Goal: Information Seeking & Learning: Learn about a topic

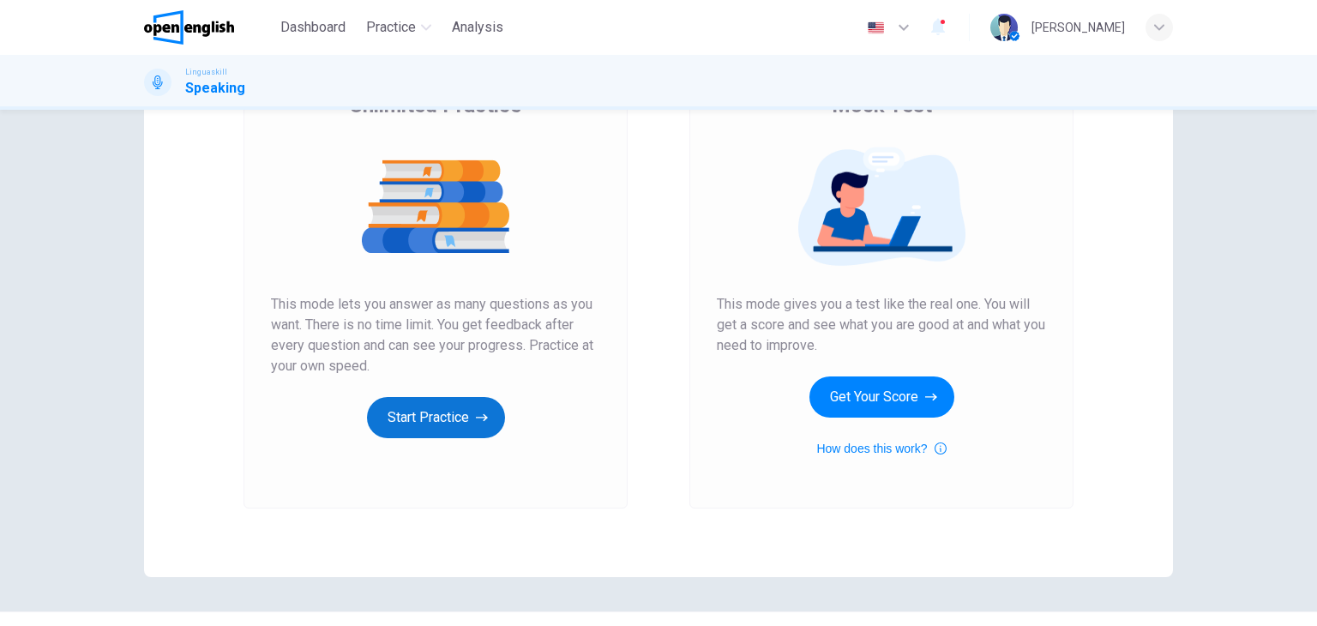
scroll to position [171, 0]
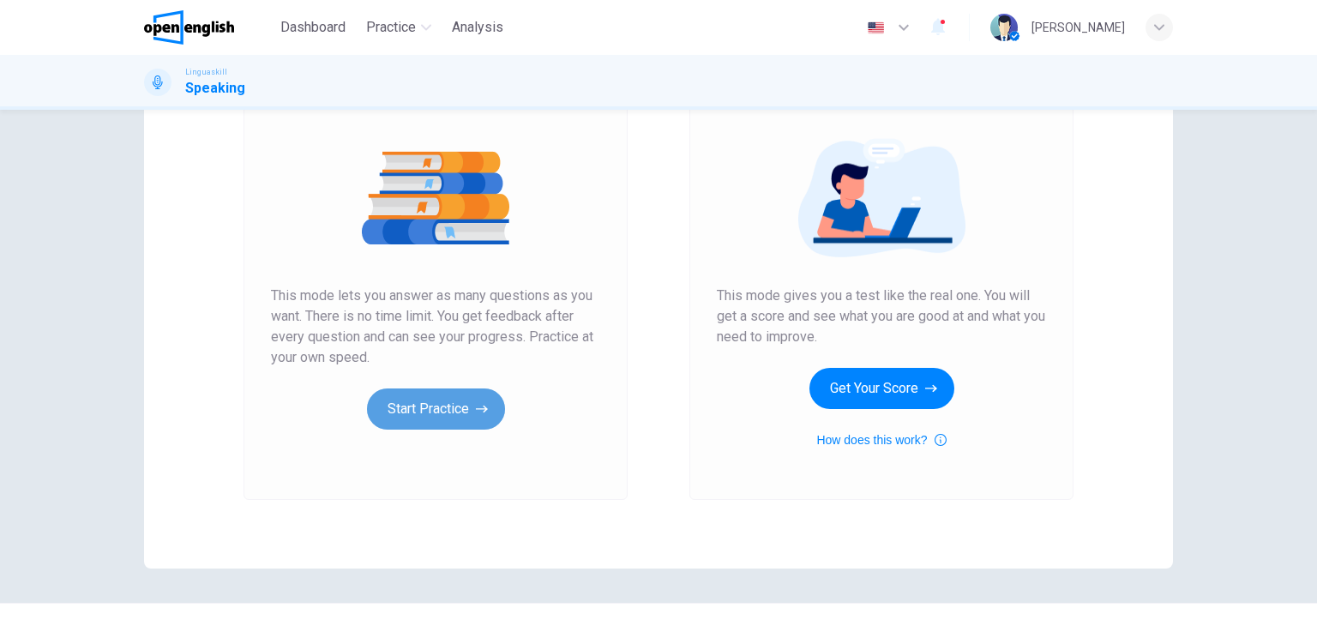
click at [435, 405] on button "Start Practice" at bounding box center [436, 408] width 138 height 41
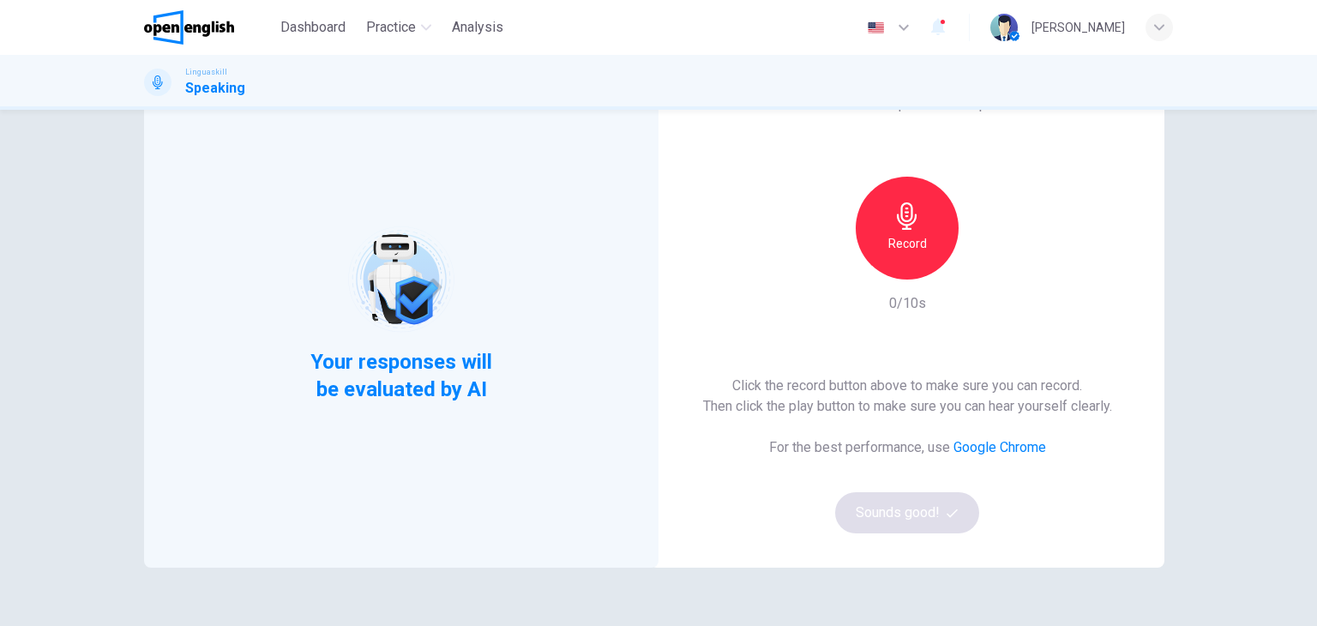
scroll to position [86, 0]
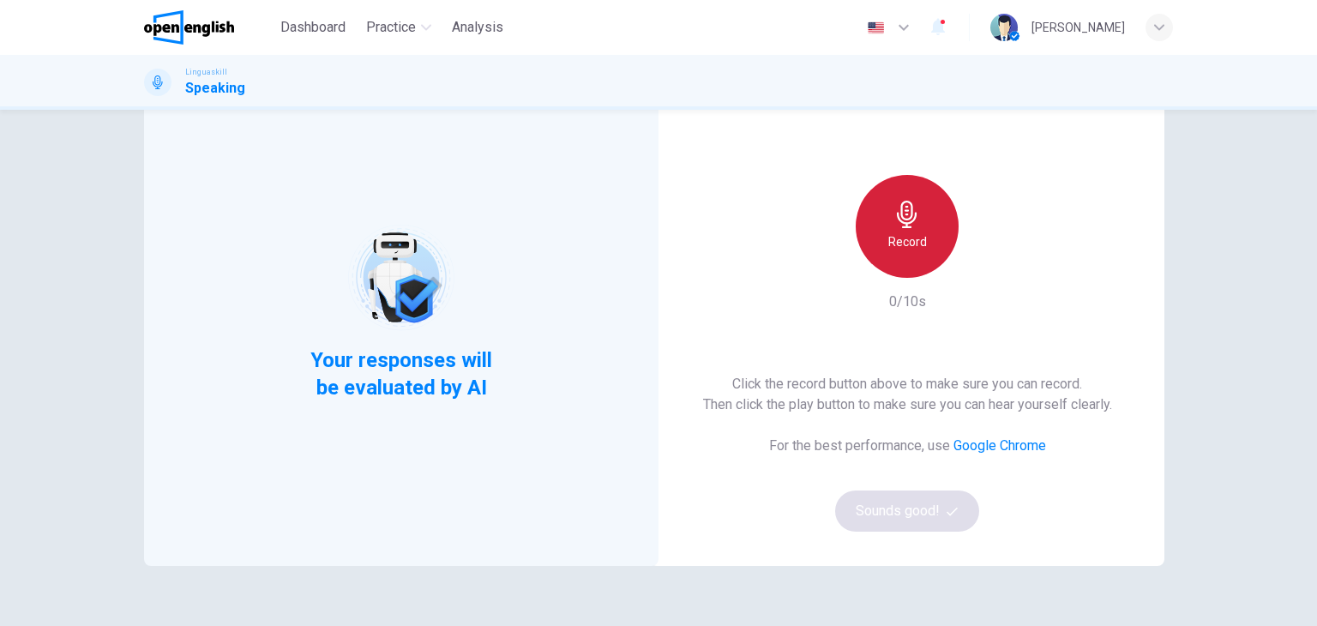
click at [893, 249] on h6 "Record" at bounding box center [907, 241] width 39 height 21
click at [894, 249] on h6 "Stop" at bounding box center [907, 241] width 26 height 21
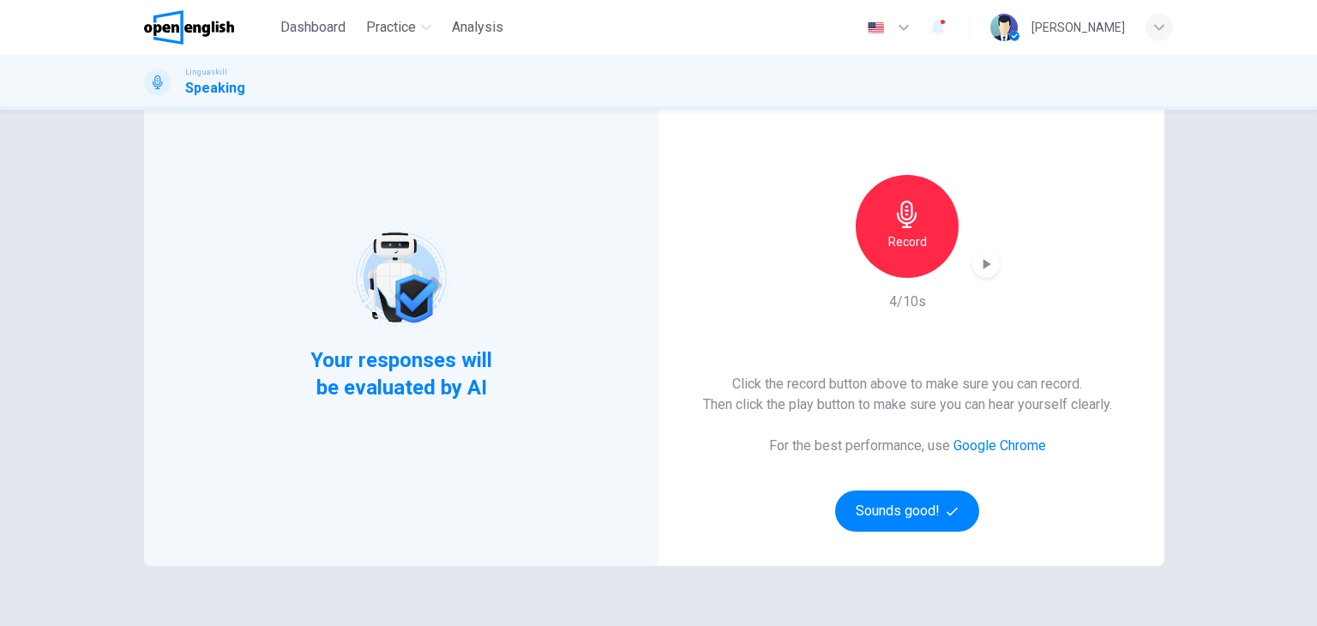
click at [986, 265] on icon "button" at bounding box center [985, 263] width 17 height 17
click at [939, 515] on button "Sounds good!" at bounding box center [907, 510] width 144 height 41
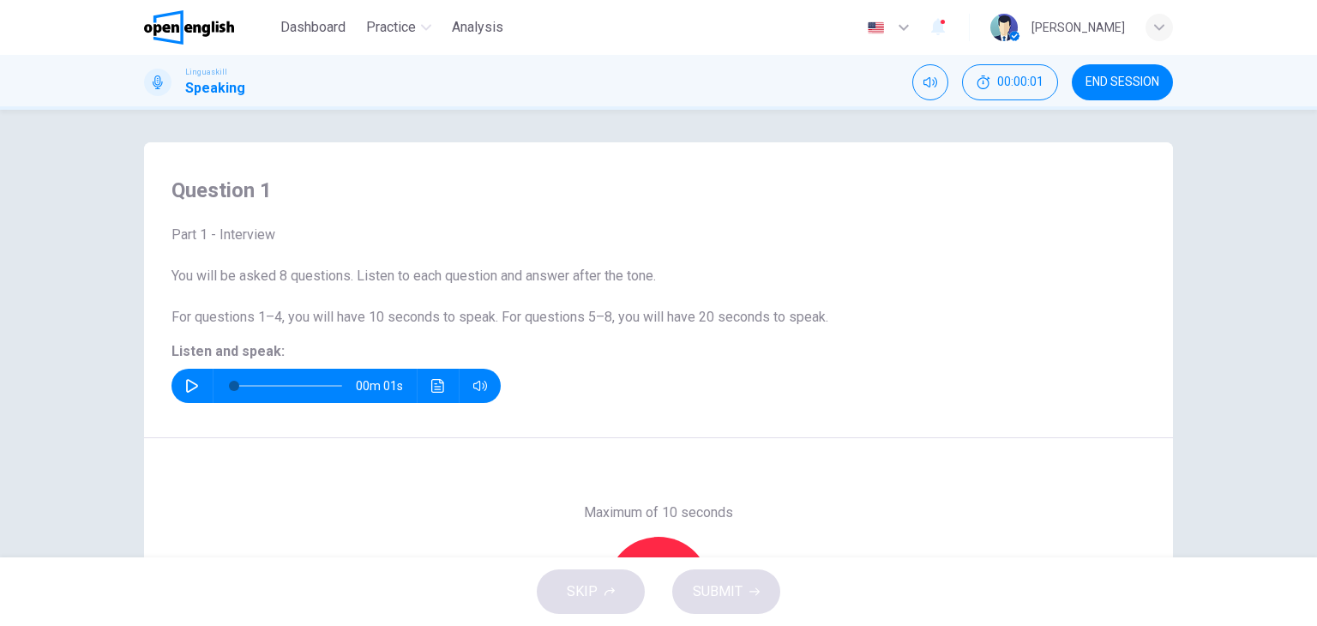
scroll to position [0, 0]
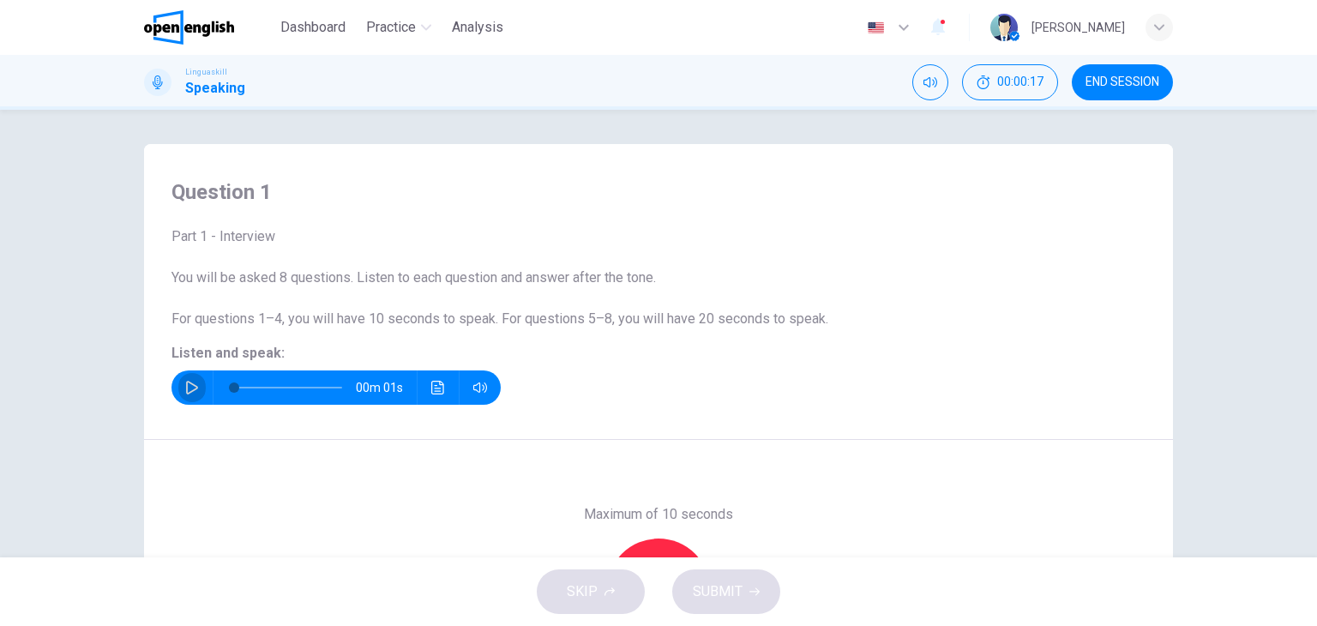
click at [189, 385] on icon "button" at bounding box center [192, 388] width 12 height 14
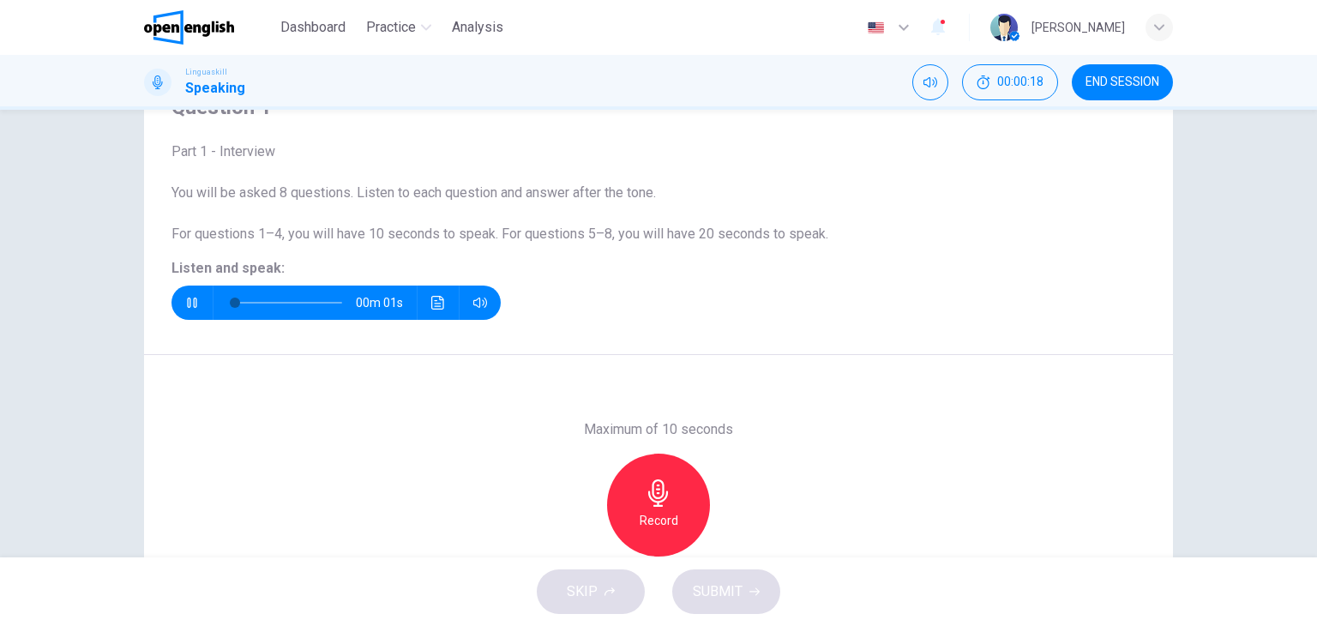
scroll to position [86, 0]
type input "*"
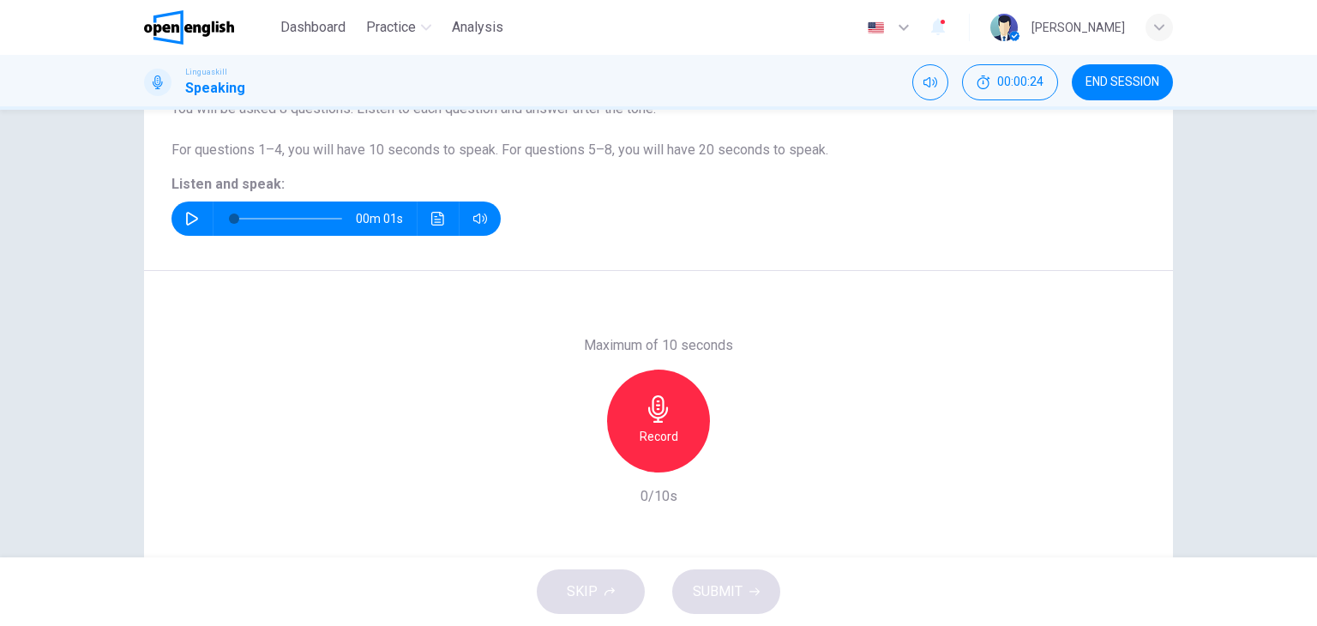
scroll to position [171, 0]
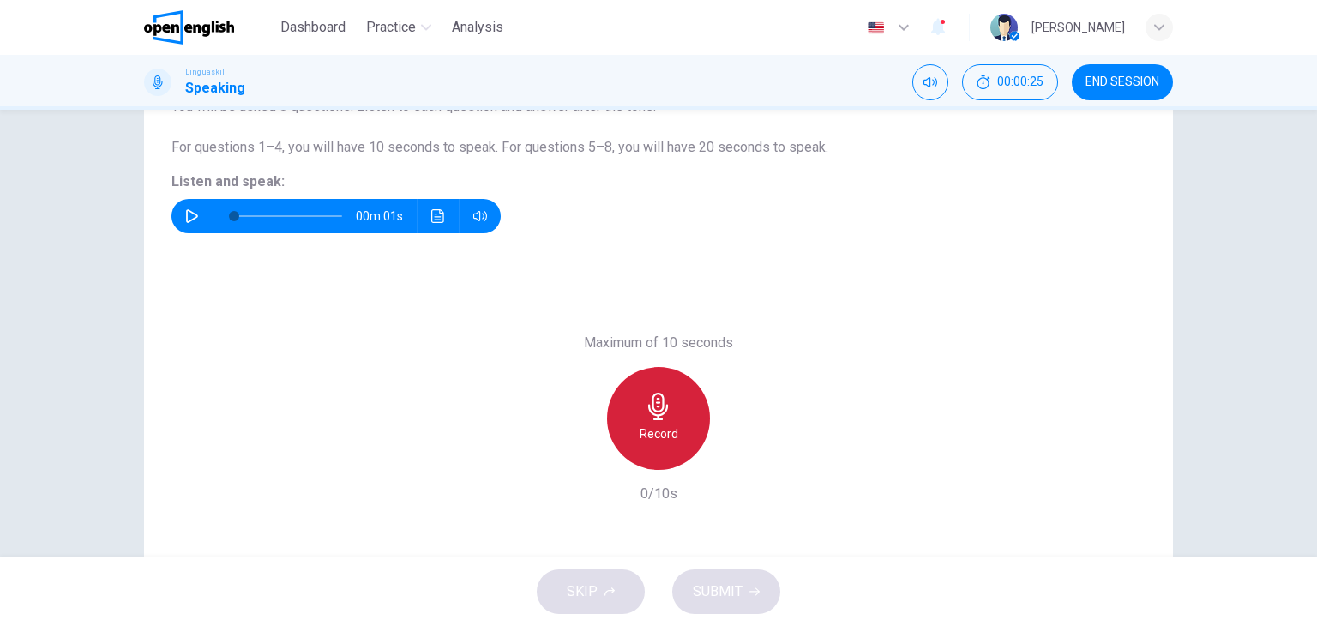
click at [657, 402] on icon "button" at bounding box center [658, 406] width 20 height 27
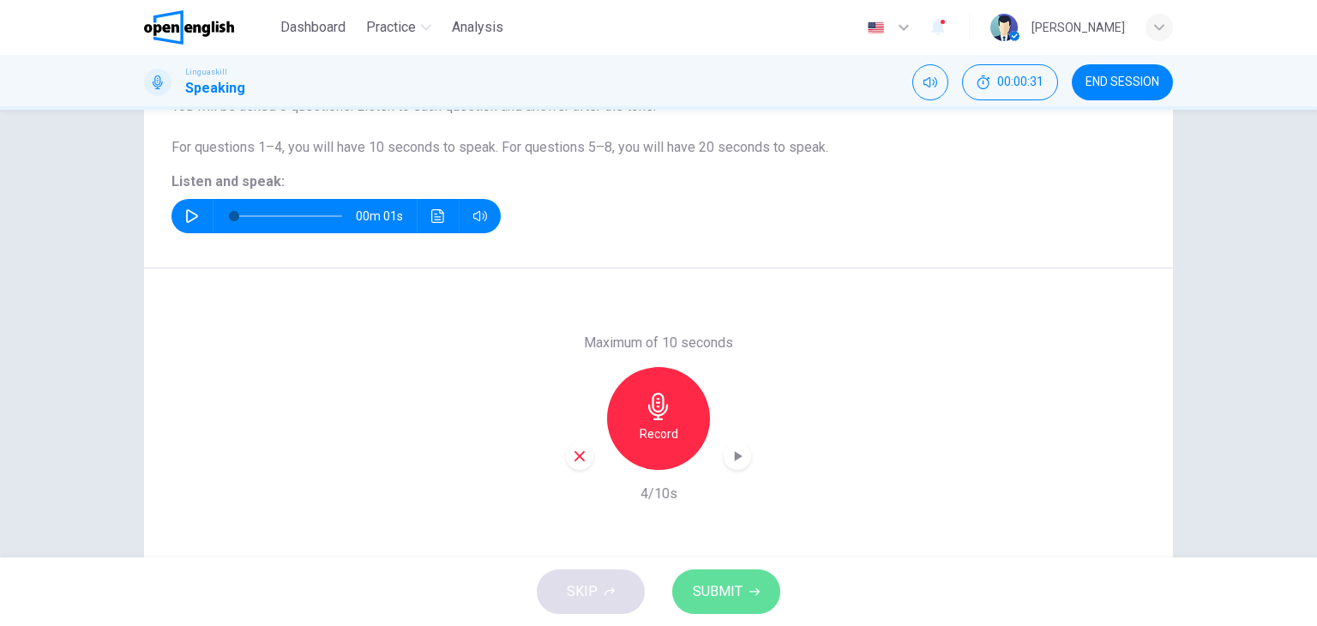
click at [717, 586] on span "SUBMIT" at bounding box center [718, 591] width 50 height 24
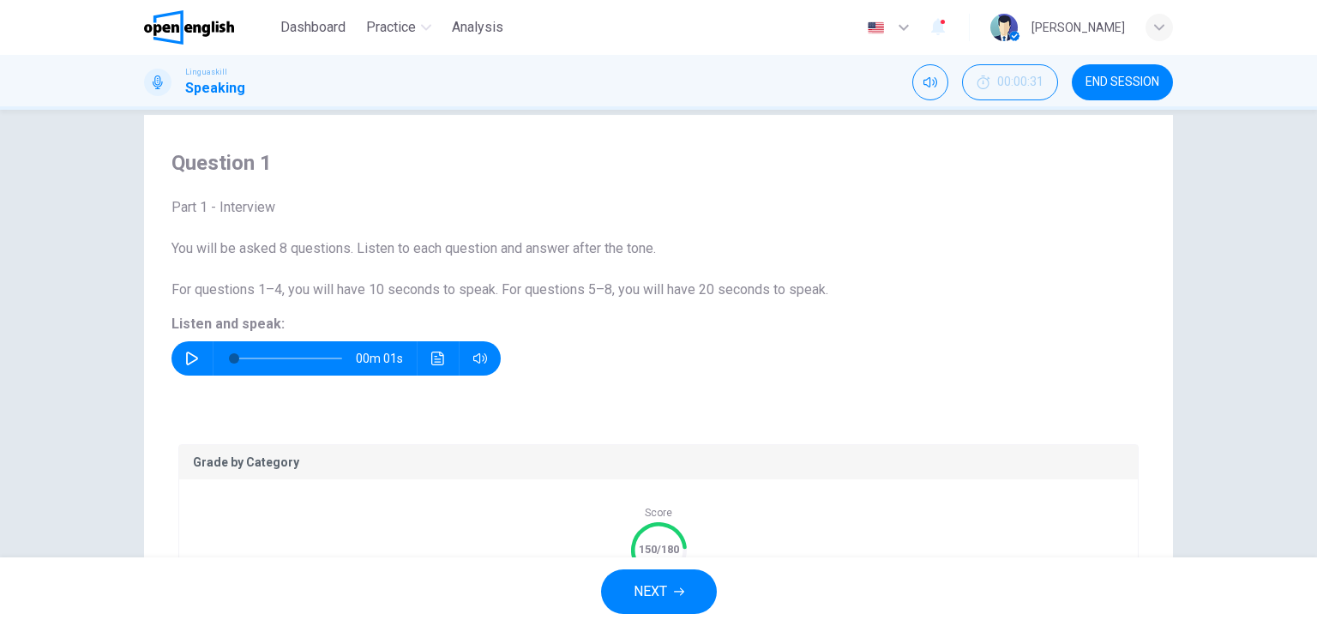
scroll to position [21, 0]
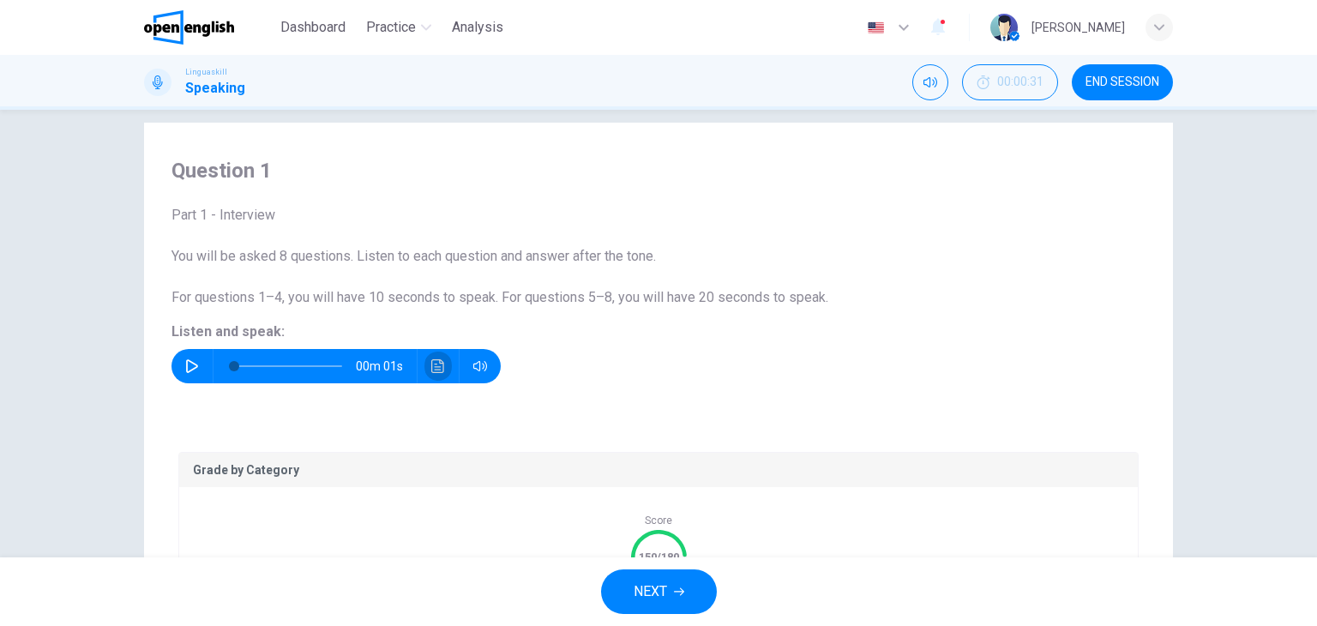
click at [439, 364] on icon "Click to see the audio transcription" at bounding box center [438, 366] width 14 height 14
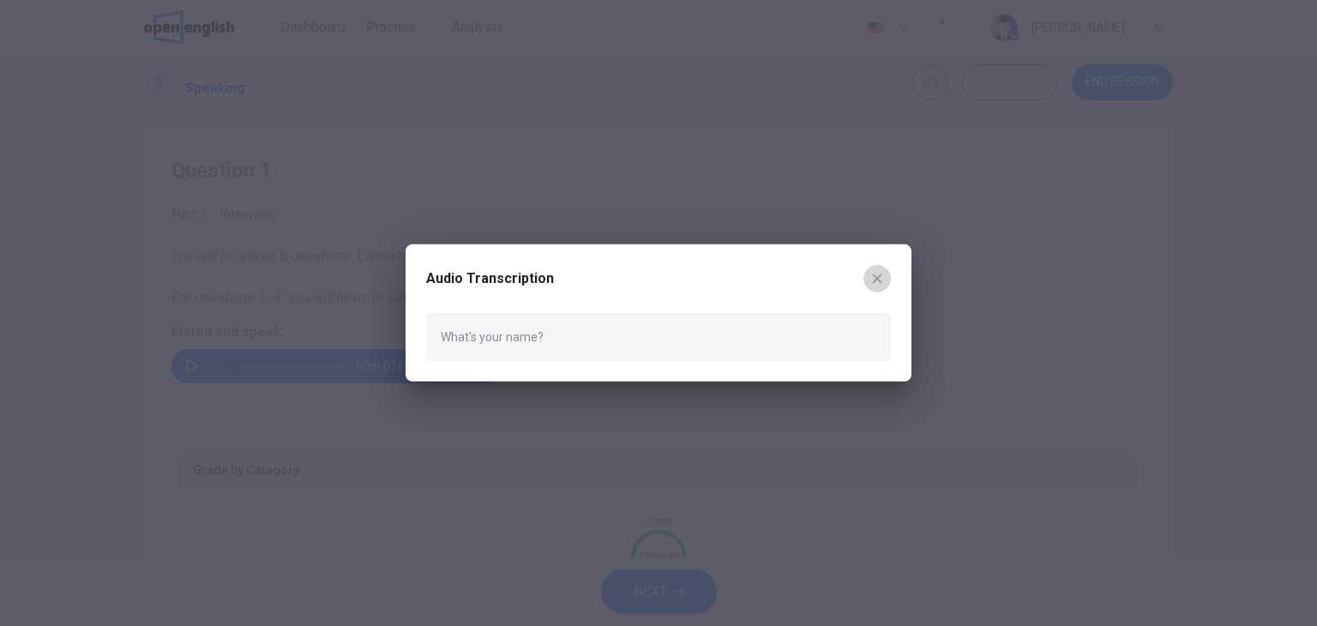
click at [878, 275] on icon "button" at bounding box center [877, 279] width 14 height 14
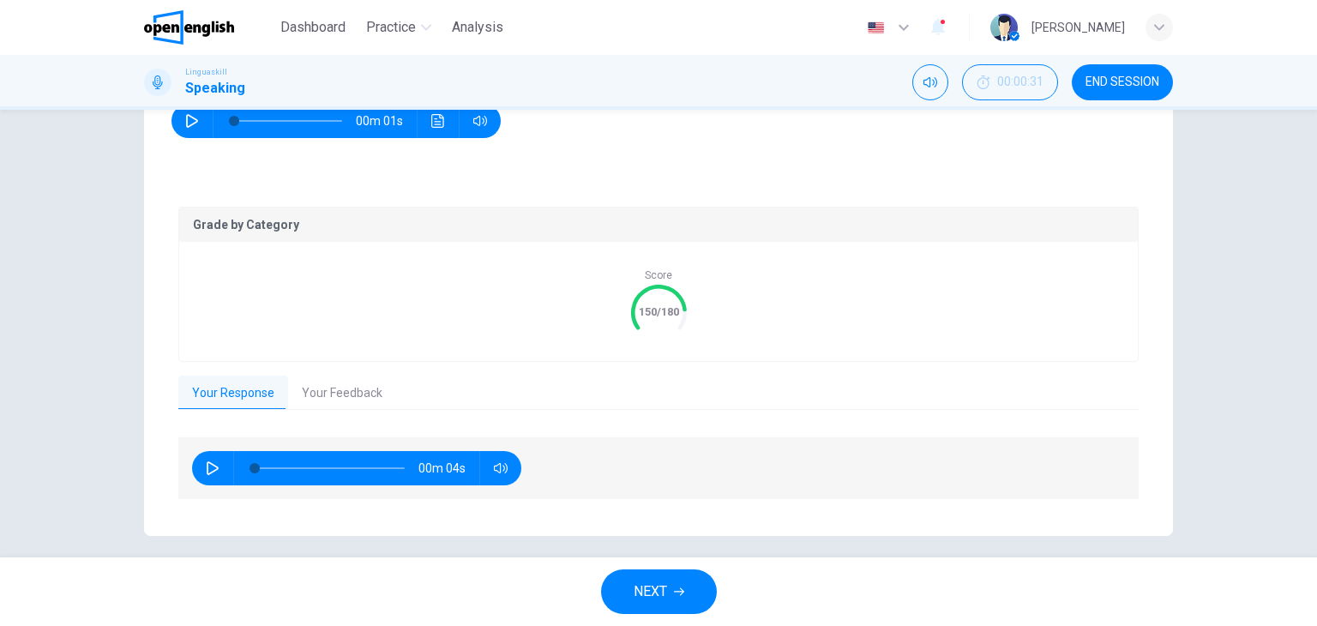
scroll to position [279, 0]
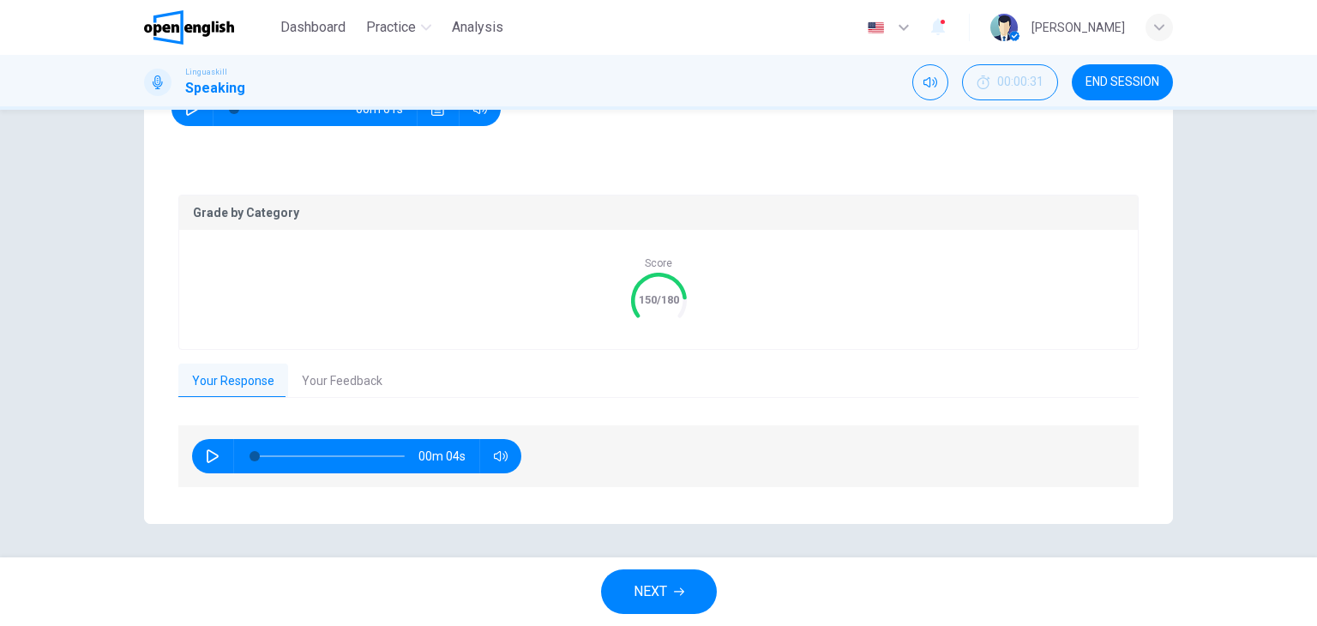
click at [207, 455] on icon "button" at bounding box center [213, 456] width 14 height 14
type input "**"
click at [323, 390] on button "Your Feedback" at bounding box center [342, 381] width 108 height 36
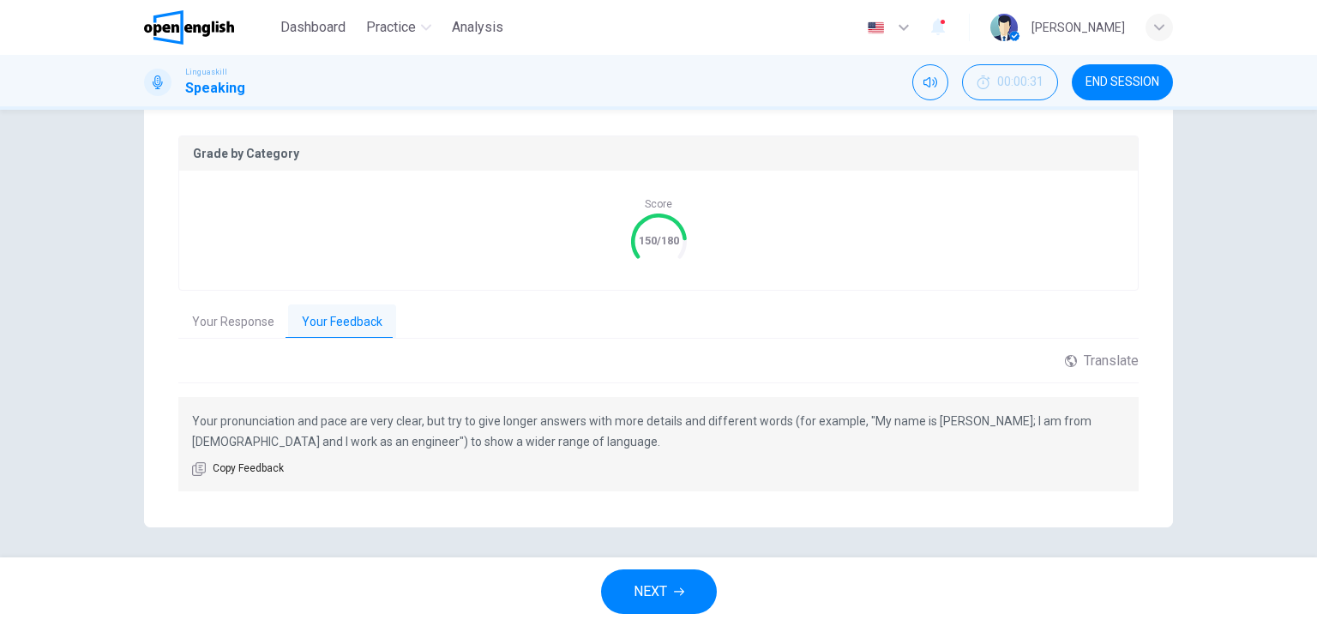
scroll to position [342, 0]
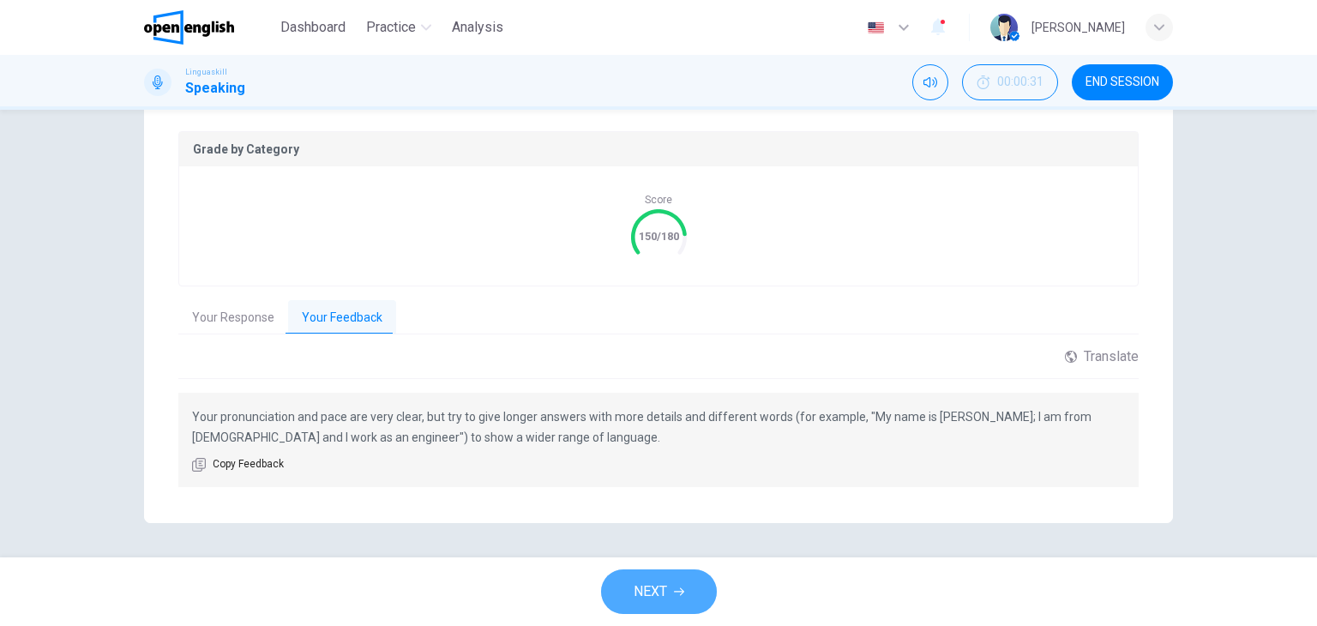
click at [675, 594] on icon "button" at bounding box center [679, 591] width 10 height 10
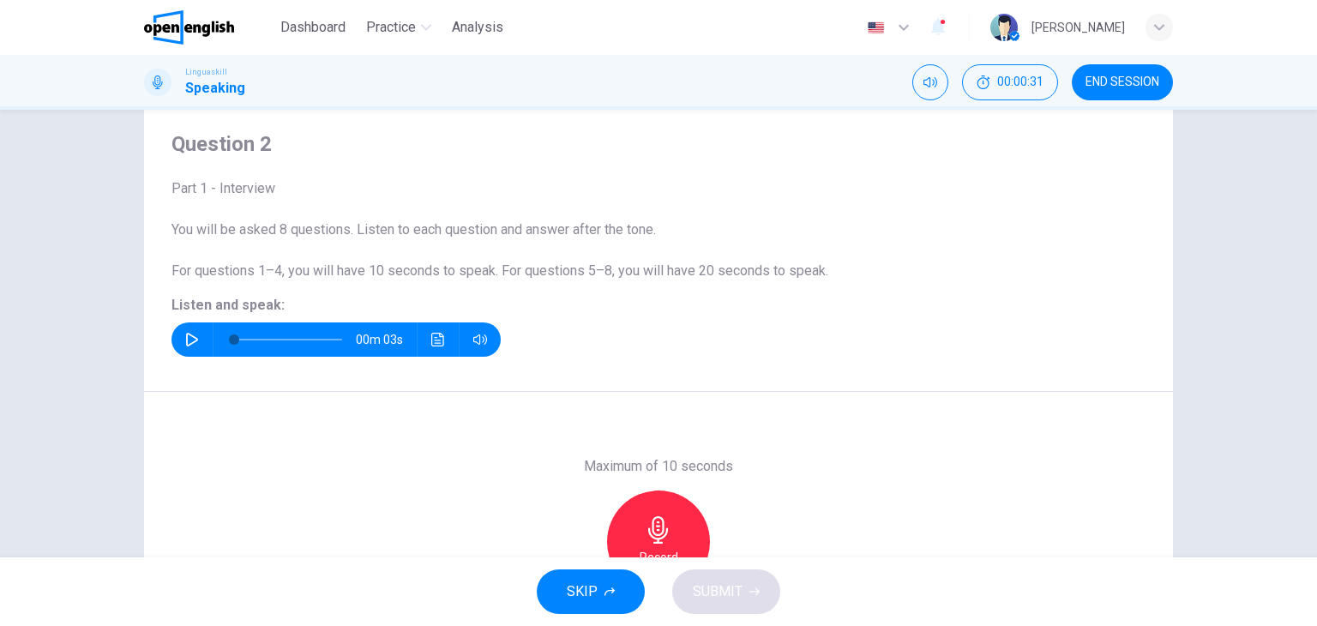
scroll to position [0, 0]
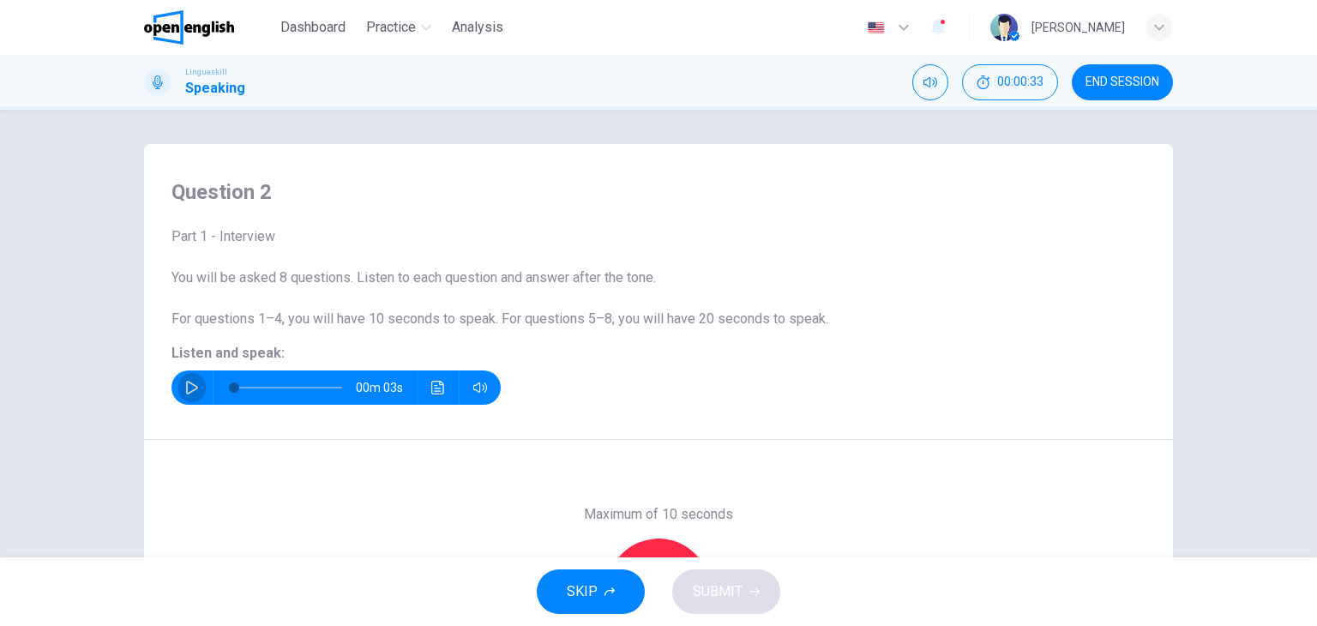
click at [191, 385] on icon "button" at bounding box center [192, 388] width 14 height 14
type input "*"
click at [446, 387] on button "Click to see the audio transcription" at bounding box center [437, 387] width 27 height 34
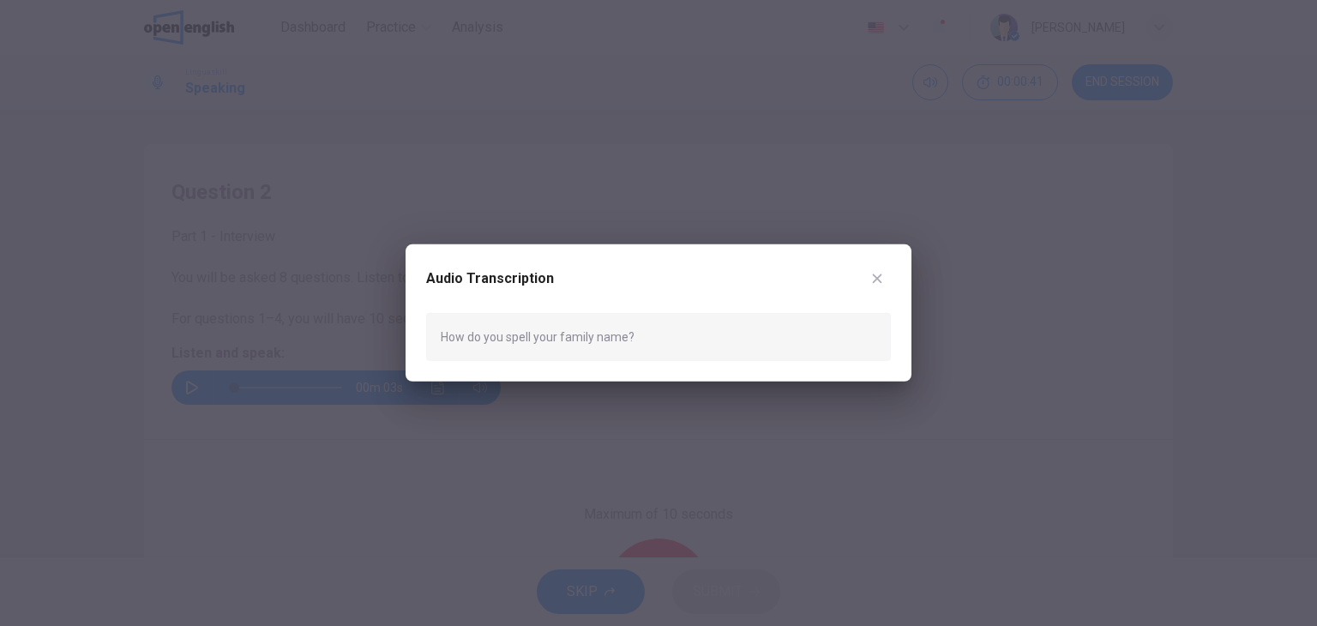
drag, startPoint x: 631, startPoint y: 335, endPoint x: 491, endPoint y: 349, distance: 140.4
click at [493, 350] on div "How do you spell your family name?" at bounding box center [658, 337] width 465 height 48
click at [872, 277] on icon "button" at bounding box center [877, 279] width 14 height 14
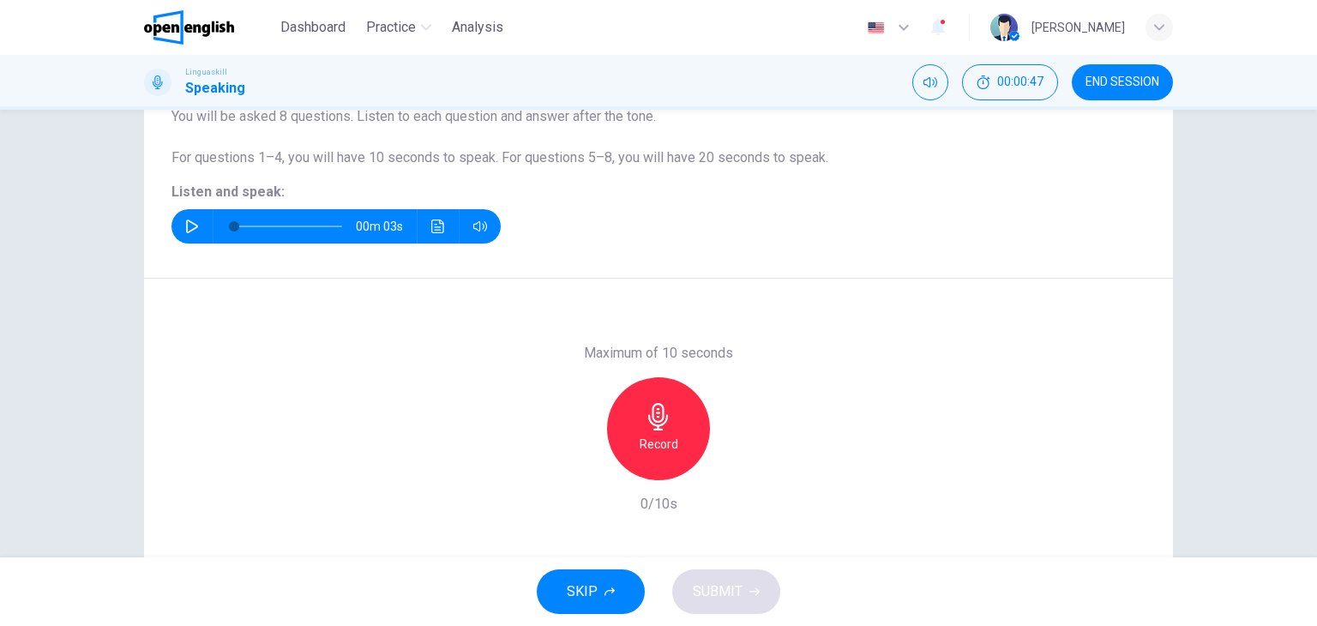
scroll to position [171, 0]
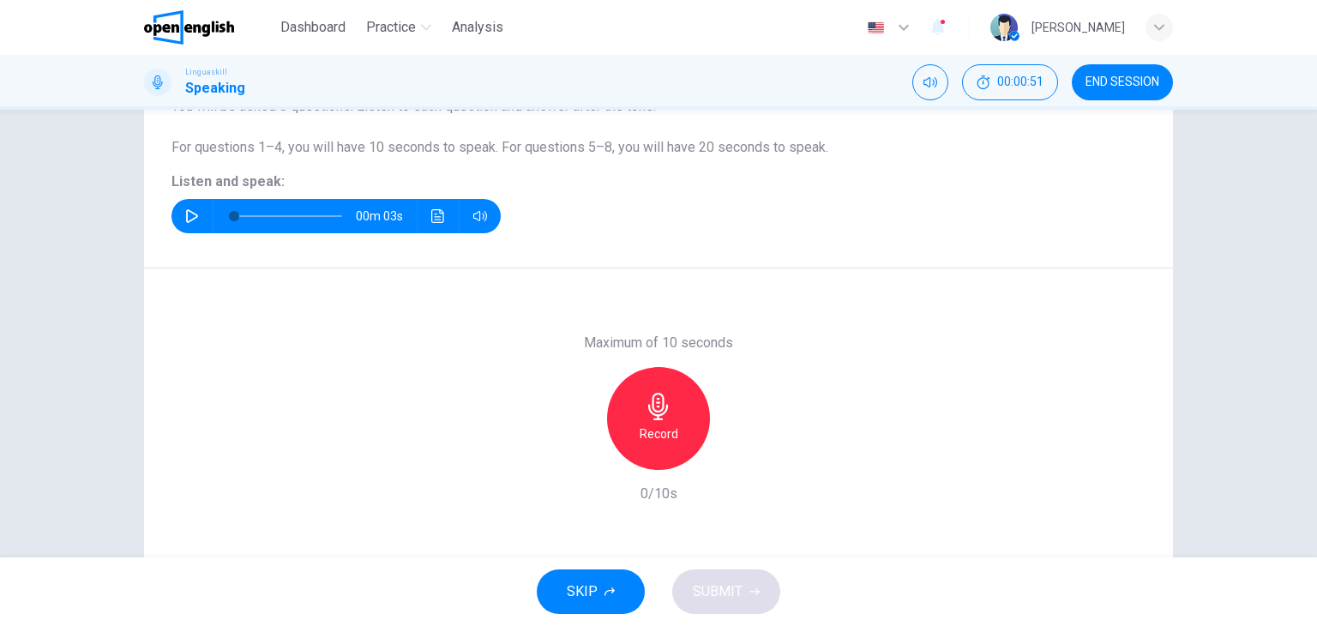
click at [666, 426] on h6 "Record" at bounding box center [658, 433] width 39 height 21
click at [662, 403] on icon "button" at bounding box center [658, 406] width 27 height 27
click at [729, 600] on span "SUBMIT" at bounding box center [718, 591] width 50 height 24
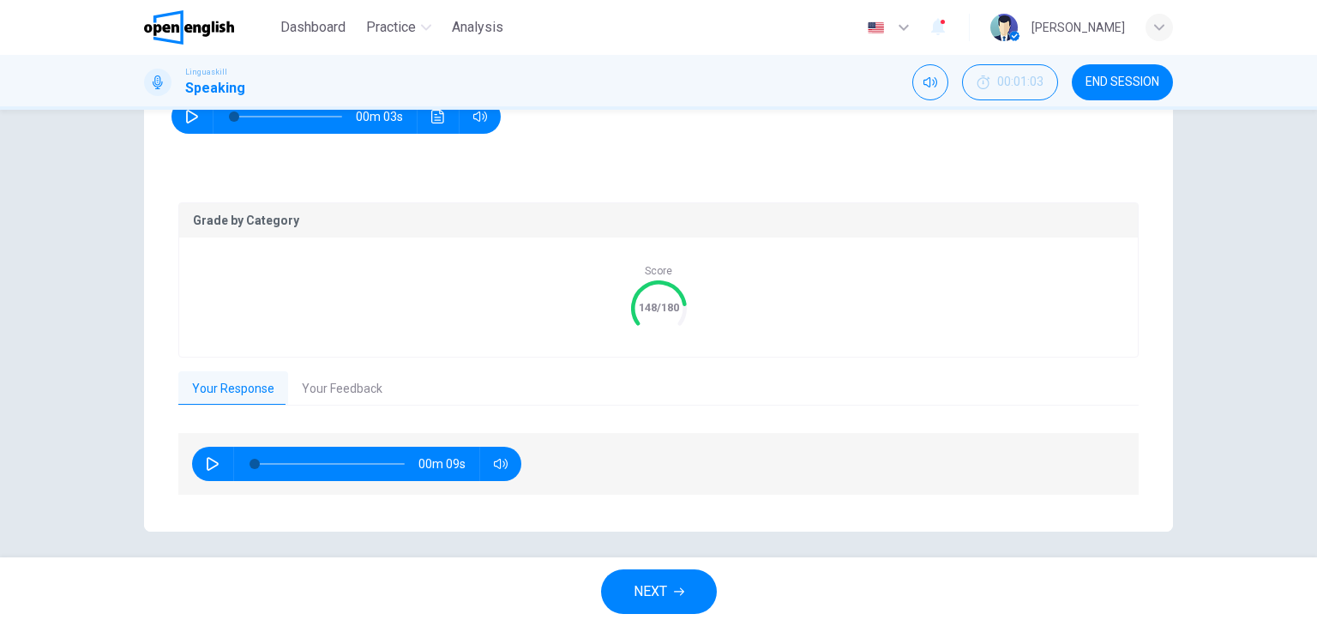
scroll to position [279, 0]
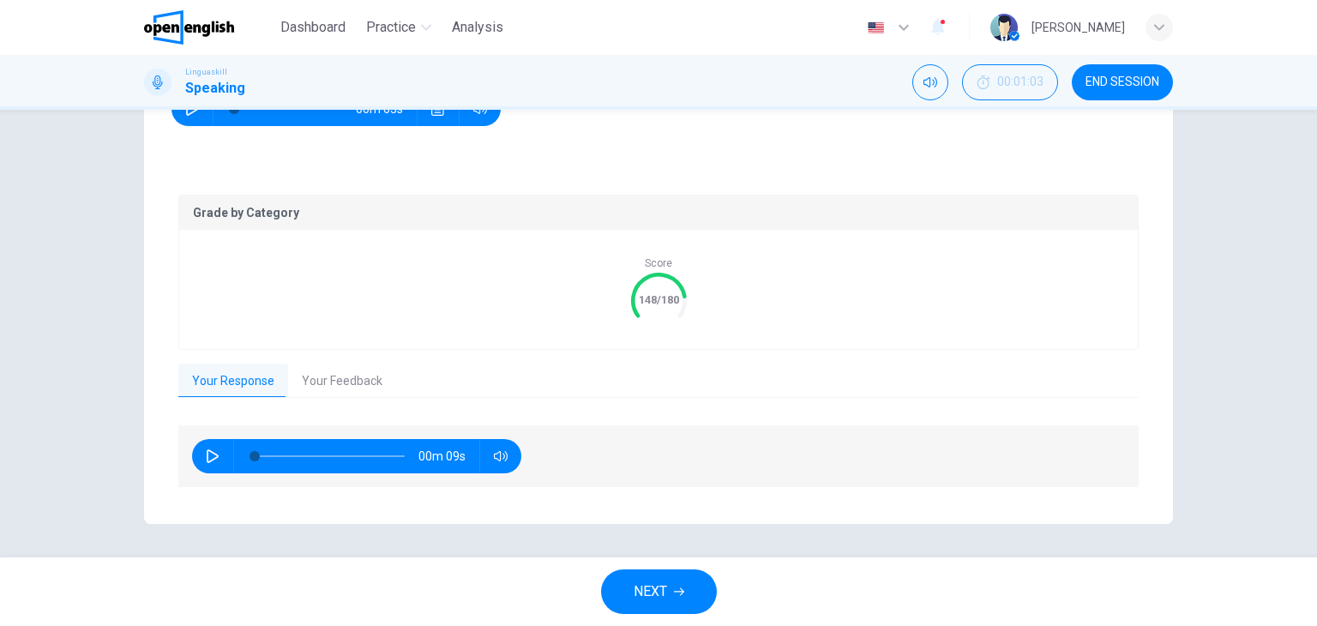
click at [209, 458] on icon "button" at bounding box center [213, 456] width 12 height 14
type input "**"
click at [343, 382] on button "Your Feedback" at bounding box center [342, 381] width 108 height 36
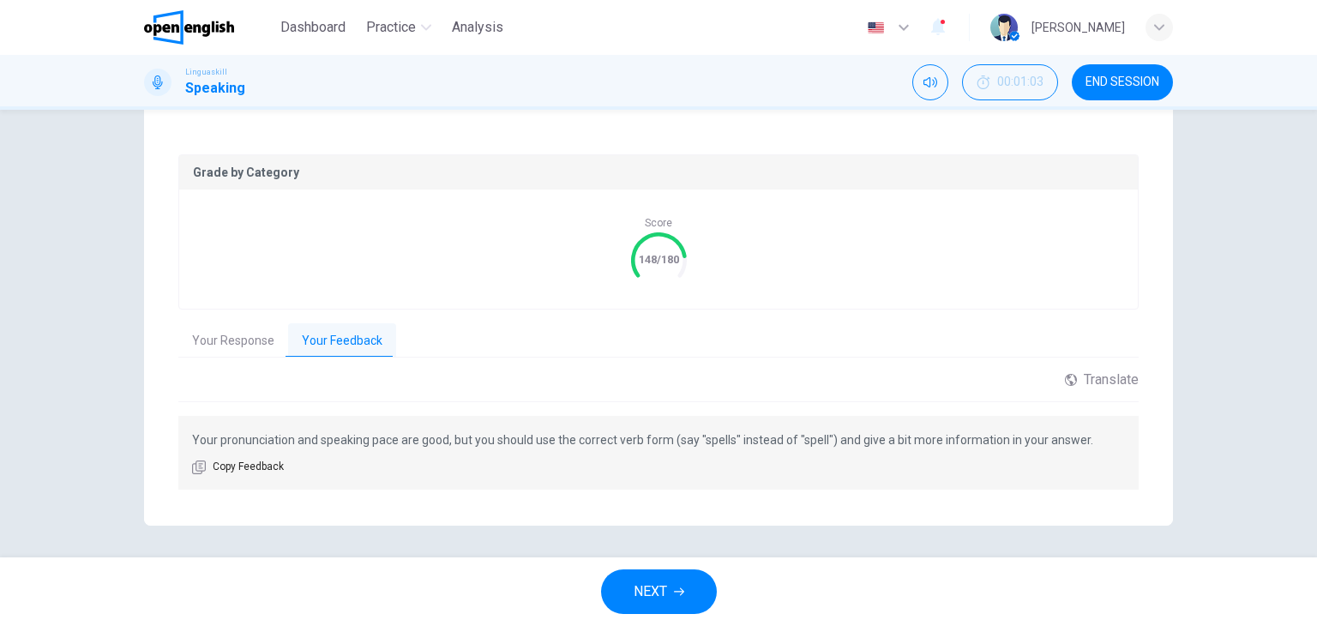
scroll to position [321, 0]
click at [678, 592] on icon "button" at bounding box center [679, 591] width 10 height 10
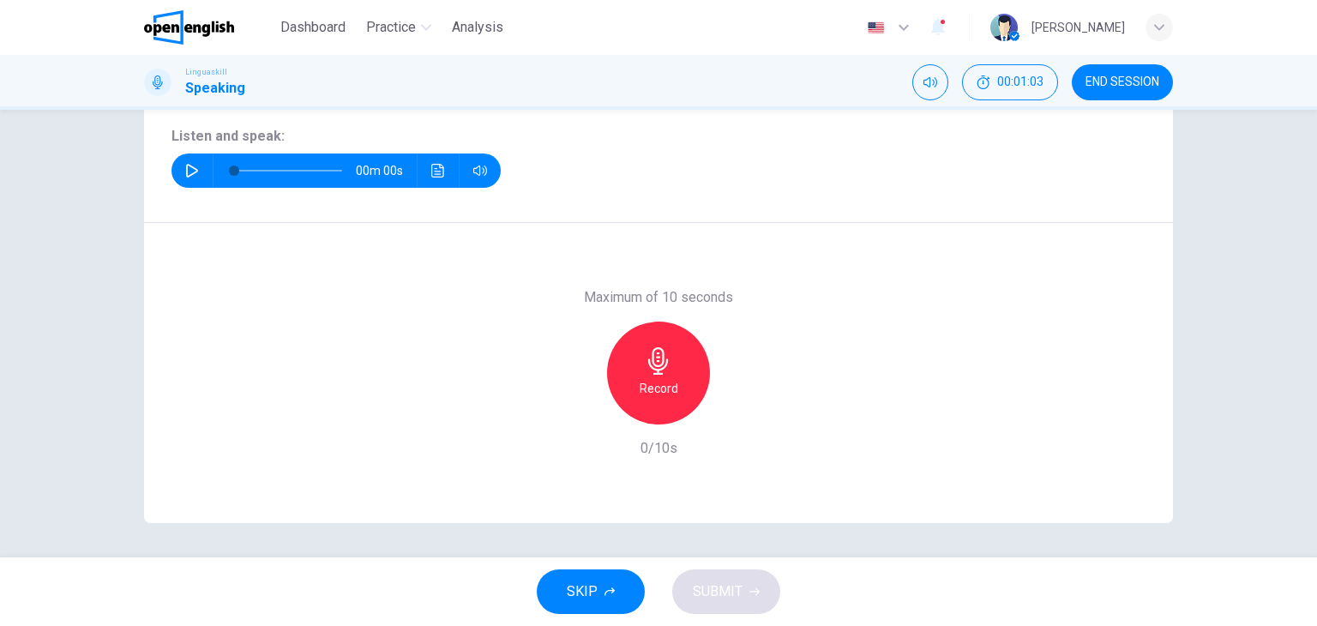
scroll to position [217, 0]
click at [186, 171] on icon "button" at bounding box center [192, 171] width 12 height 14
click at [431, 172] on icon "Click to see the audio transcription" at bounding box center [437, 171] width 13 height 14
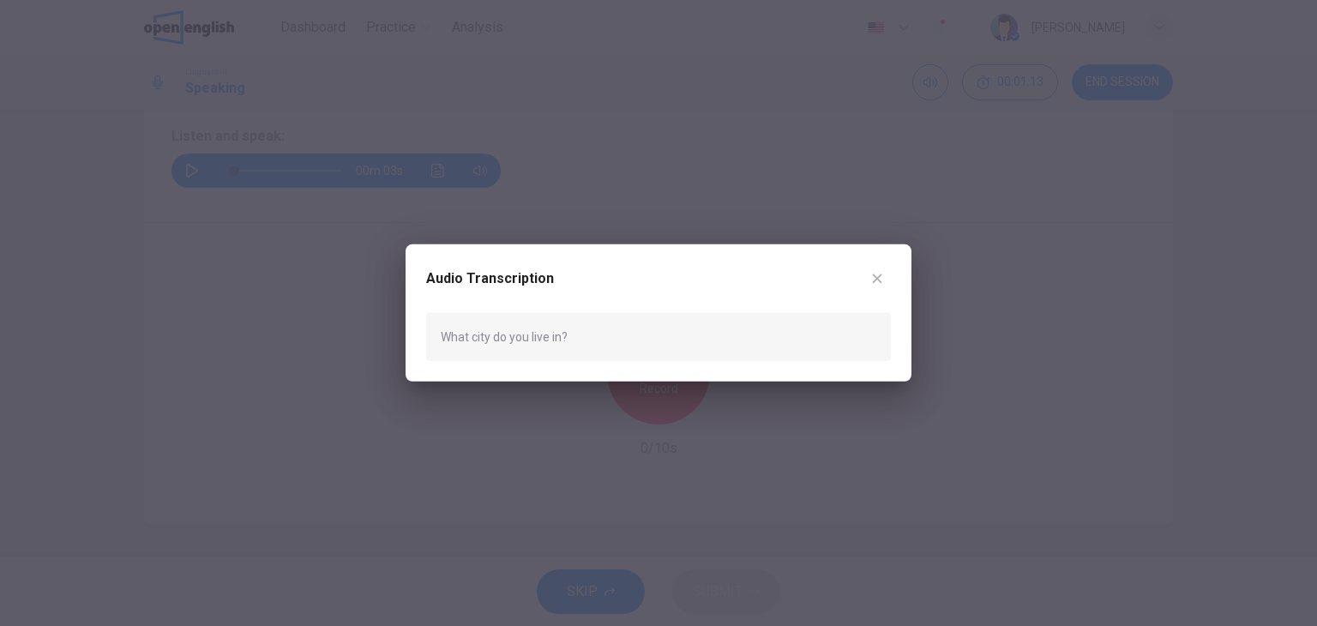
click at [874, 280] on icon "button" at bounding box center [877, 277] width 9 height 9
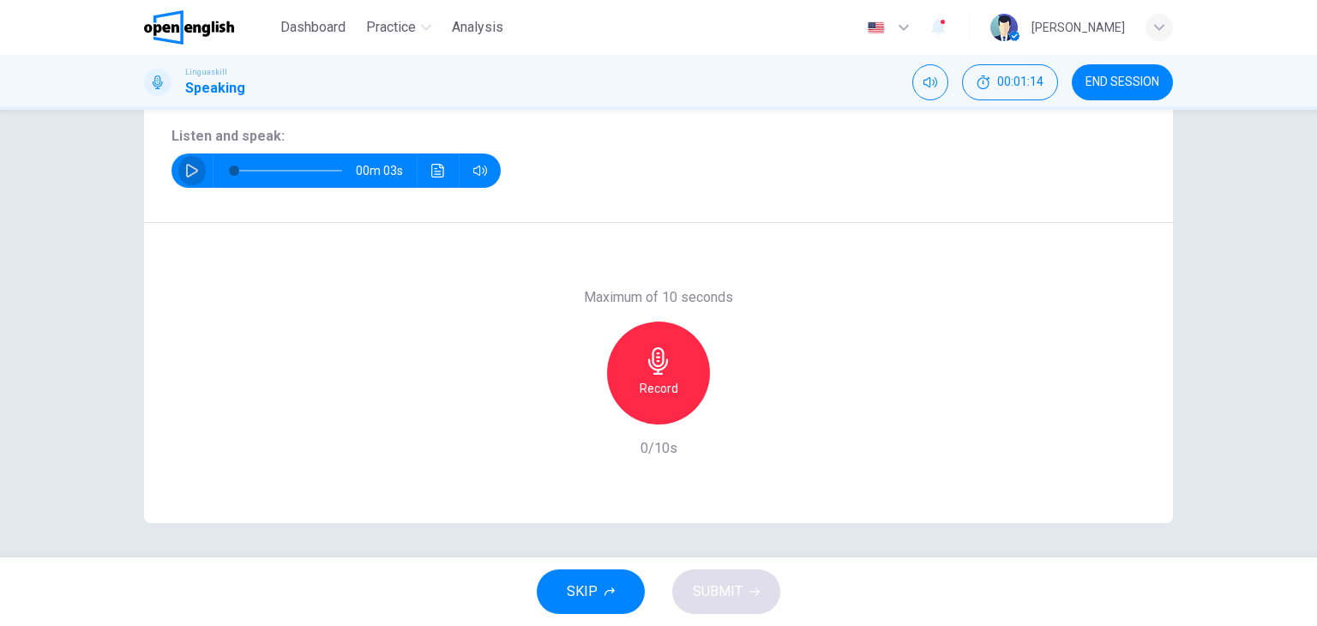
click at [195, 171] on button "button" at bounding box center [191, 170] width 27 height 34
click at [654, 373] on icon "button" at bounding box center [658, 360] width 20 height 27
click at [667, 371] on icon "button" at bounding box center [658, 360] width 27 height 27
click at [736, 581] on span "SUBMIT" at bounding box center [718, 591] width 50 height 24
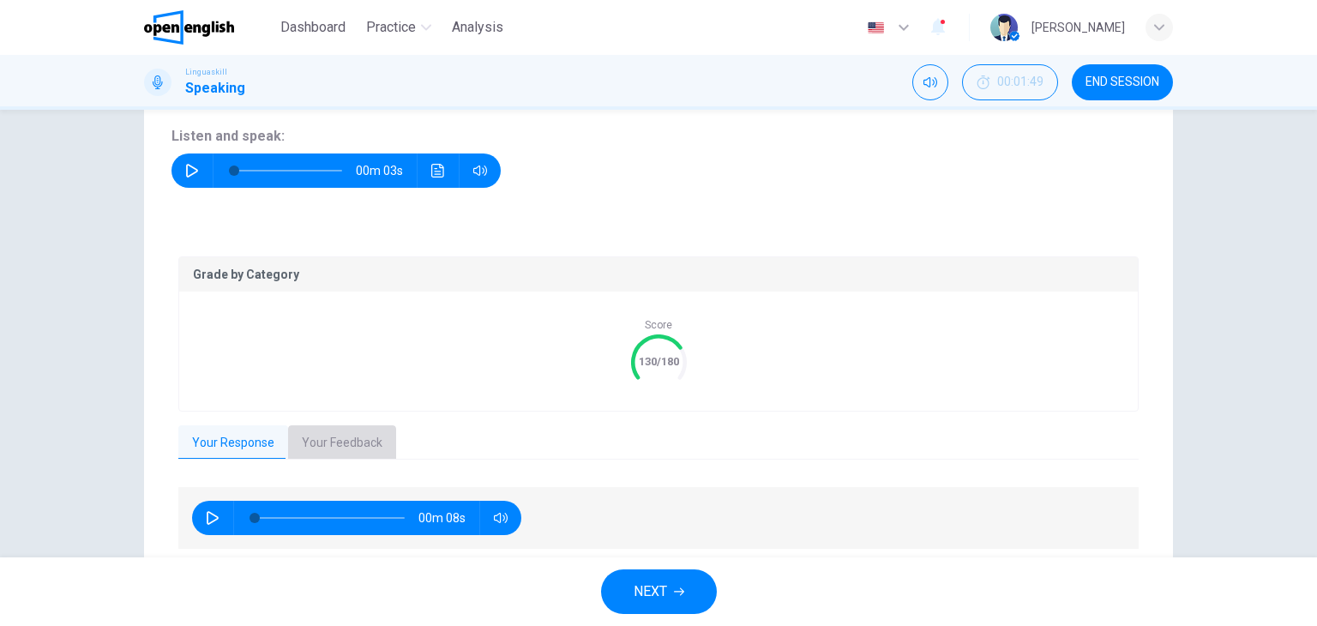
click at [336, 442] on button "Your Feedback" at bounding box center [342, 443] width 108 height 36
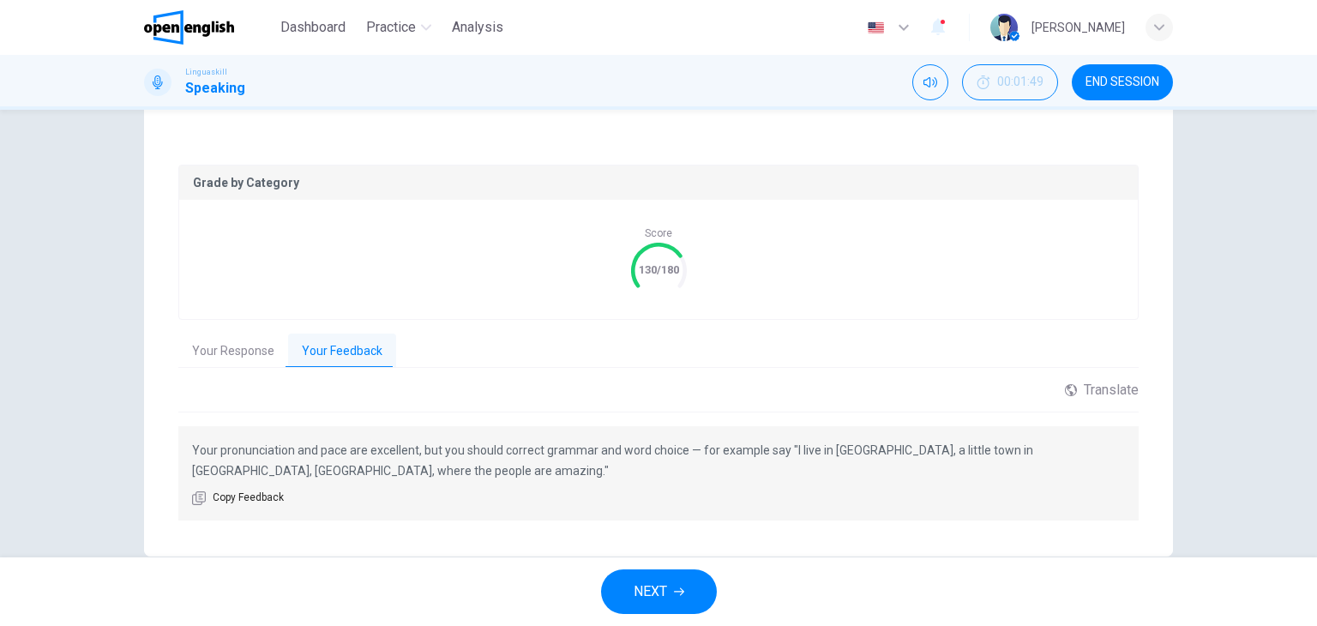
scroll to position [342, 0]
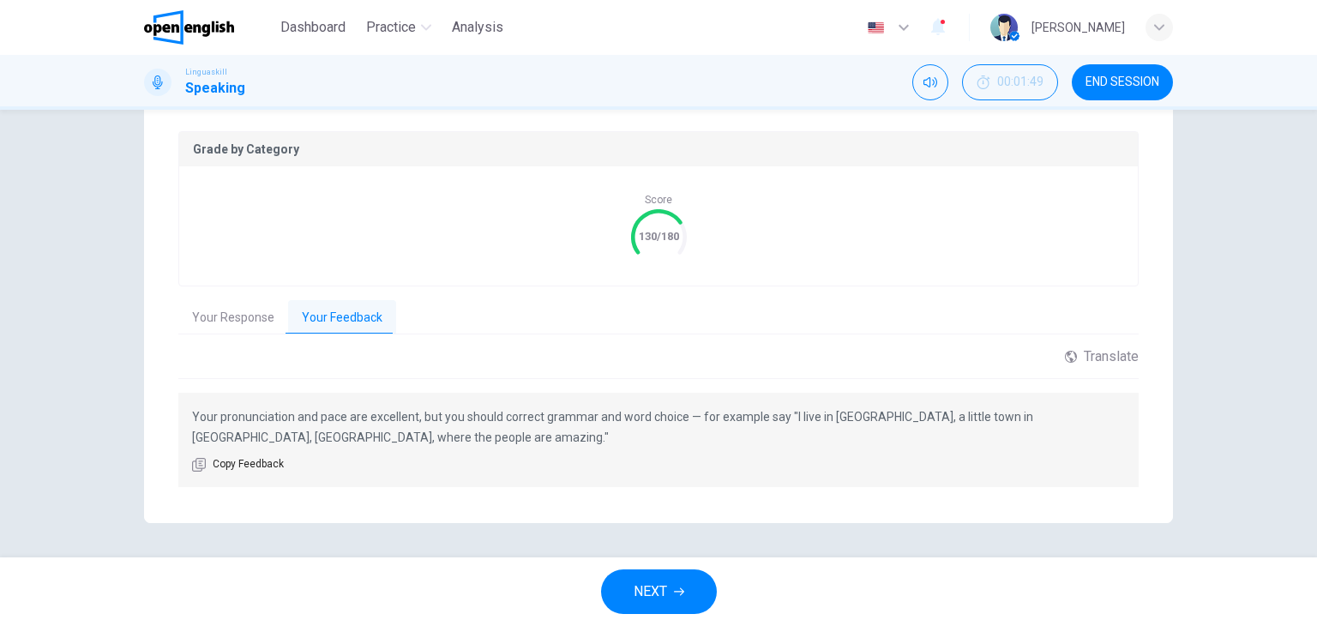
click at [243, 310] on button "Your Response" at bounding box center [233, 318] width 110 height 36
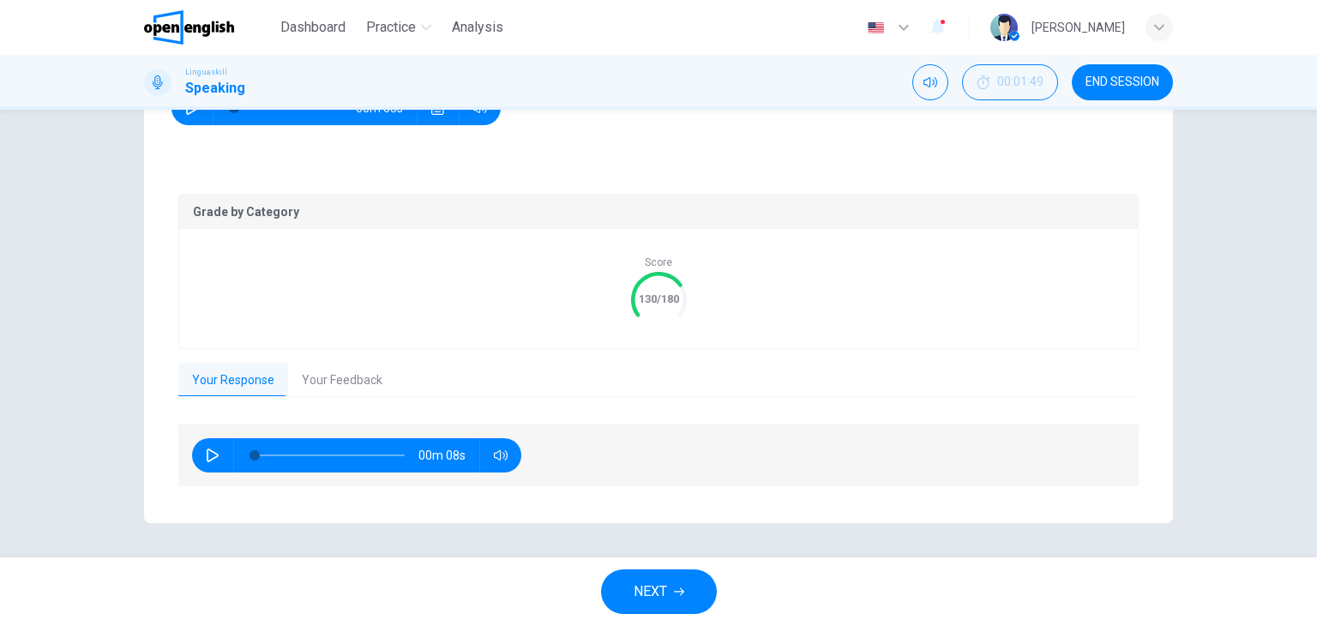
scroll to position [279, 0]
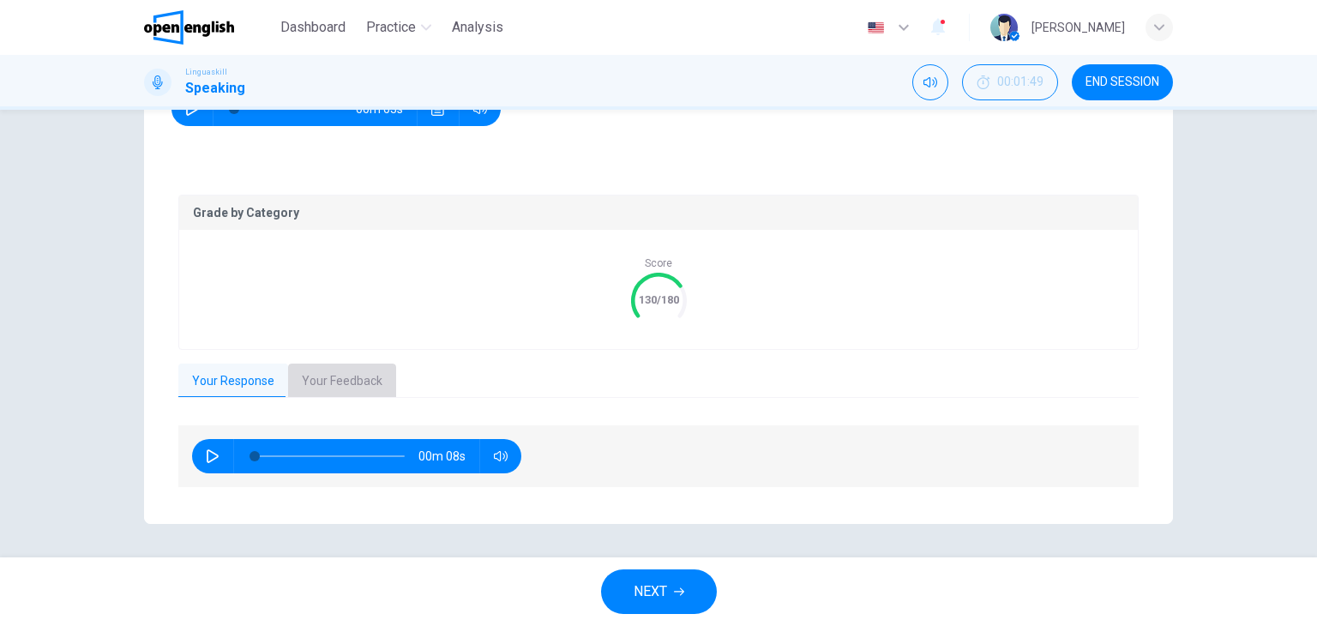
click at [333, 375] on button "Your Feedback" at bounding box center [342, 381] width 108 height 36
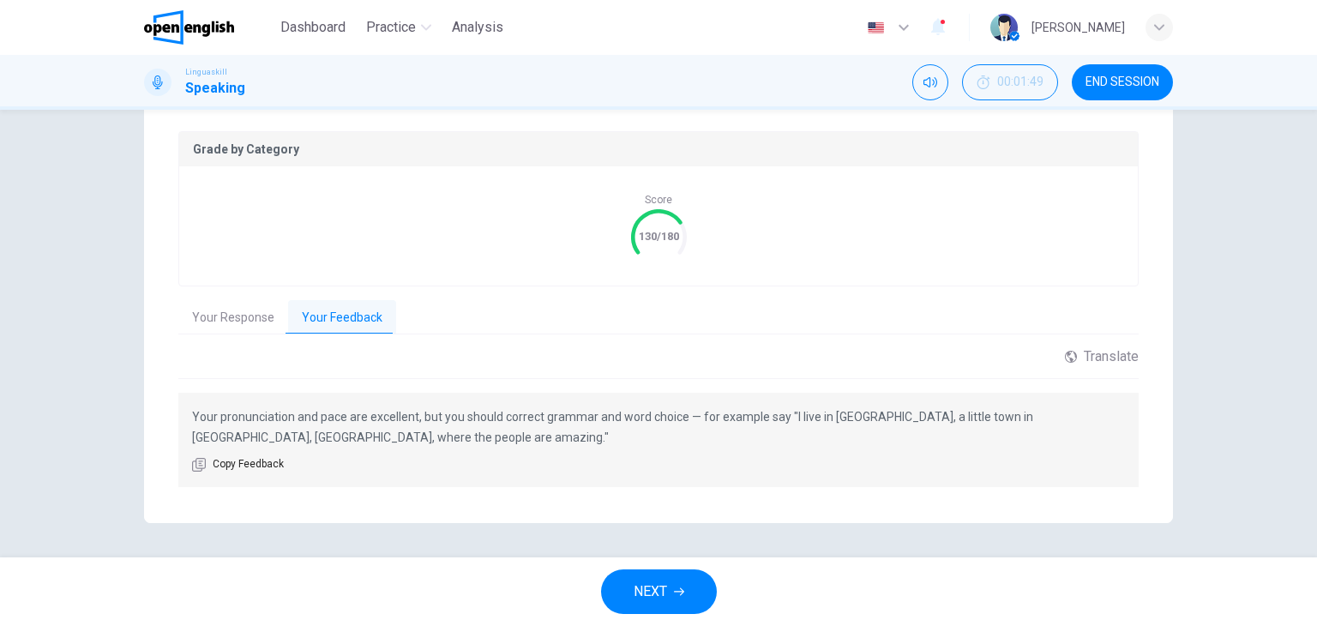
click at [639, 587] on span "NEXT" at bounding box center [649, 591] width 33 height 24
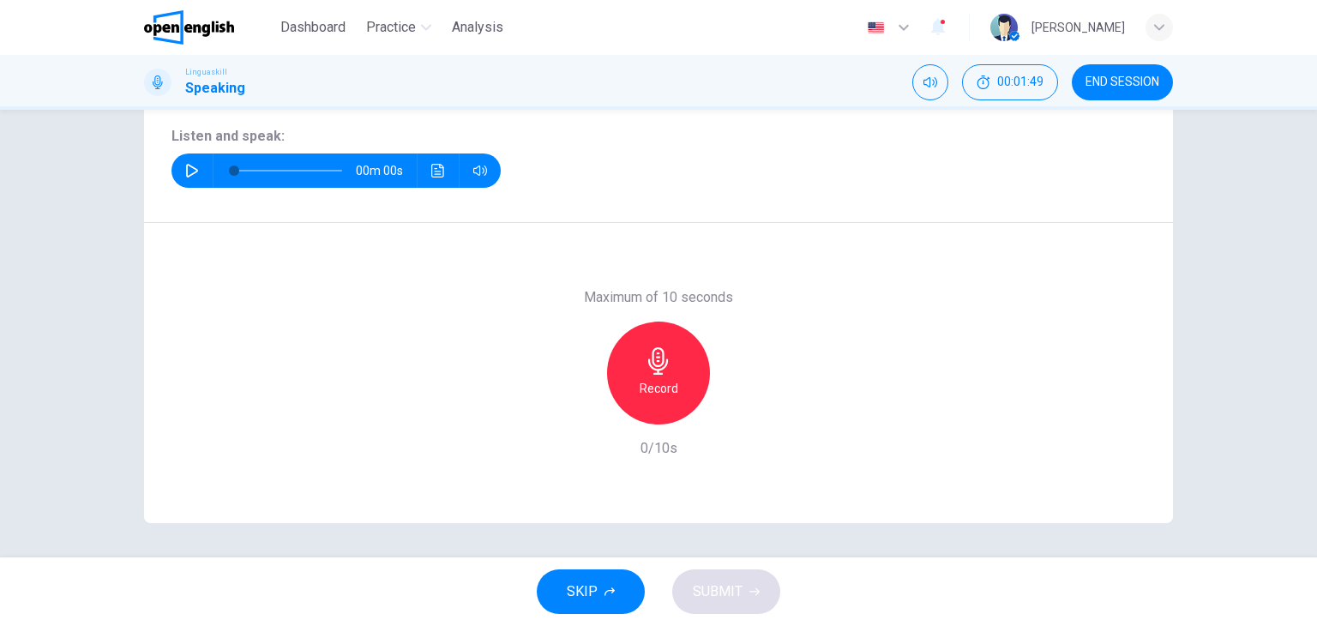
scroll to position [217, 0]
click at [186, 172] on icon "button" at bounding box center [192, 171] width 14 height 14
click at [668, 380] on h6 "Record" at bounding box center [658, 388] width 39 height 21
click at [669, 375] on div "Stop" at bounding box center [658, 372] width 103 height 103
click at [624, 387] on div "Stop" at bounding box center [658, 372] width 103 height 103
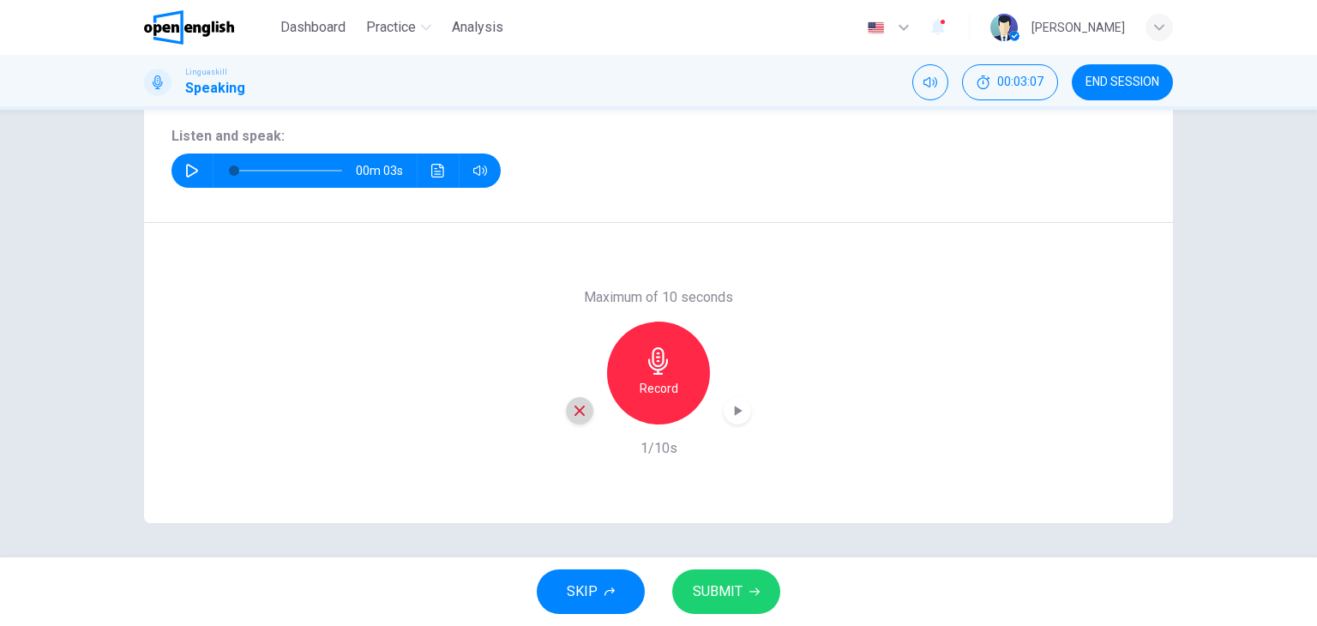
click at [572, 411] on icon "button" at bounding box center [579, 410] width 15 height 15
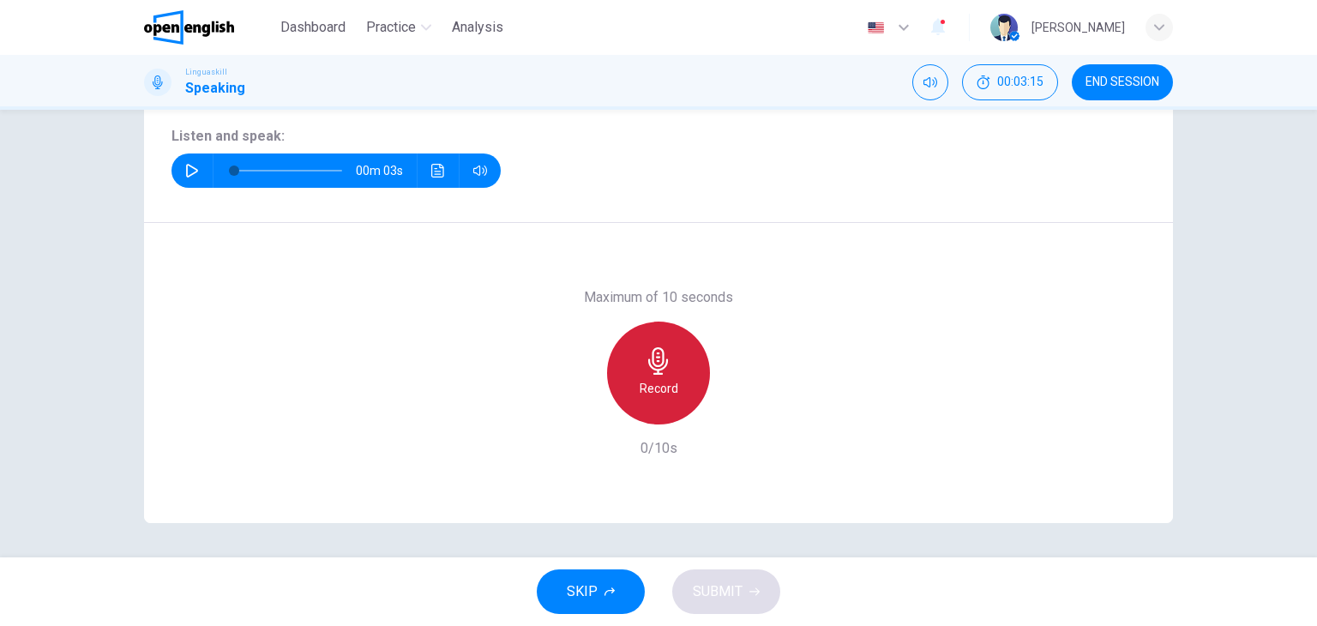
click at [662, 390] on h6 "Record" at bounding box center [658, 388] width 39 height 21
click at [626, 392] on div "Stop" at bounding box center [658, 372] width 103 height 103
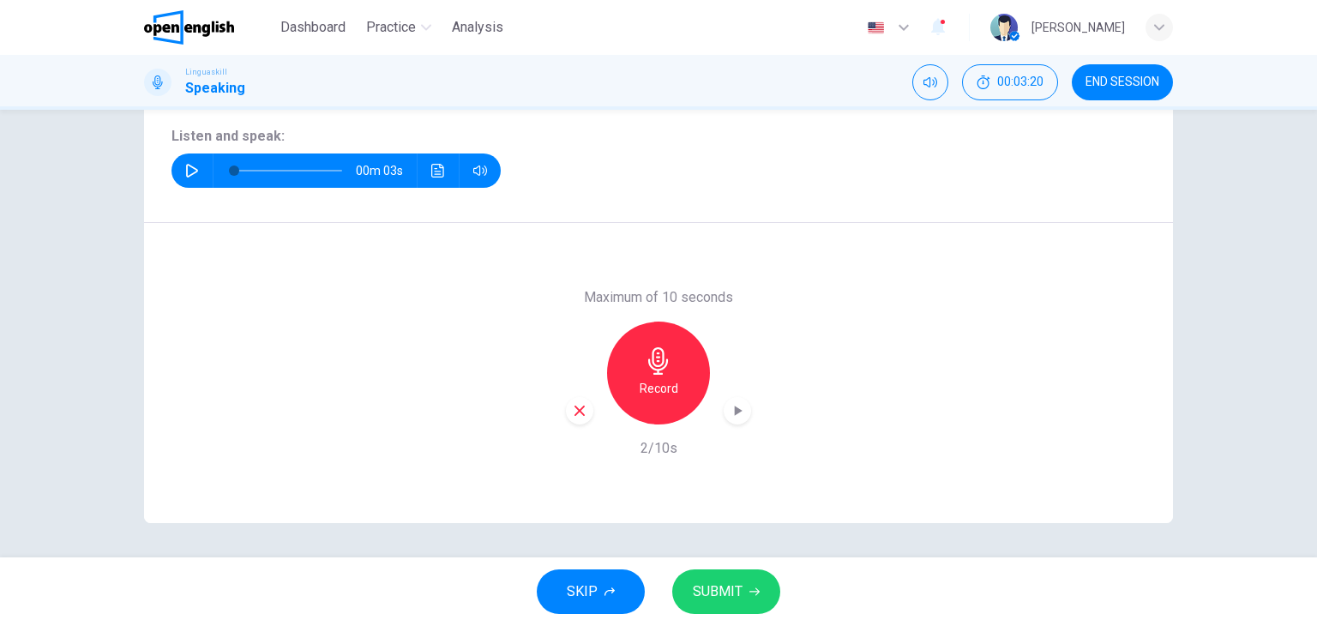
click at [572, 412] on icon "button" at bounding box center [579, 410] width 15 height 15
click at [641, 382] on h6 "Record" at bounding box center [658, 388] width 39 height 21
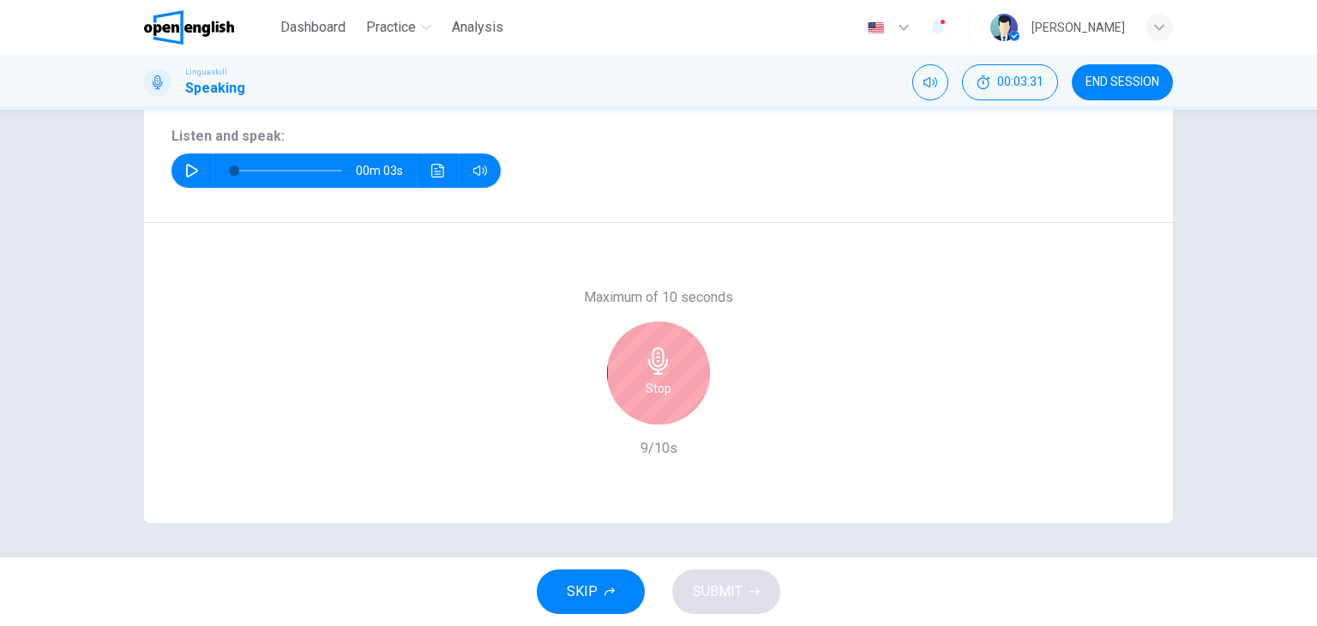
click at [672, 378] on div "Stop" at bounding box center [658, 372] width 103 height 103
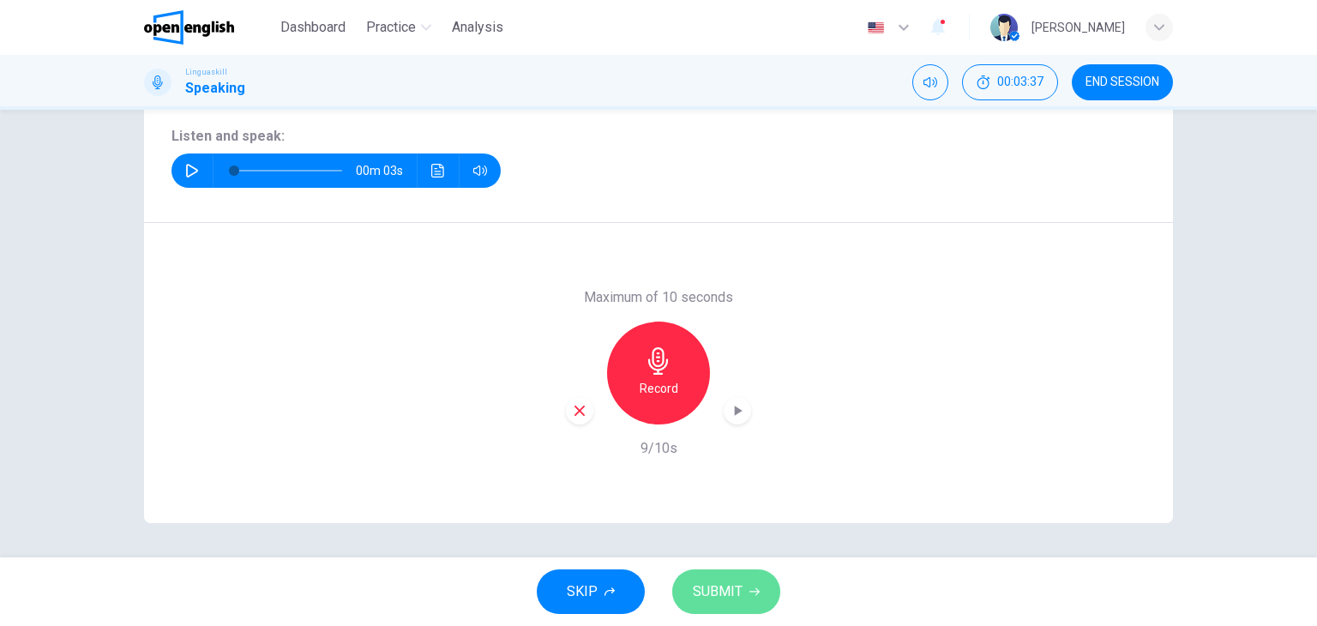
click at [737, 592] on span "SUBMIT" at bounding box center [718, 591] width 50 height 24
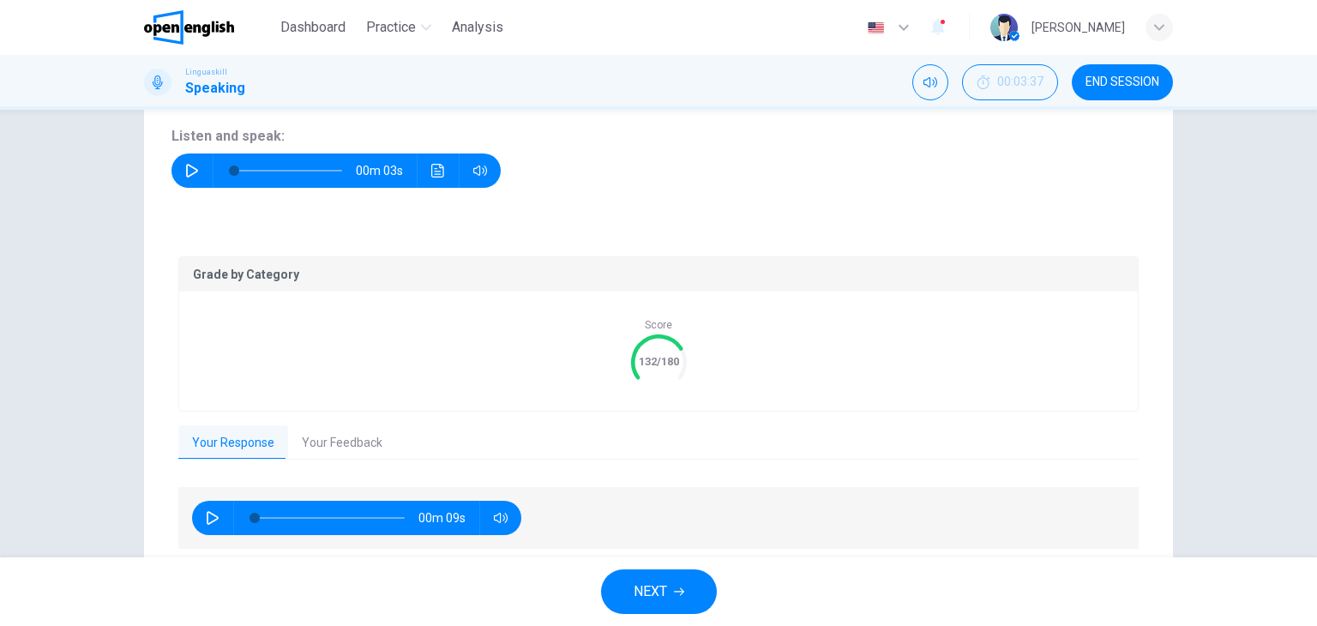
click at [340, 447] on button "Your Feedback" at bounding box center [342, 443] width 108 height 36
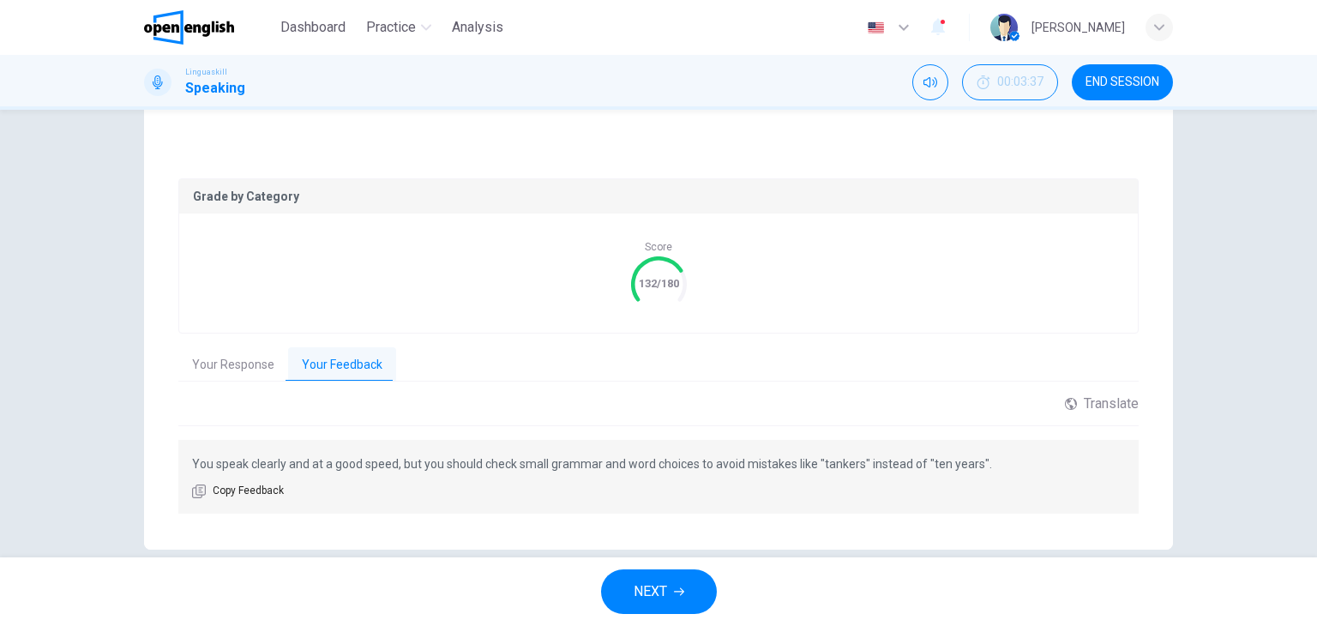
scroll to position [321, 0]
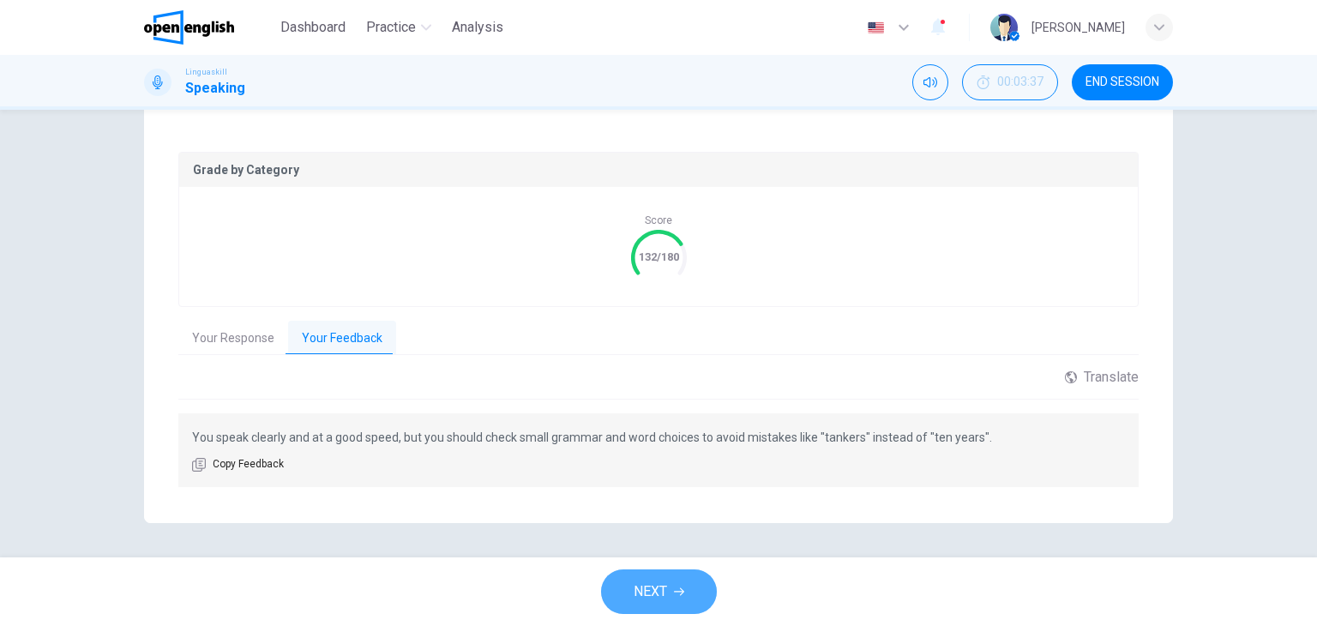
click at [669, 597] on button "NEXT" at bounding box center [659, 591] width 116 height 45
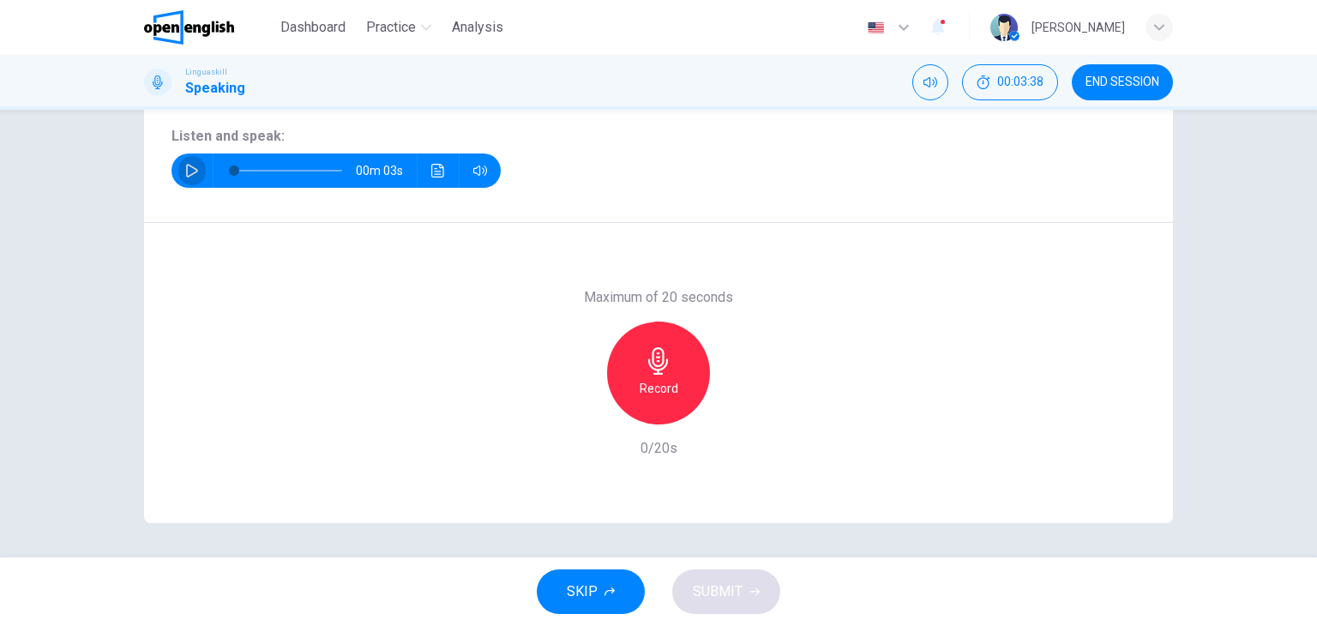
click at [189, 166] on icon "button" at bounding box center [192, 171] width 14 height 14
click at [659, 389] on h6 "Record" at bounding box center [658, 388] width 39 height 21
click at [648, 385] on h6 "Stop" at bounding box center [658, 388] width 26 height 21
click at [581, 405] on icon "button" at bounding box center [579, 410] width 15 height 15
click at [630, 399] on div "Record" at bounding box center [658, 372] width 103 height 103
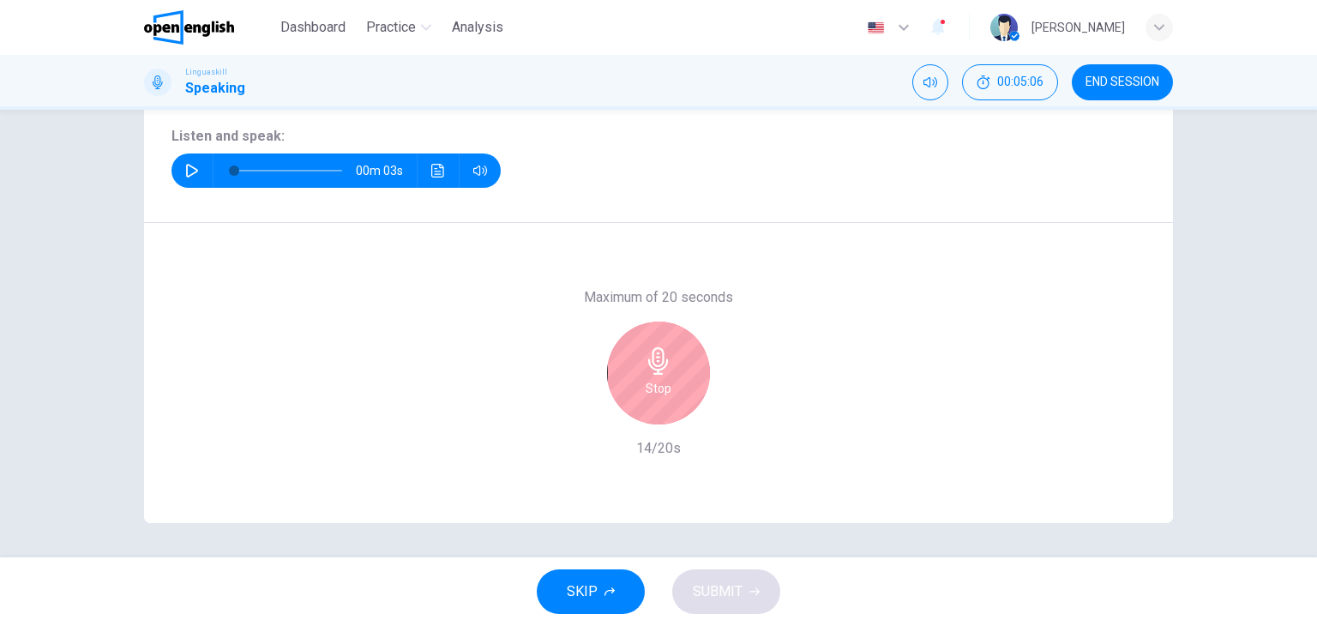
click at [681, 380] on div "Stop" at bounding box center [658, 372] width 103 height 103
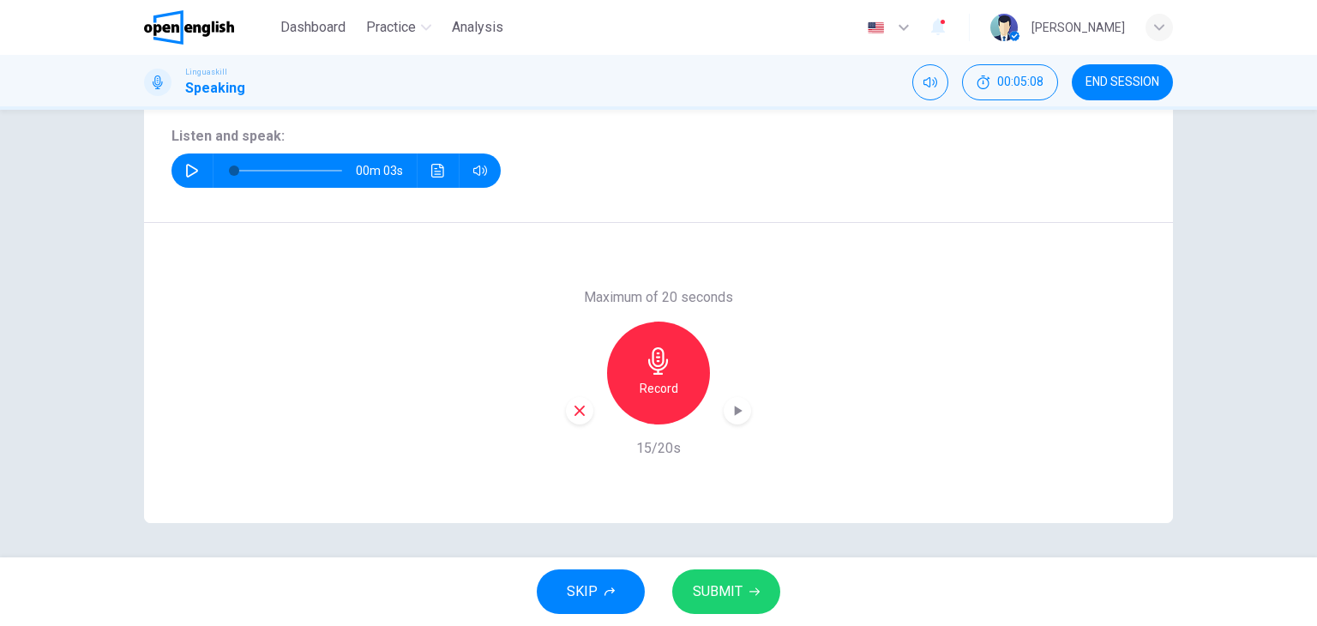
click at [747, 597] on button "SUBMIT" at bounding box center [726, 591] width 108 height 45
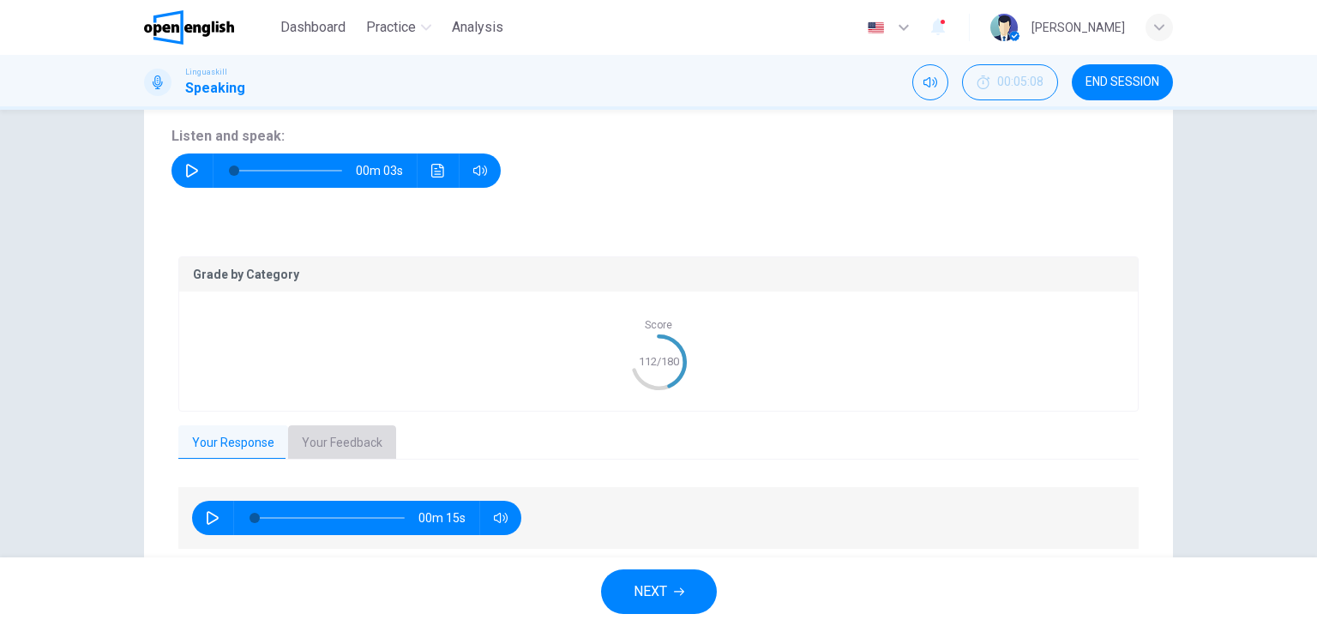
click at [355, 440] on button "Your Feedback" at bounding box center [342, 443] width 108 height 36
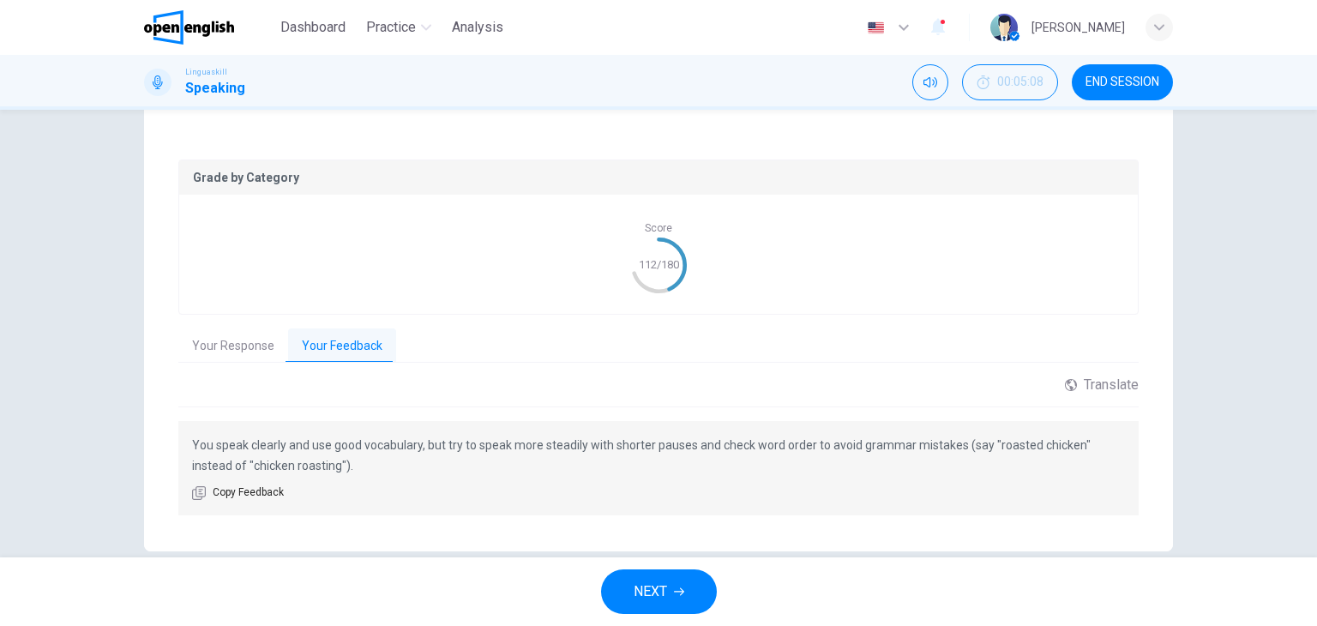
scroll to position [342, 0]
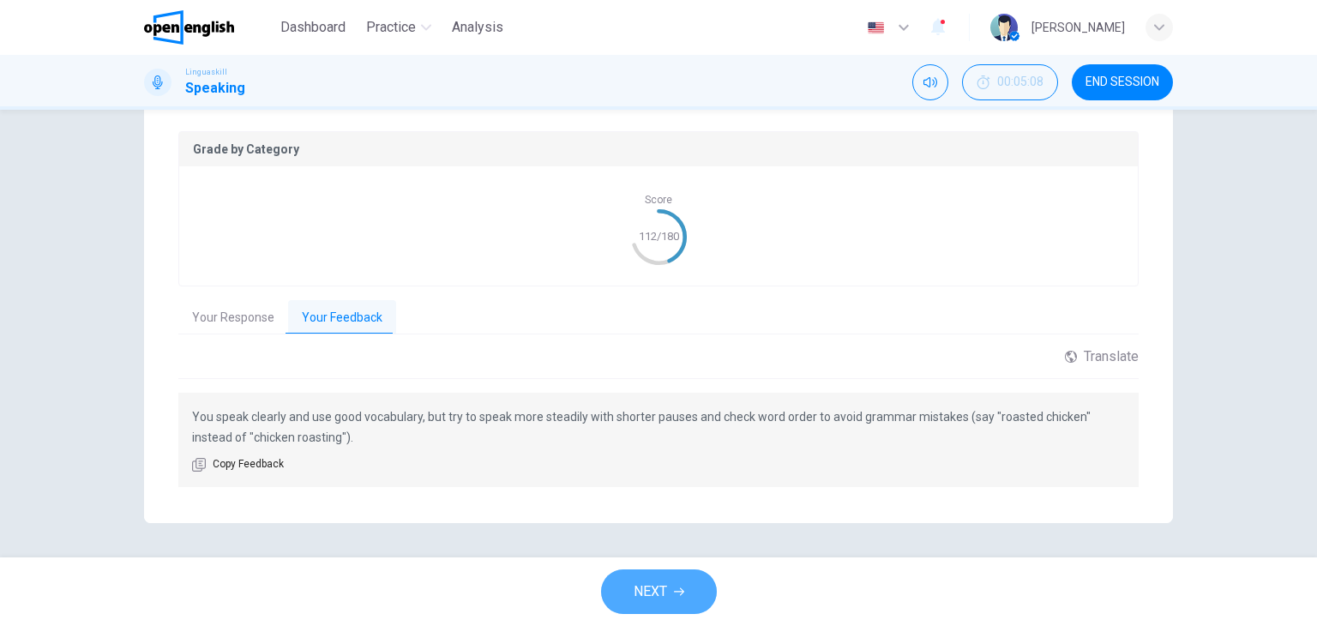
click at [653, 591] on span "NEXT" at bounding box center [649, 591] width 33 height 24
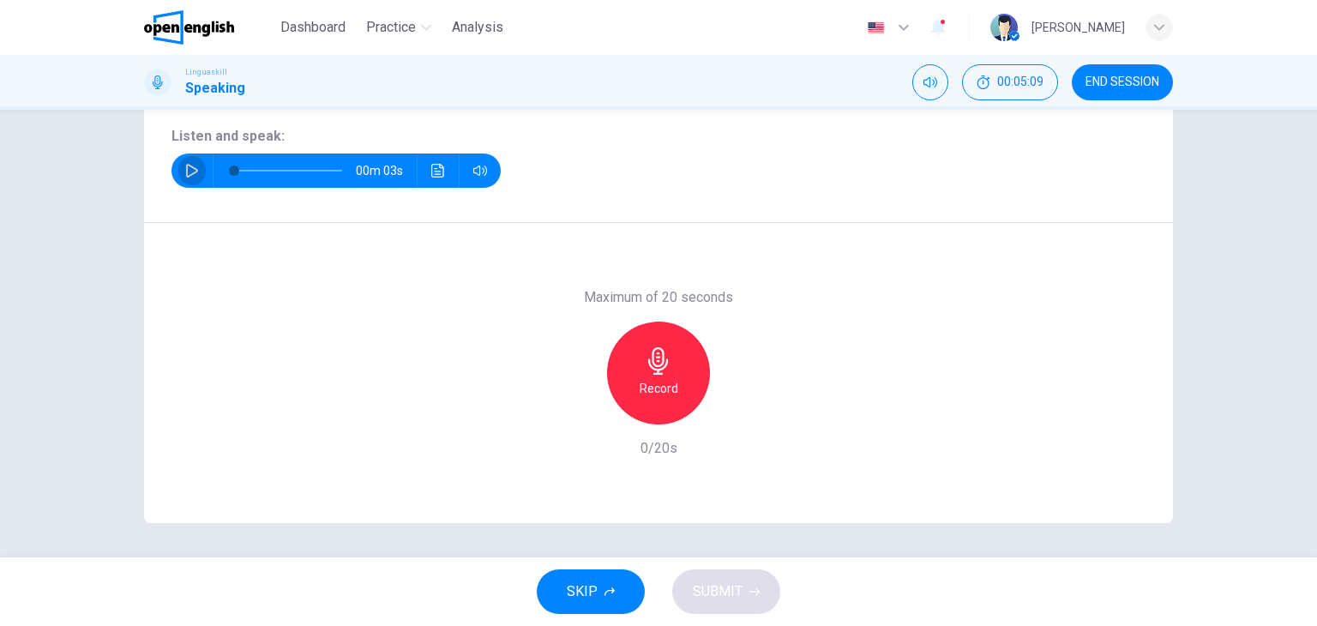
click at [194, 169] on icon "button" at bounding box center [192, 171] width 14 height 14
click at [655, 384] on h6 "Record" at bounding box center [658, 388] width 39 height 21
click at [669, 382] on div "Stop" at bounding box center [658, 372] width 103 height 103
click at [725, 586] on span "SUBMIT" at bounding box center [718, 591] width 50 height 24
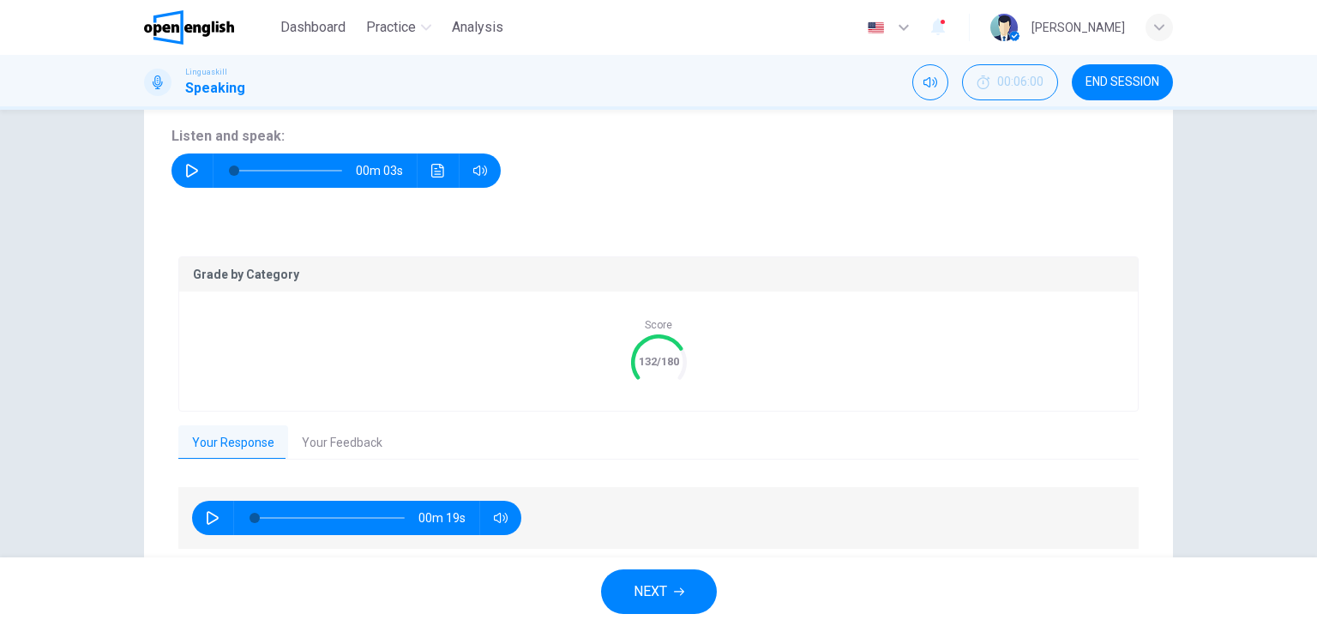
click at [331, 441] on button "Your Feedback" at bounding box center [342, 443] width 108 height 36
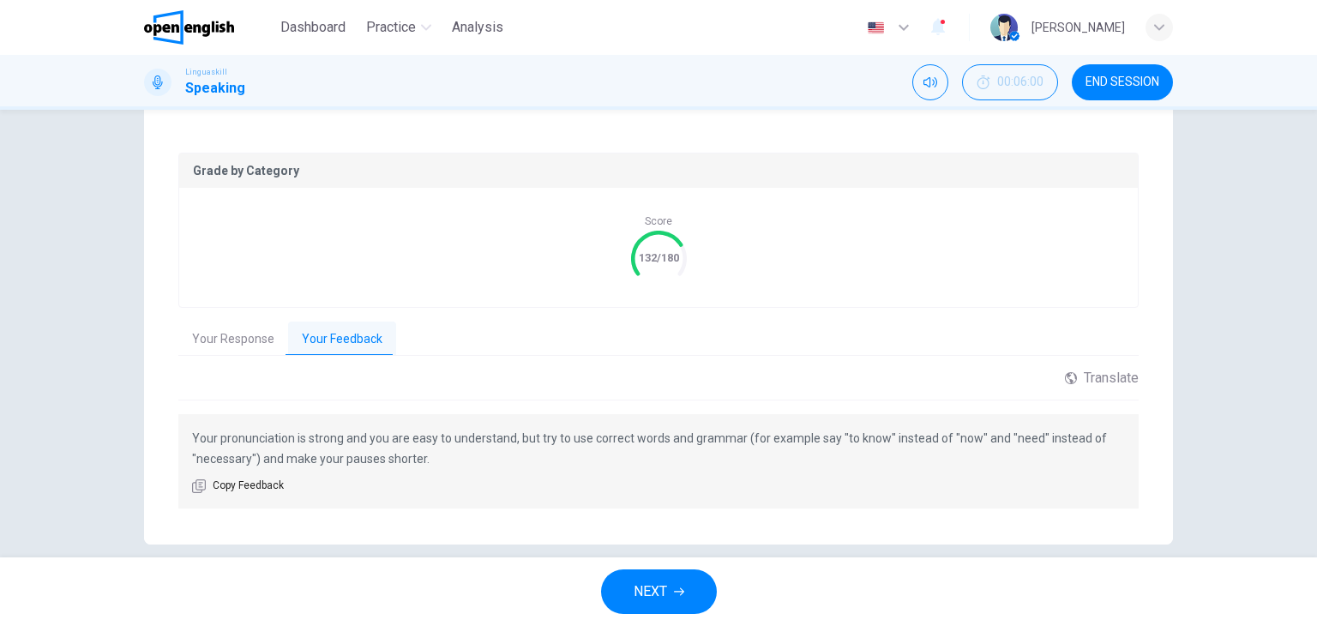
scroll to position [342, 0]
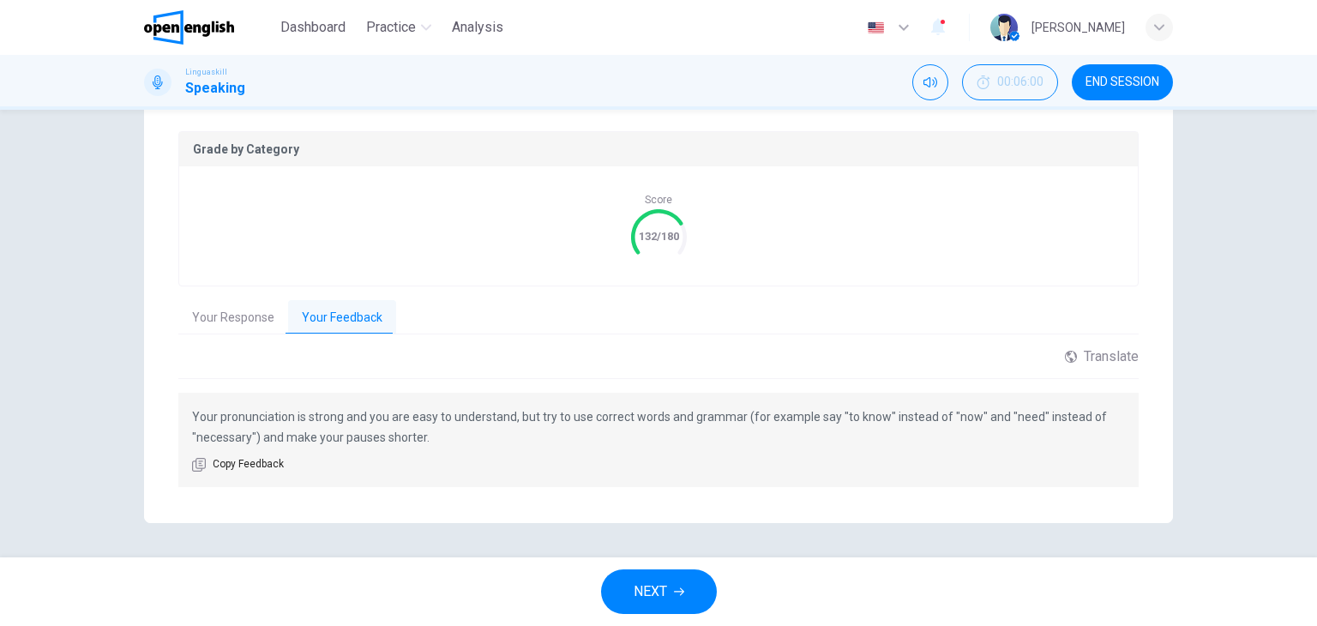
drag, startPoint x: 414, startPoint y: 437, endPoint x: 350, endPoint y: 417, distance: 67.2
click at [350, 417] on p "Your pronunciation is strong and you are easy to understand, but try to use cor…" at bounding box center [658, 426] width 933 height 41
click at [1104, 357] on div "Translate" at bounding box center [1102, 356] width 74 height 16
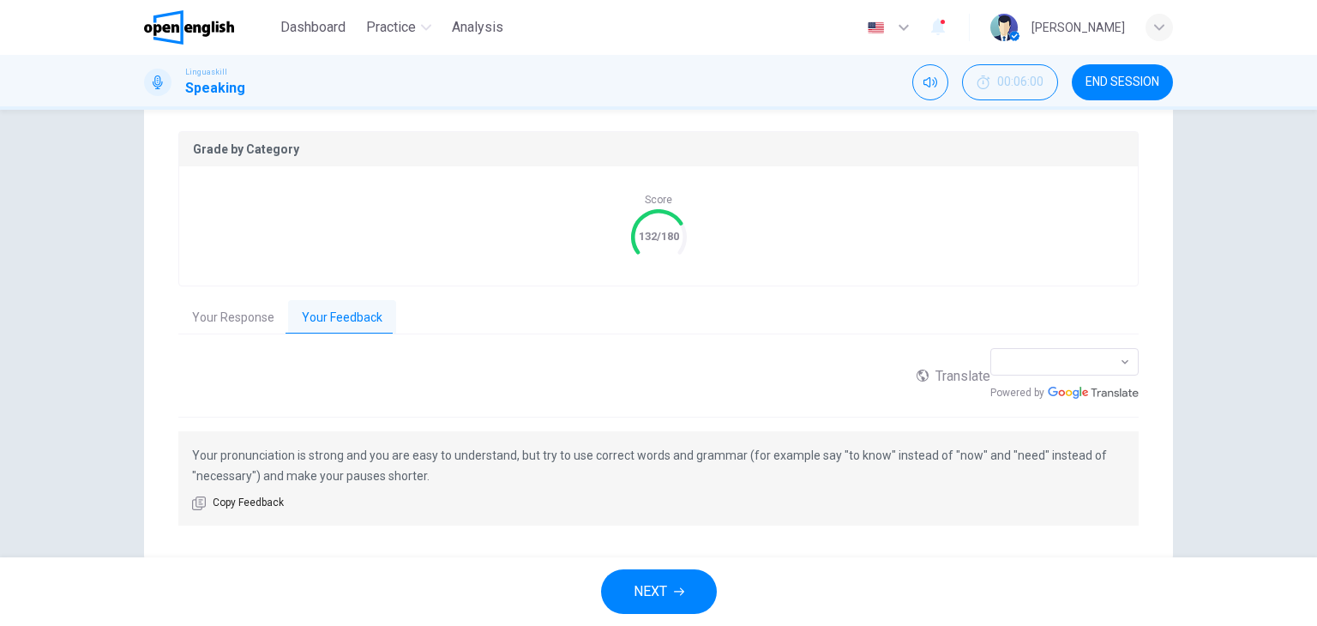
drag, startPoint x: 687, startPoint y: 414, endPoint x: 706, endPoint y: 430, distance: 25.6
click at [706, 445] on p "Your pronunciation is strong and you are easy to understand, but try to use cor…" at bounding box center [658, 465] width 933 height 41
drag, startPoint x: 717, startPoint y: 416, endPoint x: 669, endPoint y: 416, distance: 48.0
click at [634, 445] on p "Your pronunciation is strong and you are easy to understand, but try to use cor…" at bounding box center [658, 465] width 933 height 41
click at [1112, 399] on body "This site uses cookies, as explained in our Privacy Policy . If you agree to th…" at bounding box center [658, 313] width 1317 height 626
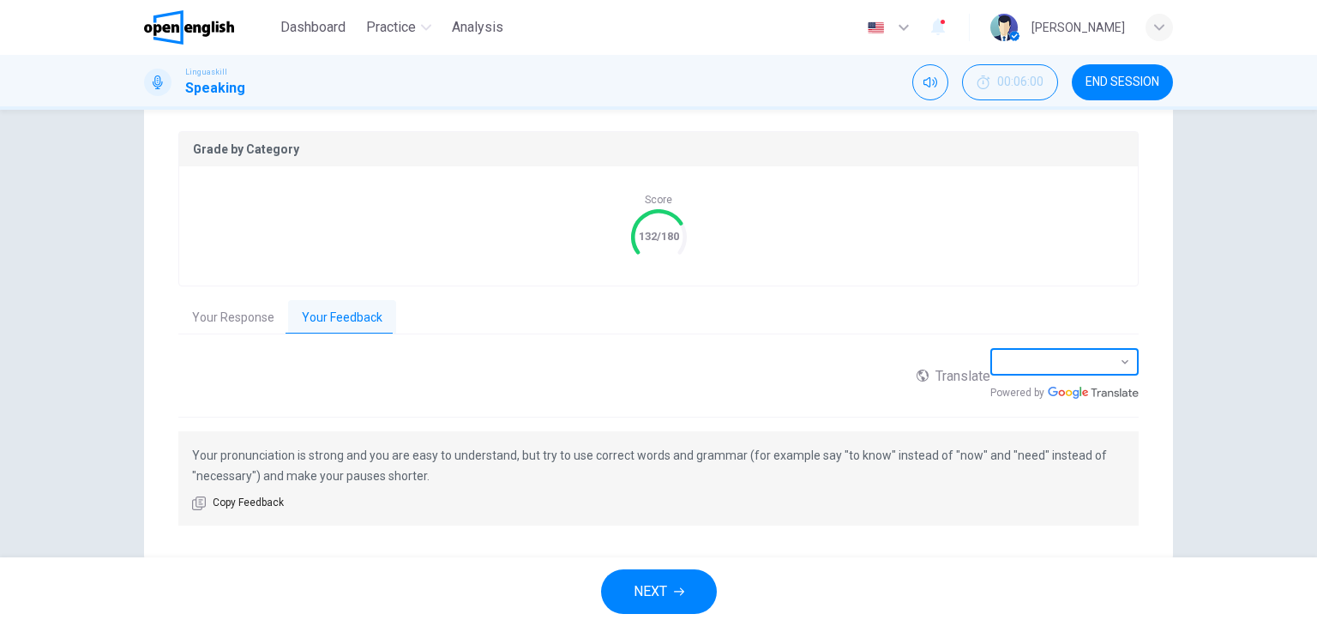
click at [802, 625] on div at bounding box center [658, 626] width 1317 height 0
click at [1088, 344] on div "Grade by Category Score 132/180 Your Response Your Feedback 00m 19s Translate ​…" at bounding box center [658, 329] width 960 height 396
click at [990, 354] on div "Translate" at bounding box center [953, 375] width 74 height 55
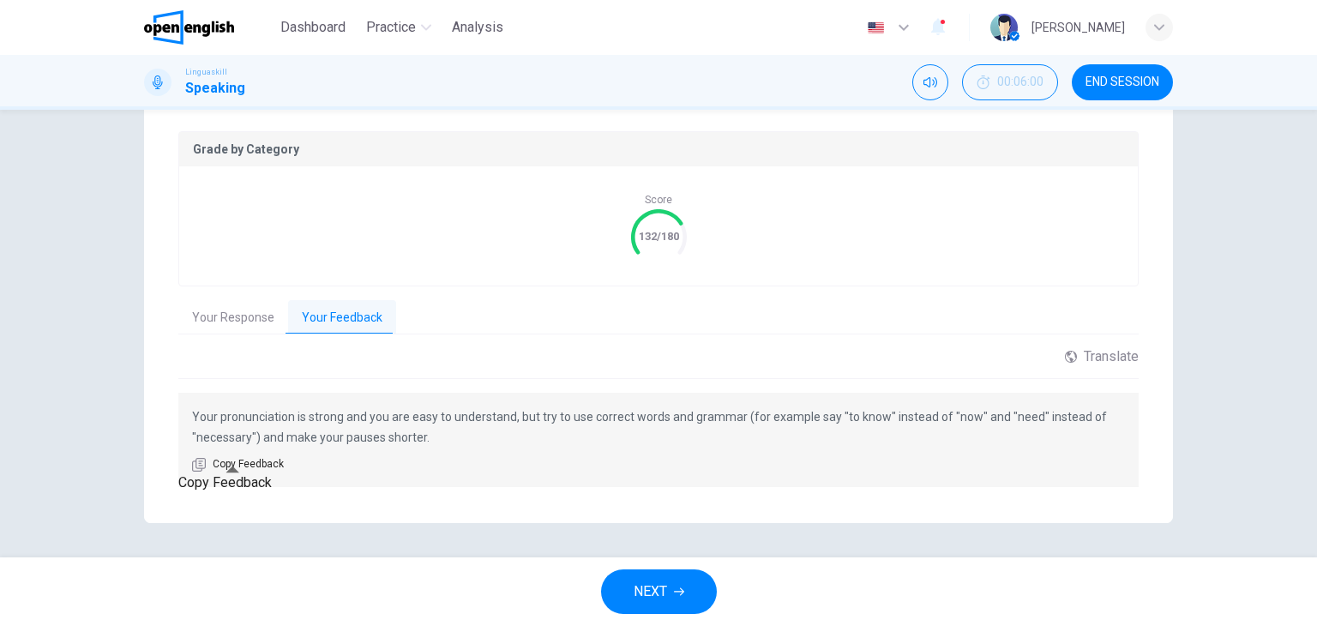
click at [225, 464] on span "Copy Feedback" at bounding box center [248, 464] width 71 height 17
click at [1118, 360] on div "Translate" at bounding box center [1102, 356] width 74 height 16
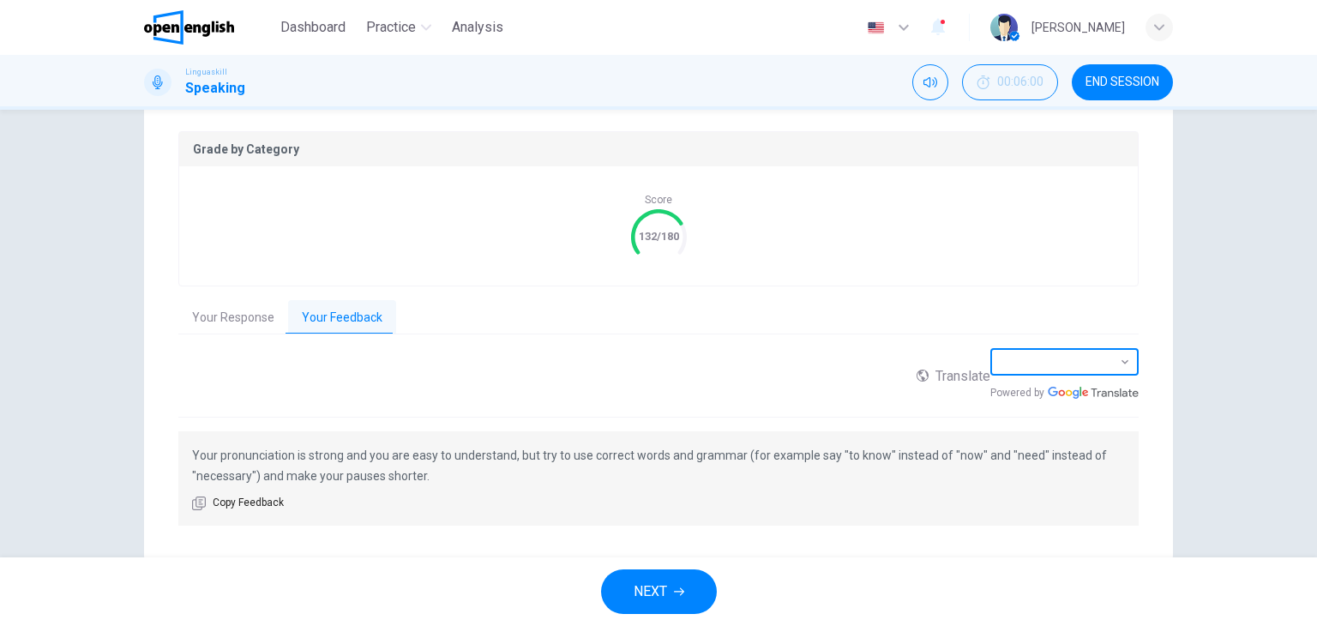
click at [1114, 398] on body "This site uses cookies, as explained in our Privacy Policy . If you agree to th…" at bounding box center [658, 313] width 1317 height 626
click at [825, 625] on div at bounding box center [658, 626] width 1317 height 0
click at [990, 357] on div "Translate" at bounding box center [953, 375] width 74 height 55
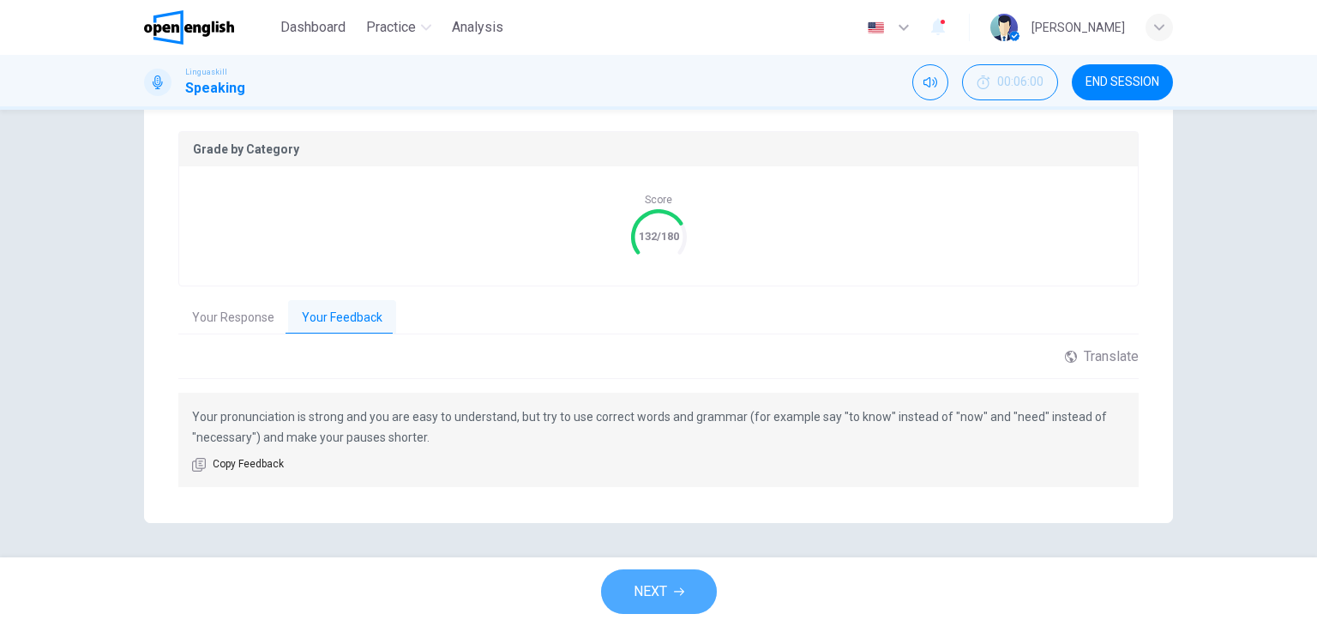
click at [675, 583] on button "NEXT" at bounding box center [659, 591] width 116 height 45
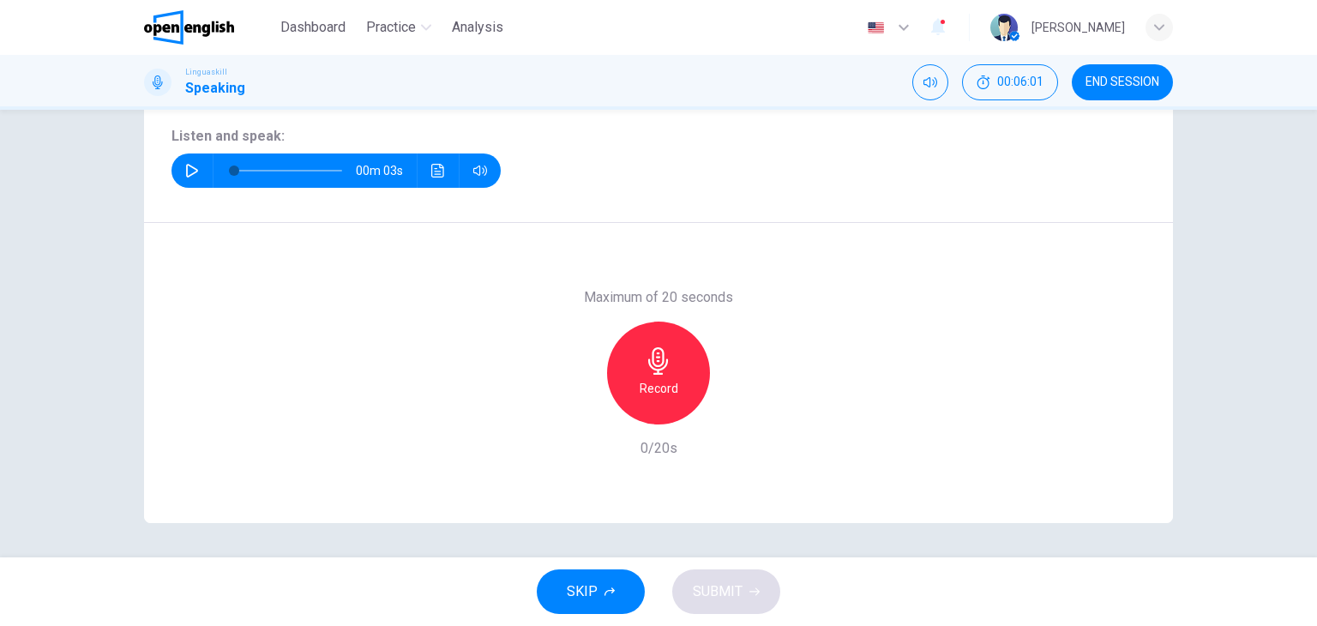
click at [185, 172] on icon "button" at bounding box center [192, 171] width 14 height 14
click at [655, 376] on div "Record" at bounding box center [658, 372] width 103 height 103
click at [641, 400] on div "Stop" at bounding box center [658, 372] width 103 height 103
click at [729, 602] on span "SUBMIT" at bounding box center [718, 591] width 50 height 24
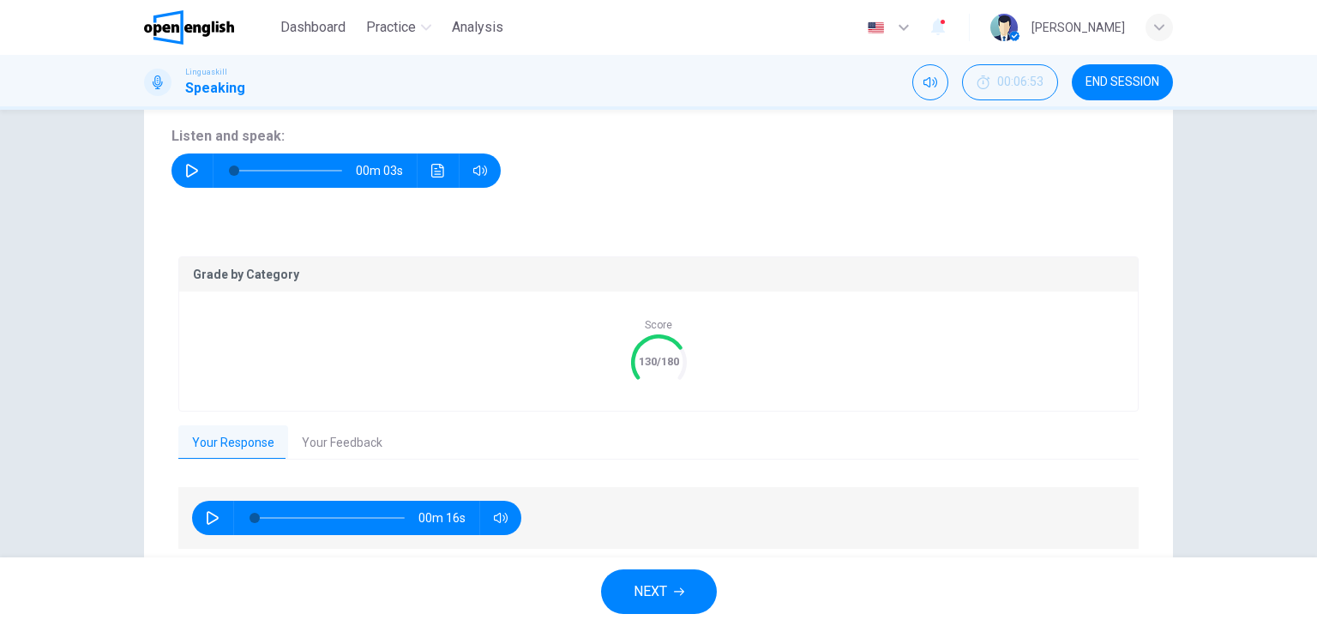
click at [331, 429] on button "Your Feedback" at bounding box center [342, 443] width 108 height 36
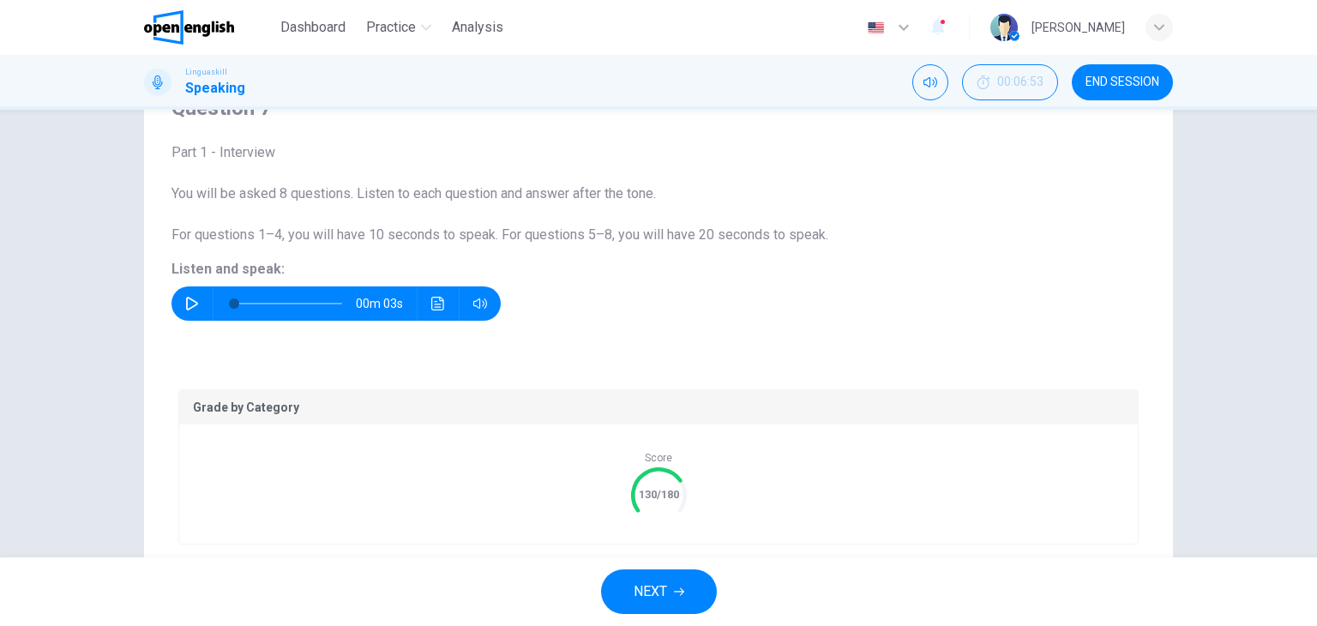
scroll to position [86, 0]
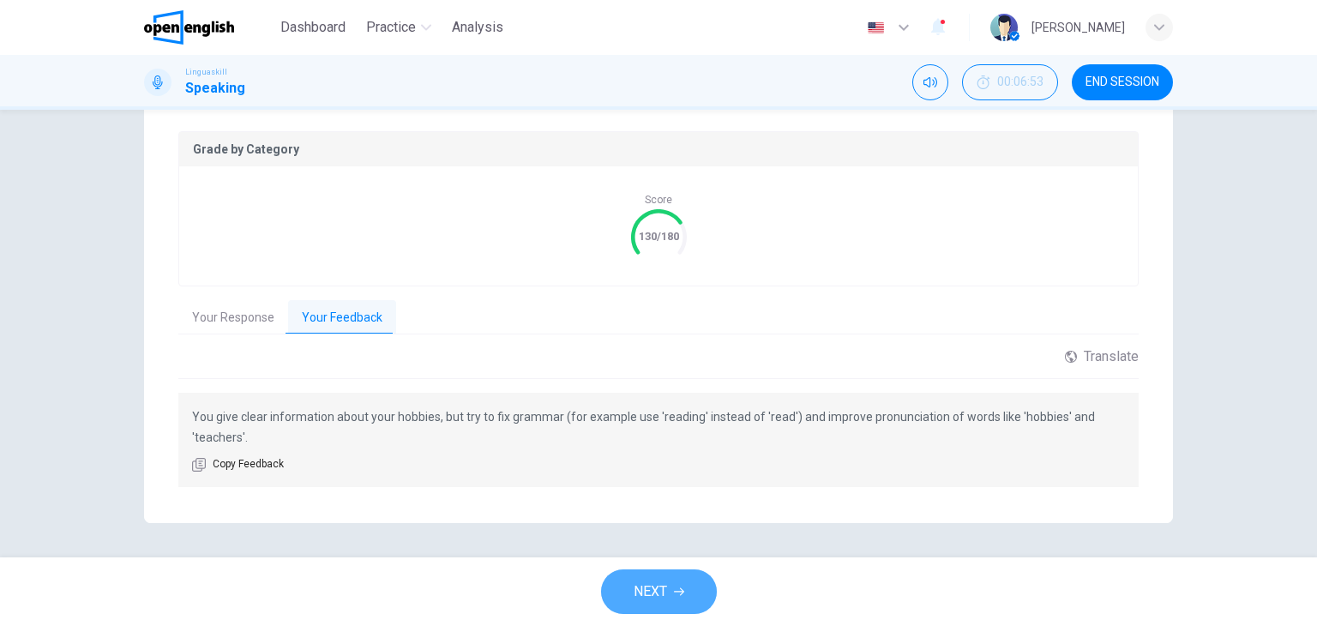
click at [641, 592] on span "NEXT" at bounding box center [649, 591] width 33 height 24
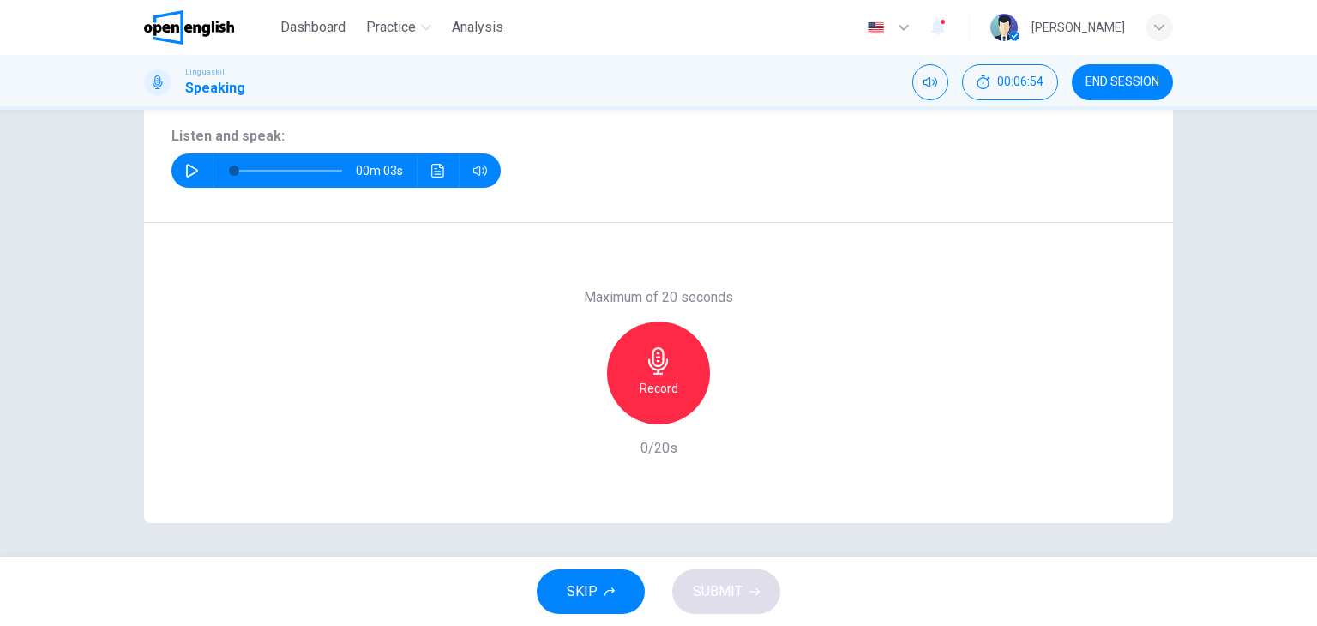
click at [186, 171] on icon "button" at bounding box center [192, 171] width 12 height 14
type input "*"
click at [656, 381] on h6 "Record" at bounding box center [658, 388] width 39 height 21
click at [675, 380] on div "Stop" at bounding box center [658, 372] width 103 height 103
click at [740, 583] on span "SUBMIT" at bounding box center [718, 591] width 50 height 24
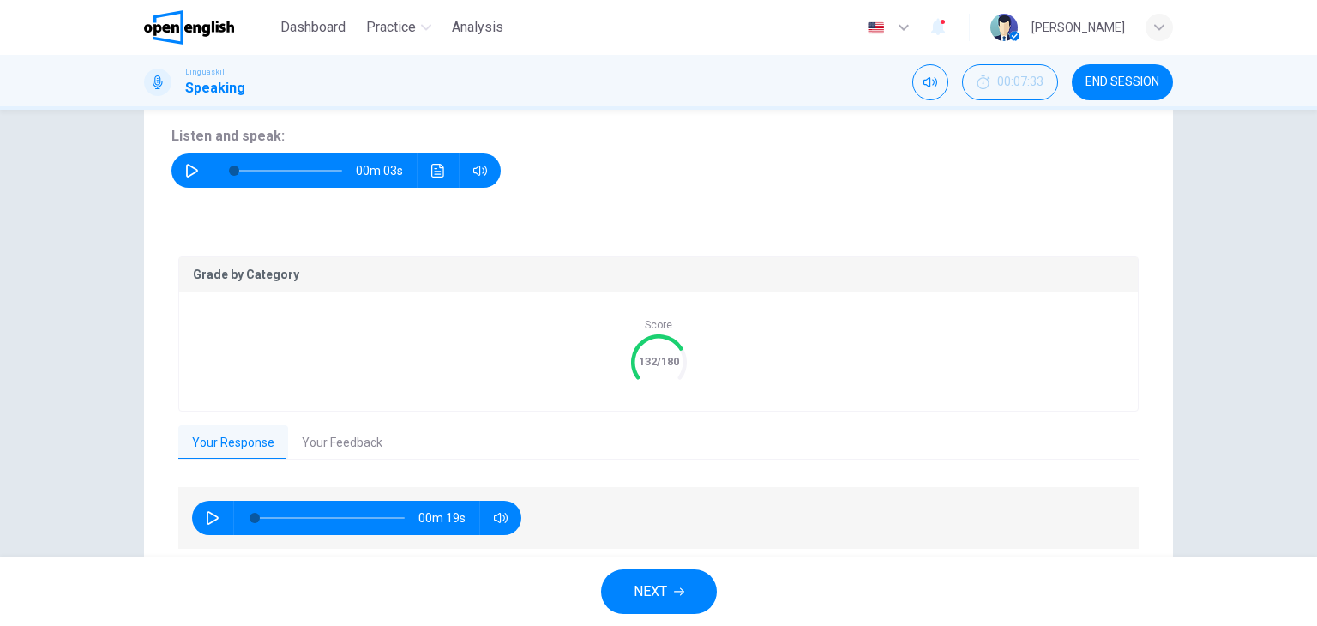
click at [345, 440] on button "Your Feedback" at bounding box center [342, 443] width 108 height 36
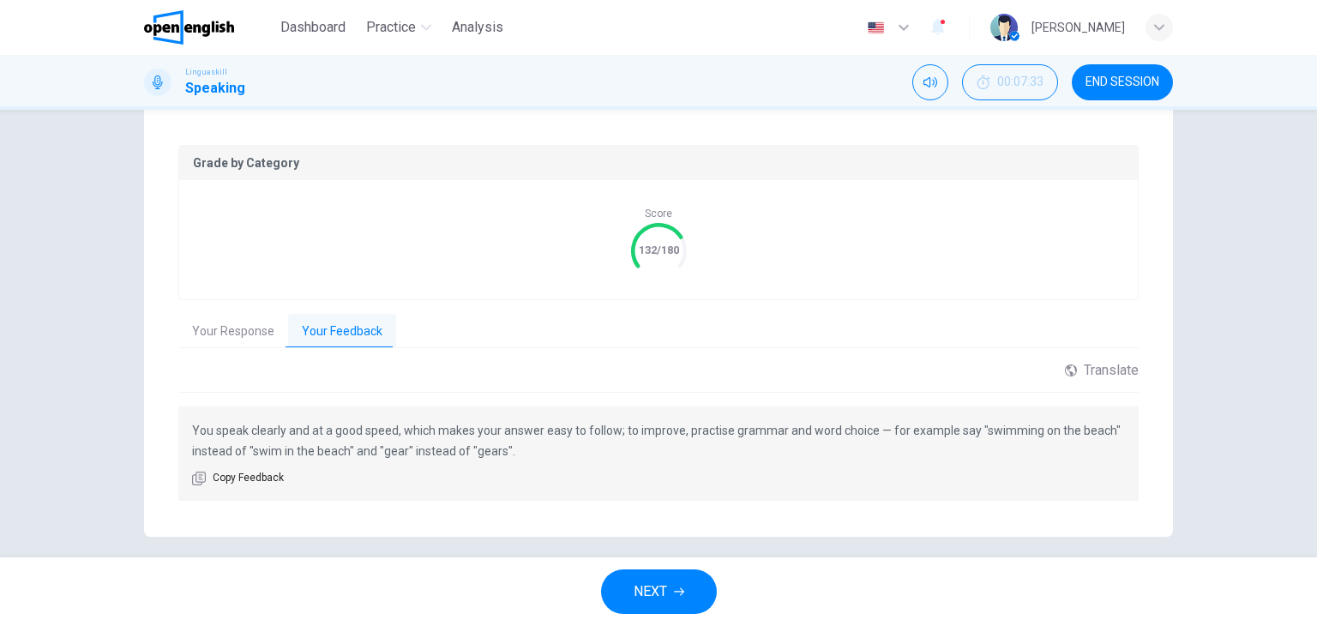
scroll to position [342, 0]
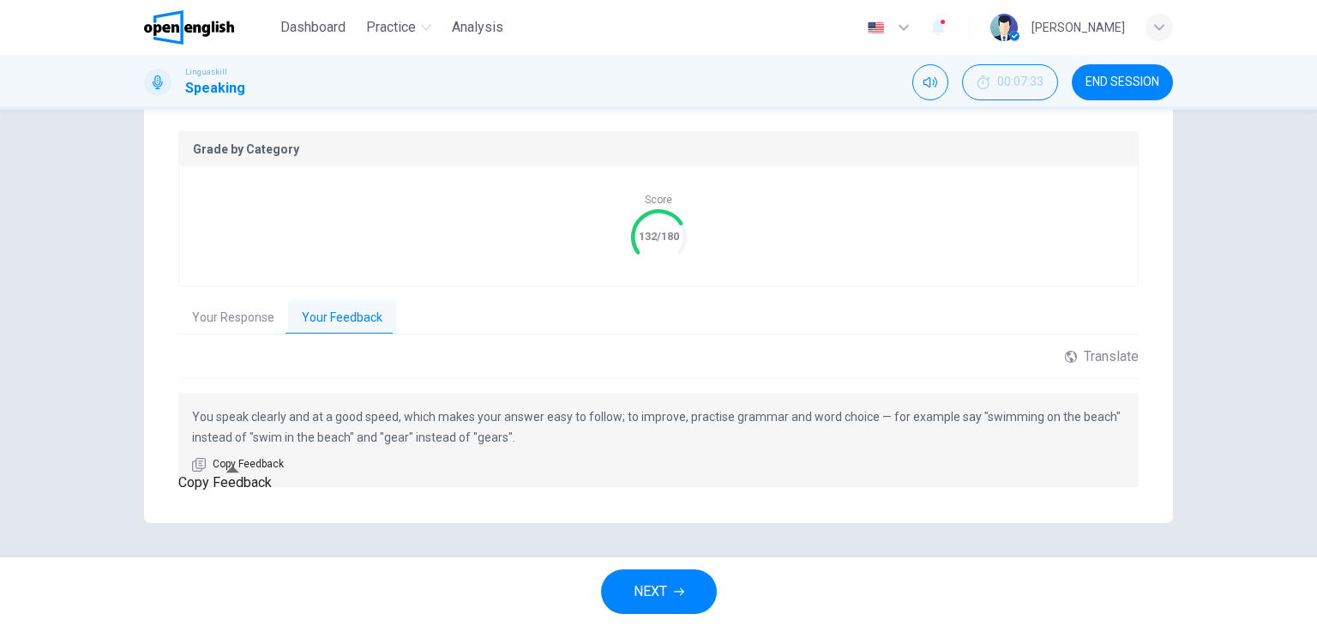
click at [246, 457] on span "Copy Feedback" at bounding box center [248, 464] width 71 height 17
click at [674, 598] on button "NEXT" at bounding box center [659, 591] width 116 height 45
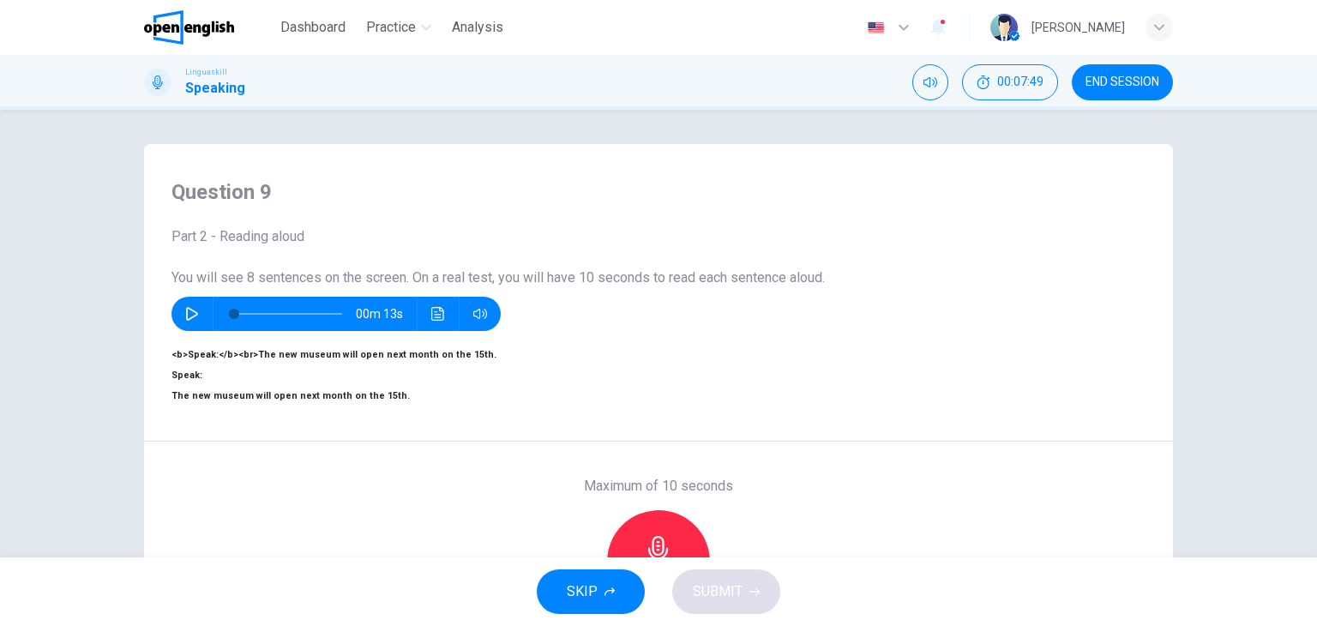
click at [183, 327] on button "button" at bounding box center [191, 314] width 27 height 34
click at [432, 321] on icon "Click to see the audio transcription" at bounding box center [438, 314] width 14 height 14
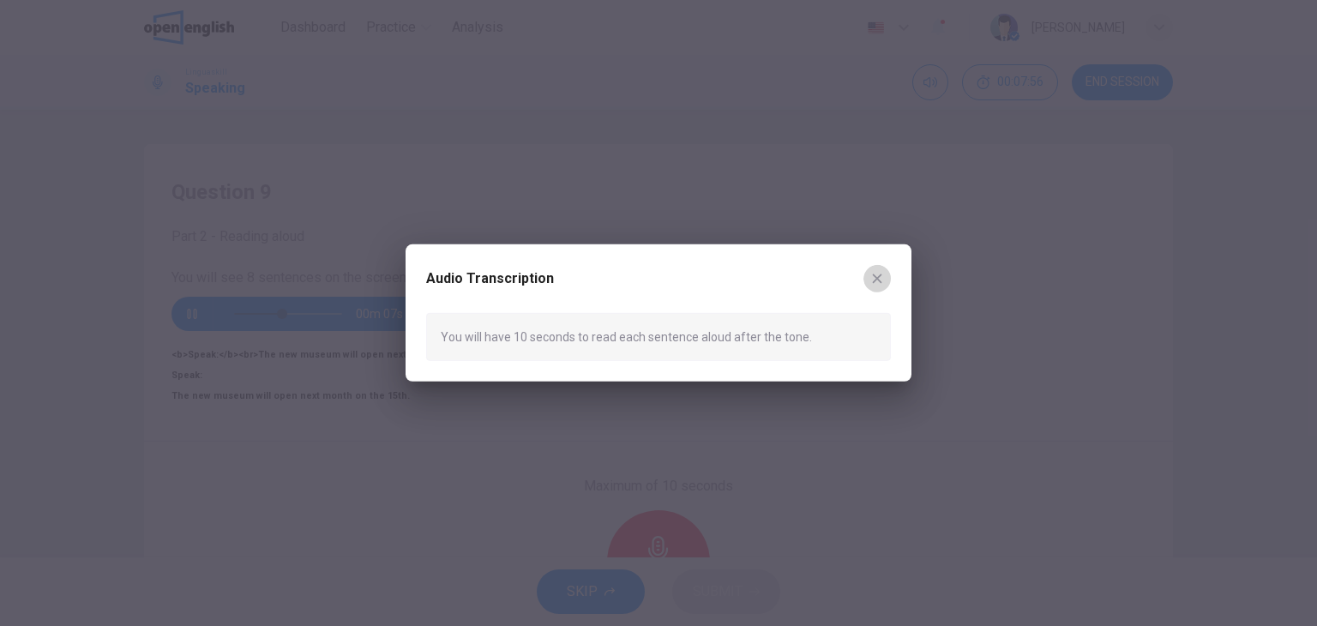
click at [880, 277] on icon "button" at bounding box center [877, 279] width 14 height 14
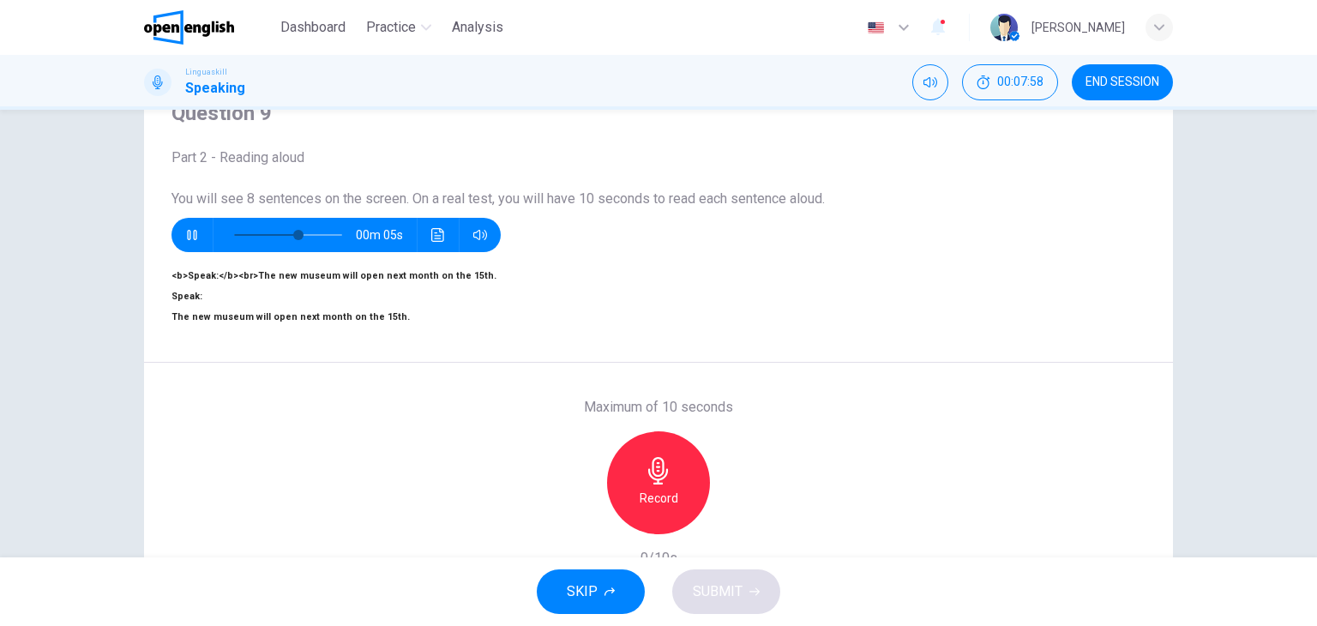
scroll to position [86, 0]
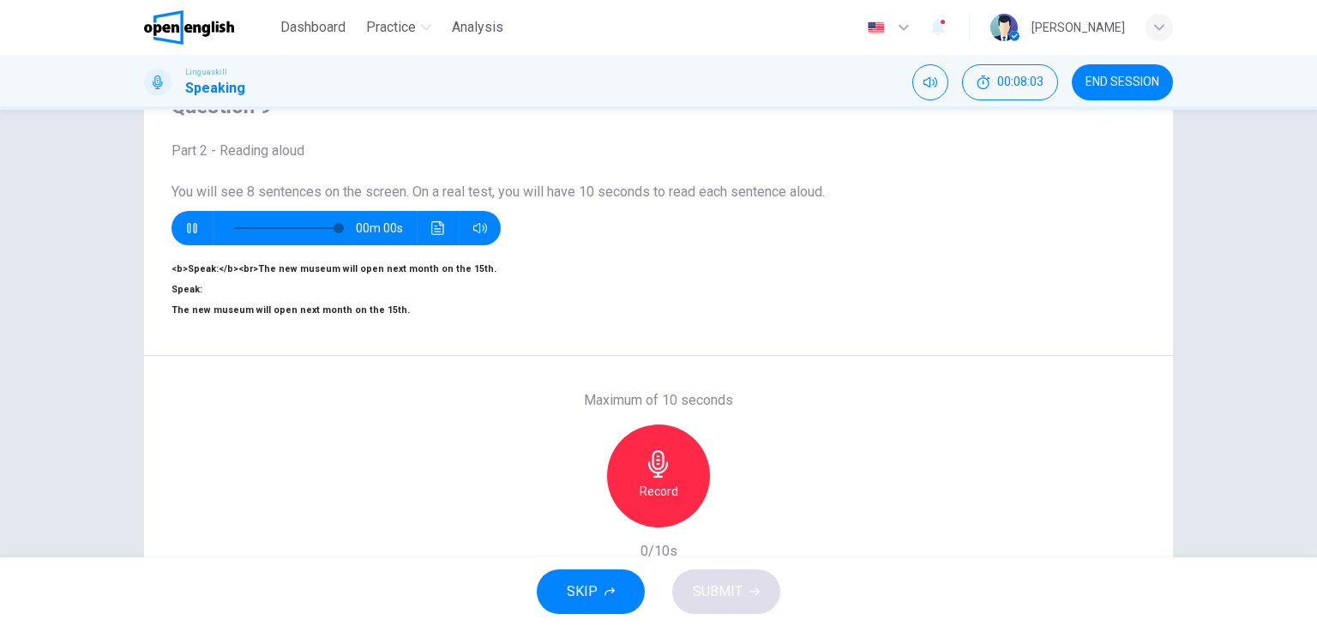
type input "*"
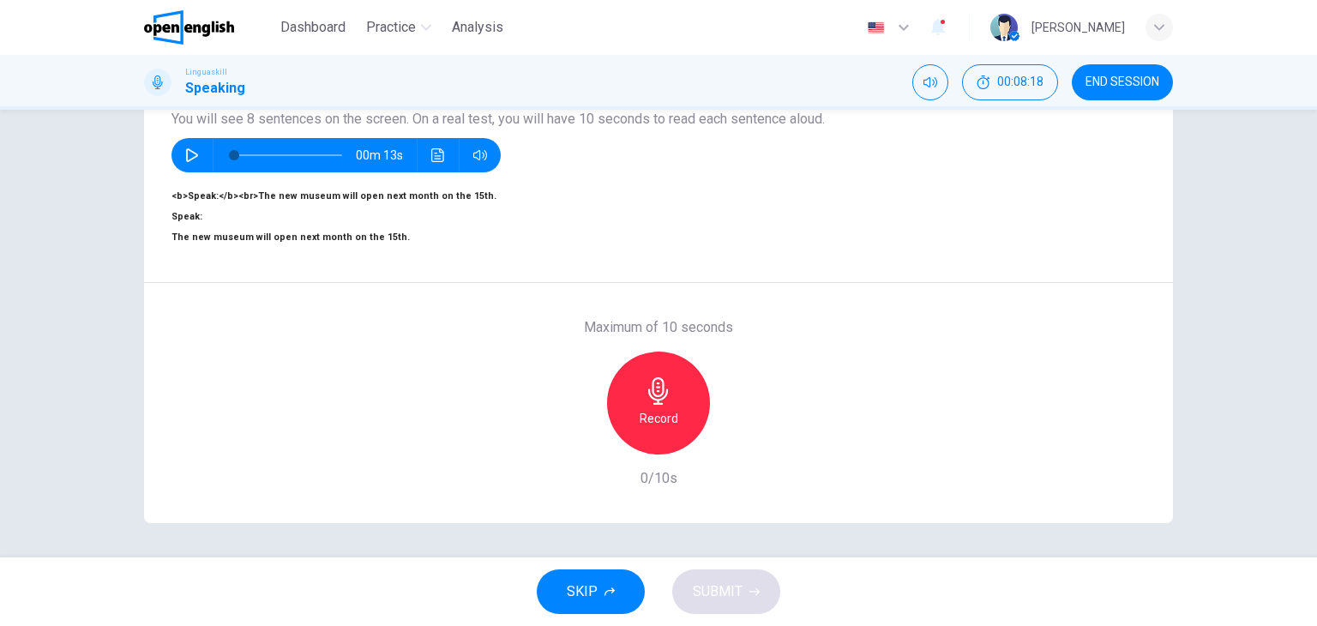
scroll to position [45, 0]
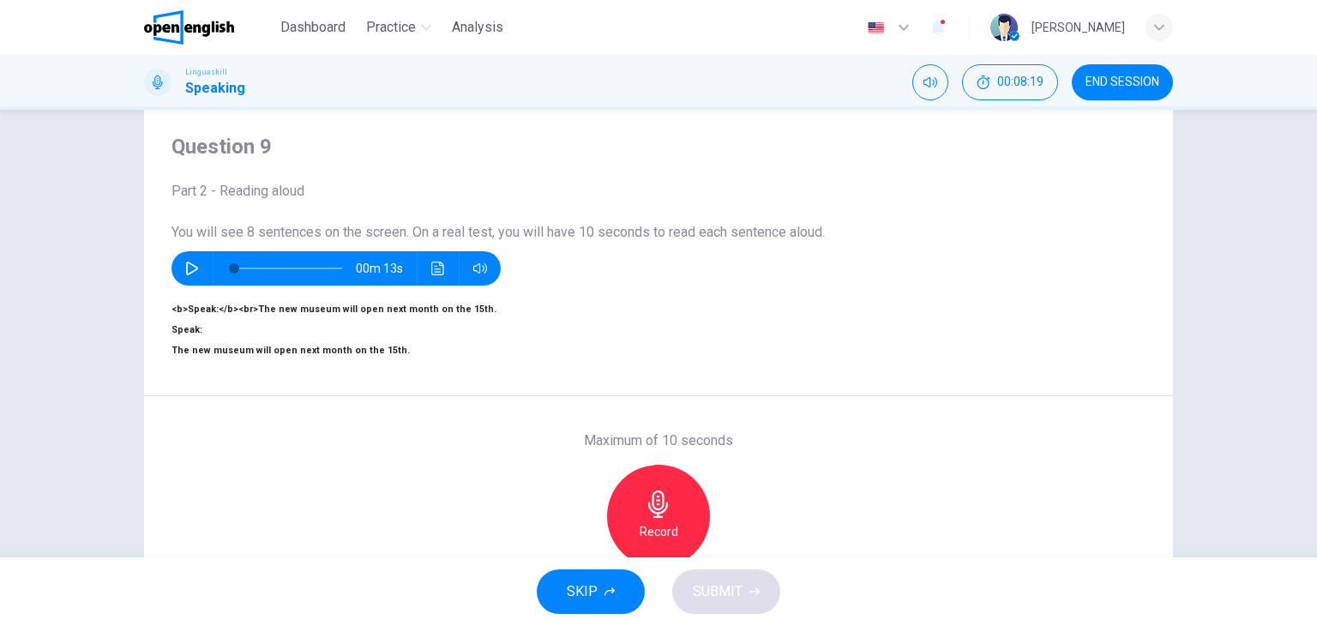
click at [651, 518] on icon "button" at bounding box center [658, 503] width 27 height 27
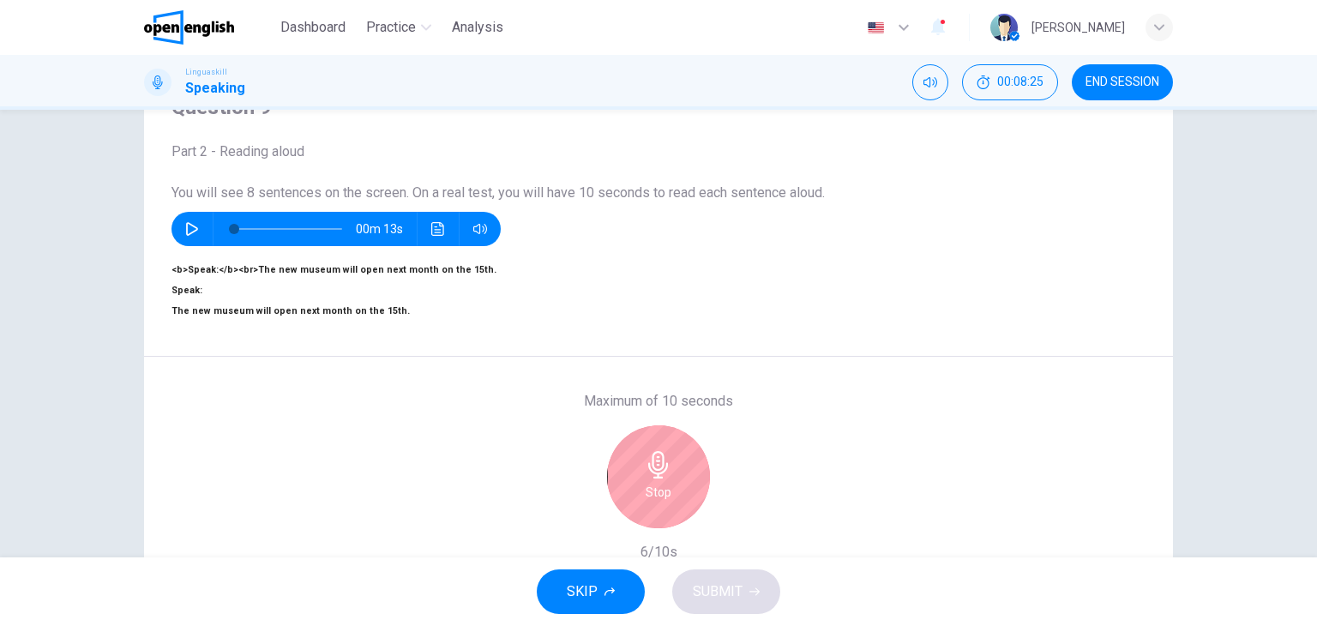
scroll to position [217, 0]
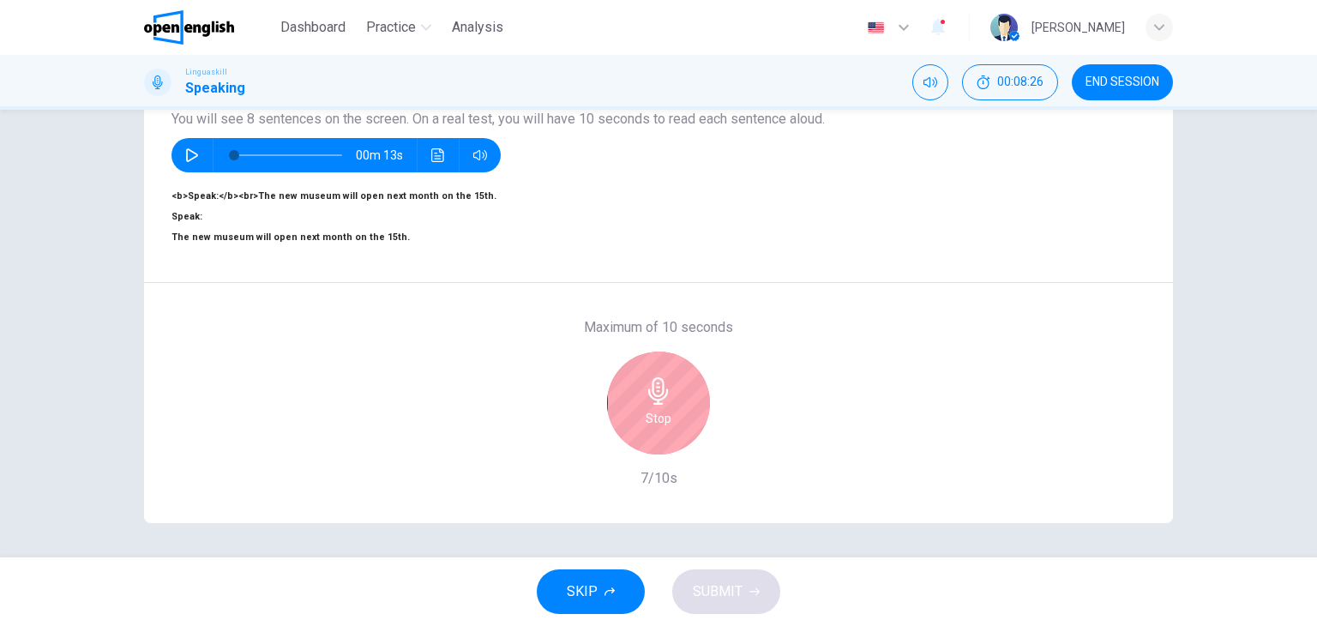
click at [669, 388] on div "Stop" at bounding box center [658, 402] width 103 height 103
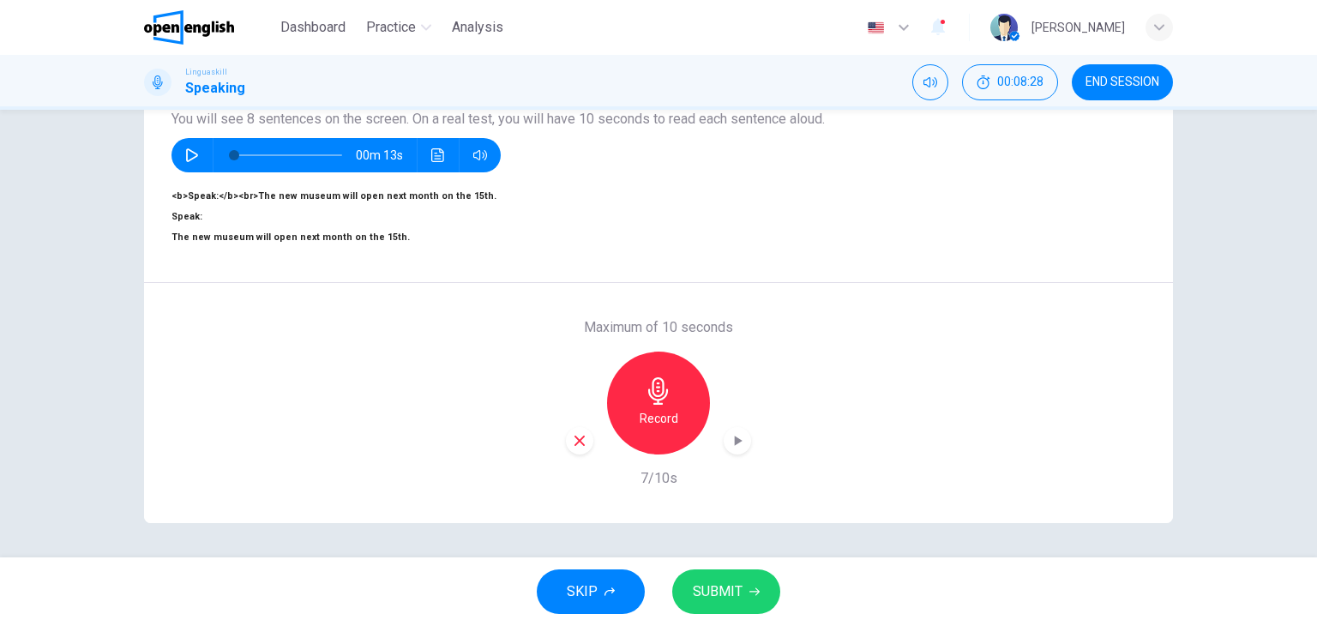
click at [703, 598] on span "SUBMIT" at bounding box center [718, 591] width 50 height 24
click at [653, 408] on h6 "Record" at bounding box center [658, 418] width 39 height 21
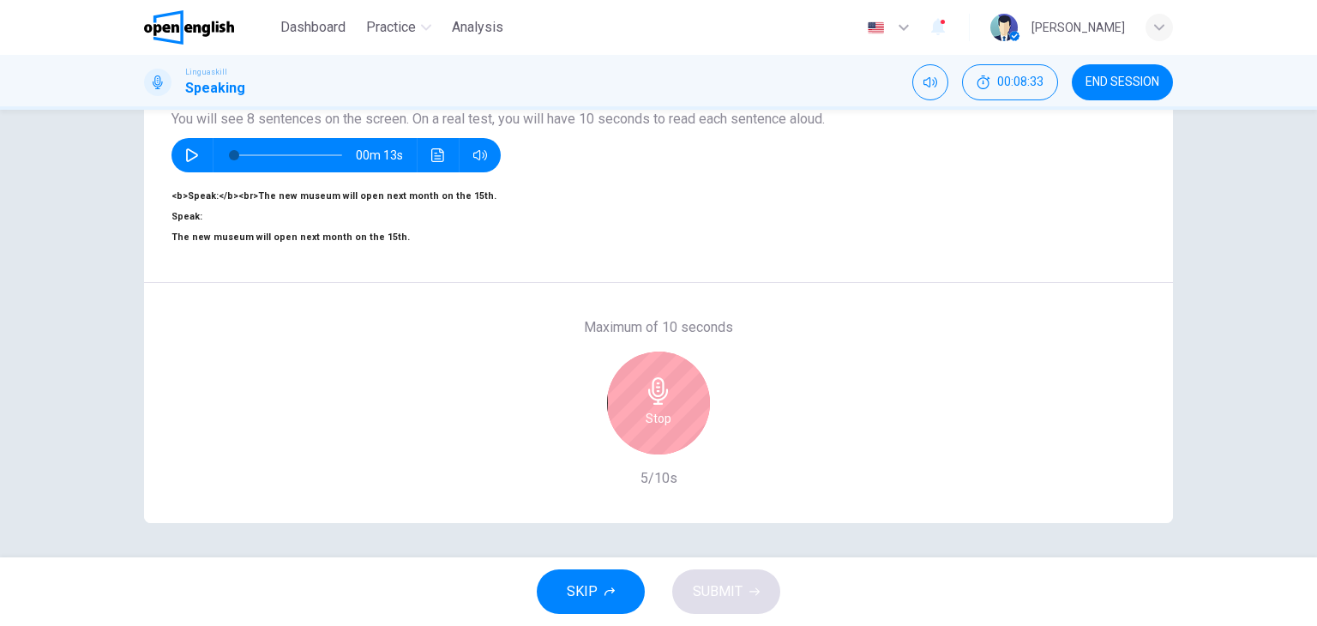
click at [663, 377] on icon "button" at bounding box center [658, 390] width 27 height 27
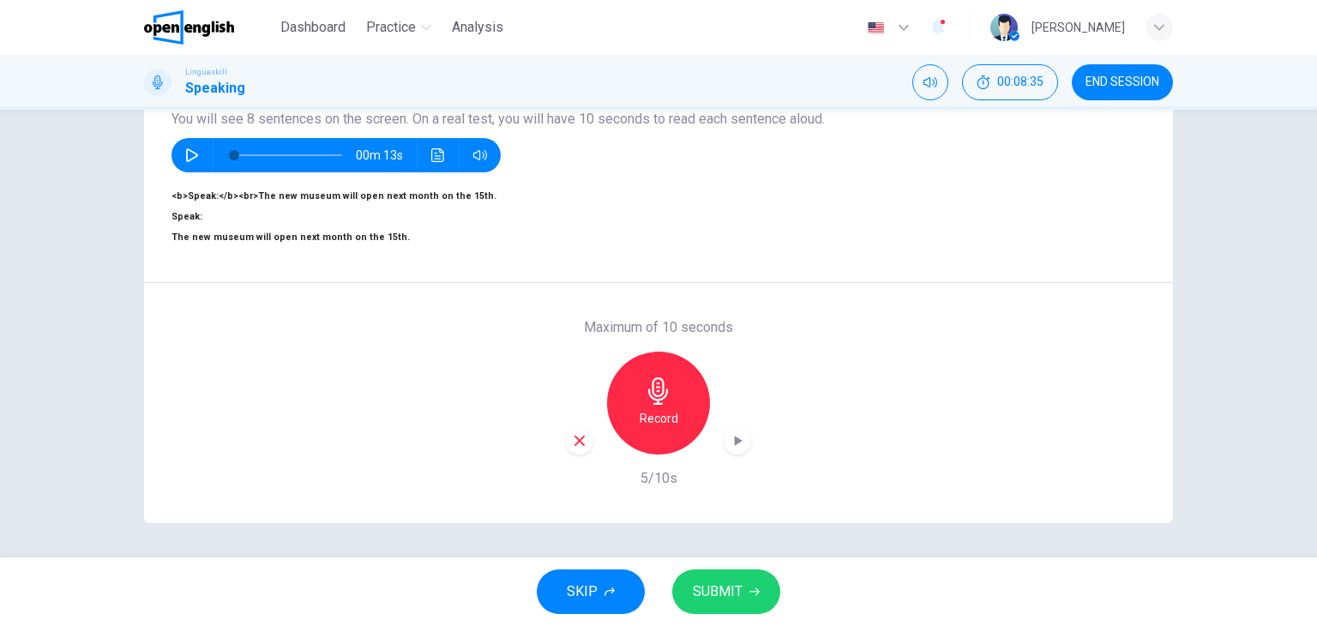
click at [727, 586] on span "SUBMIT" at bounding box center [718, 591] width 50 height 24
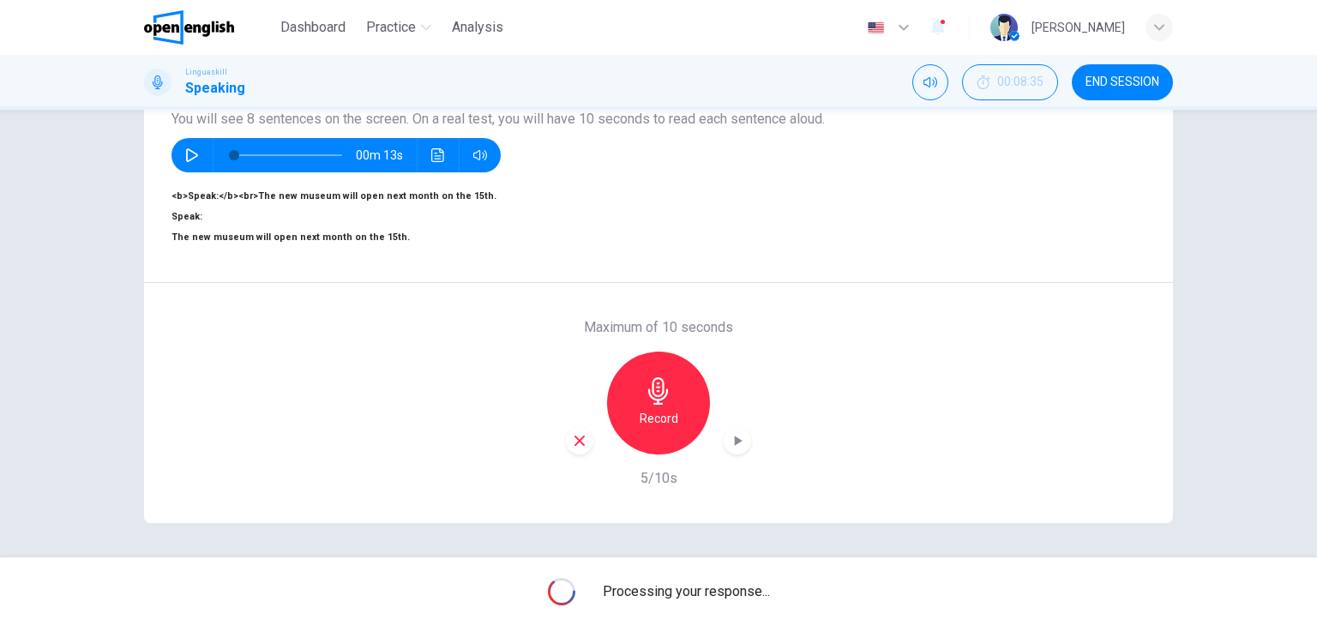
click at [738, 432] on icon "button" at bounding box center [737, 440] width 17 height 17
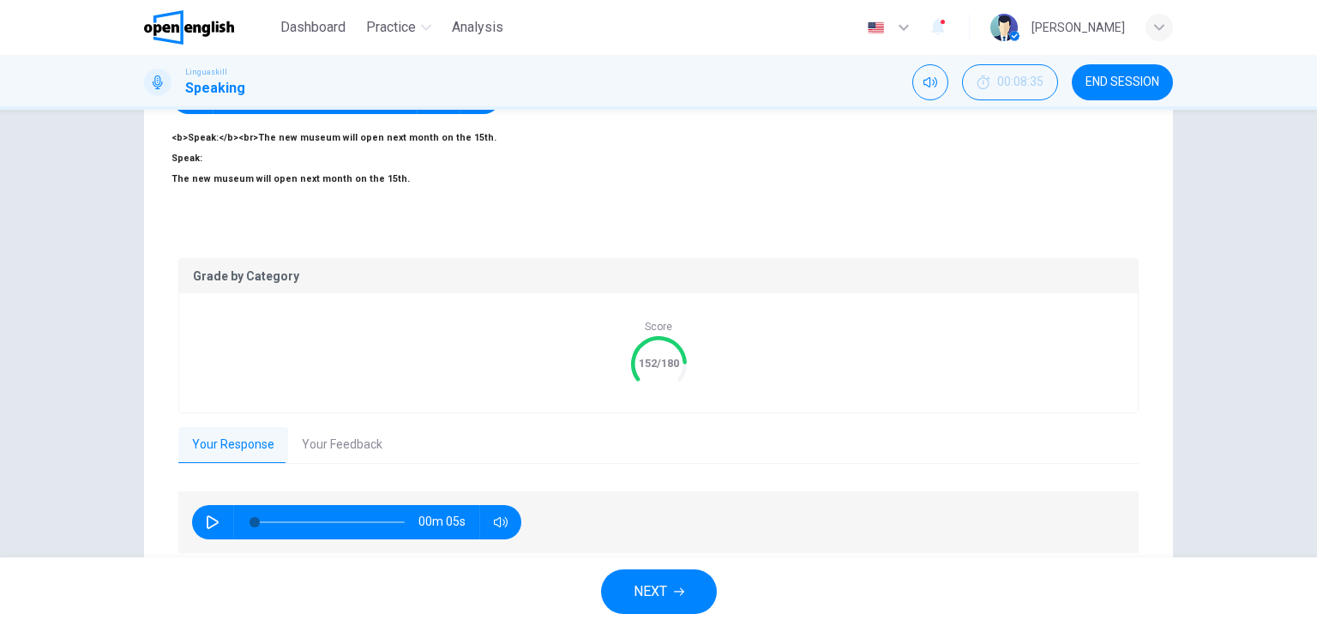
click at [357, 427] on button "Your Feedback" at bounding box center [342, 445] width 108 height 36
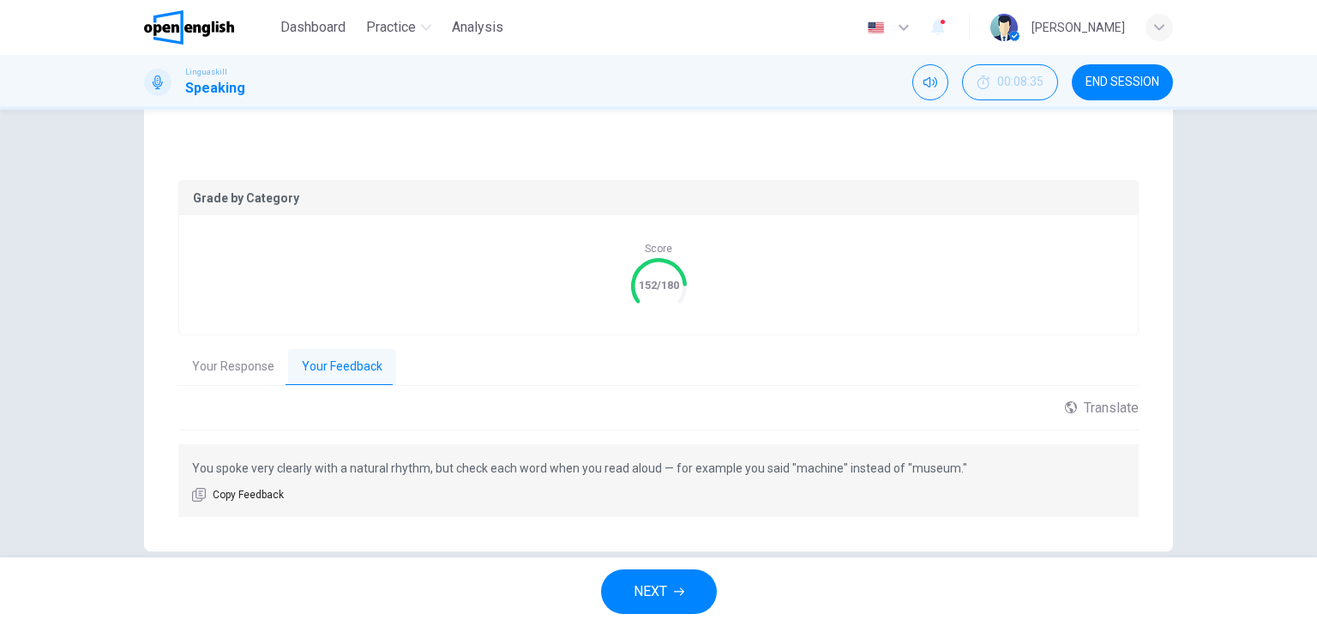
scroll to position [308, 0]
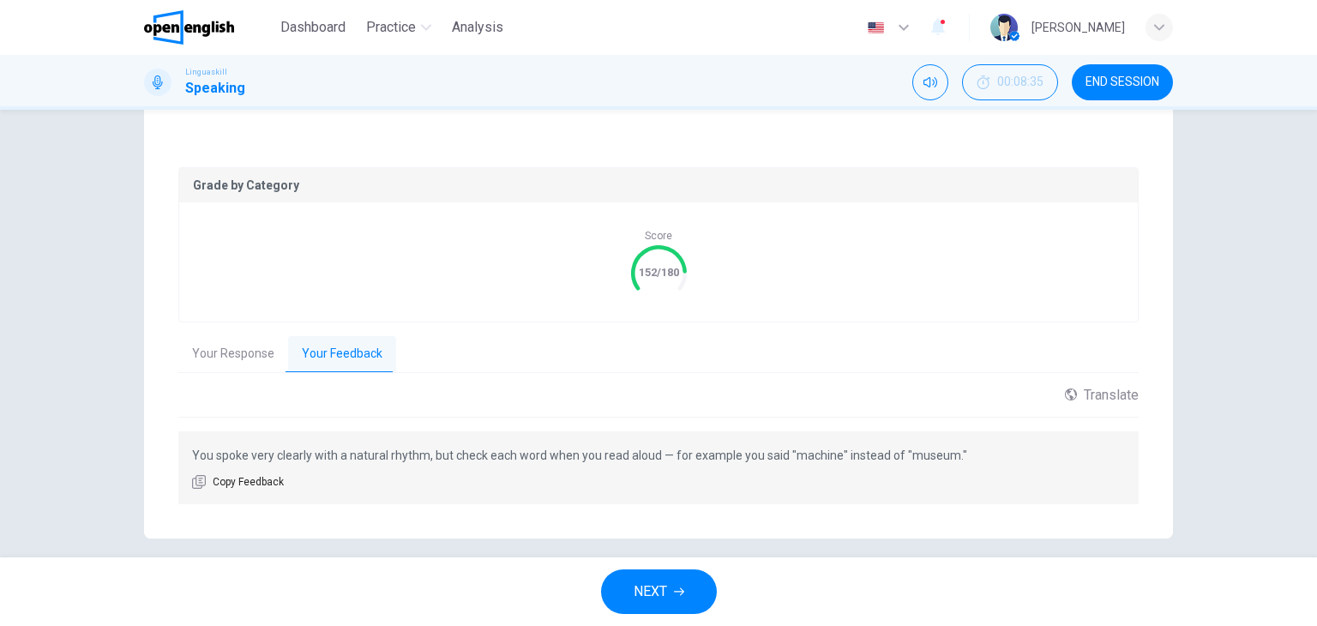
click at [663, 591] on span "NEXT" at bounding box center [649, 591] width 33 height 24
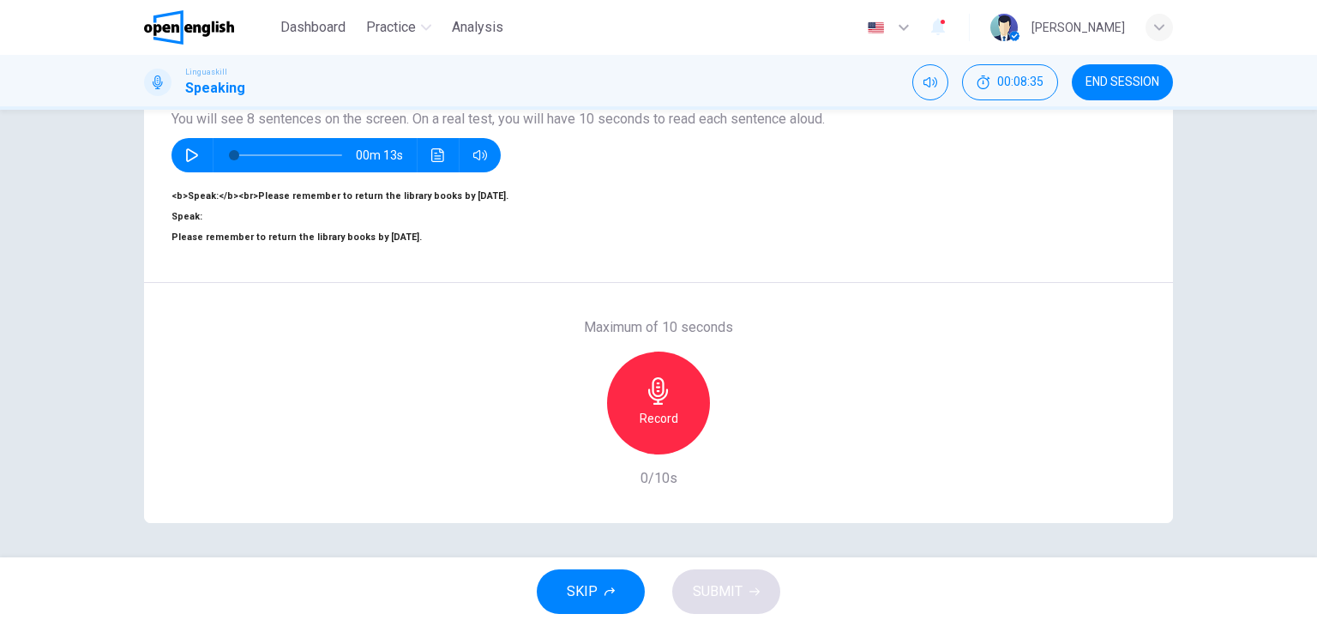
scroll to position [217, 0]
click at [659, 408] on h6 "Record" at bounding box center [658, 418] width 39 height 21
click at [662, 369] on div "Stop" at bounding box center [658, 402] width 103 height 103
click at [717, 584] on span "SUBMIT" at bounding box center [718, 591] width 50 height 24
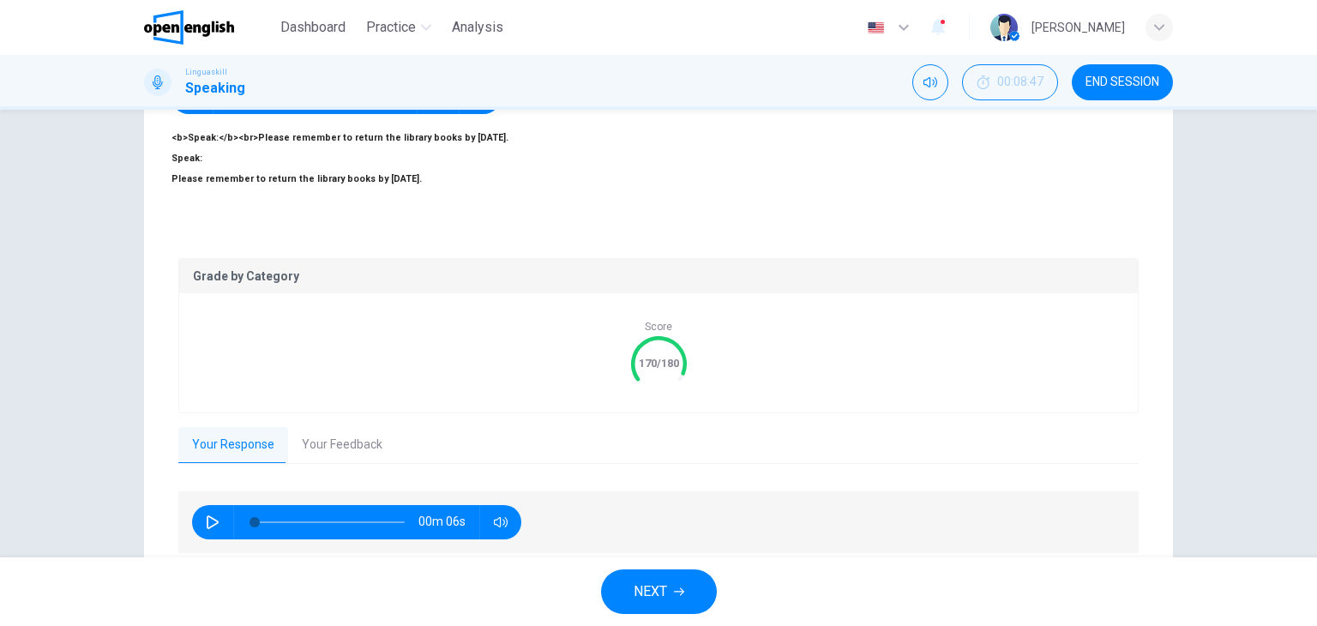
click at [343, 427] on button "Your Feedback" at bounding box center [342, 445] width 108 height 36
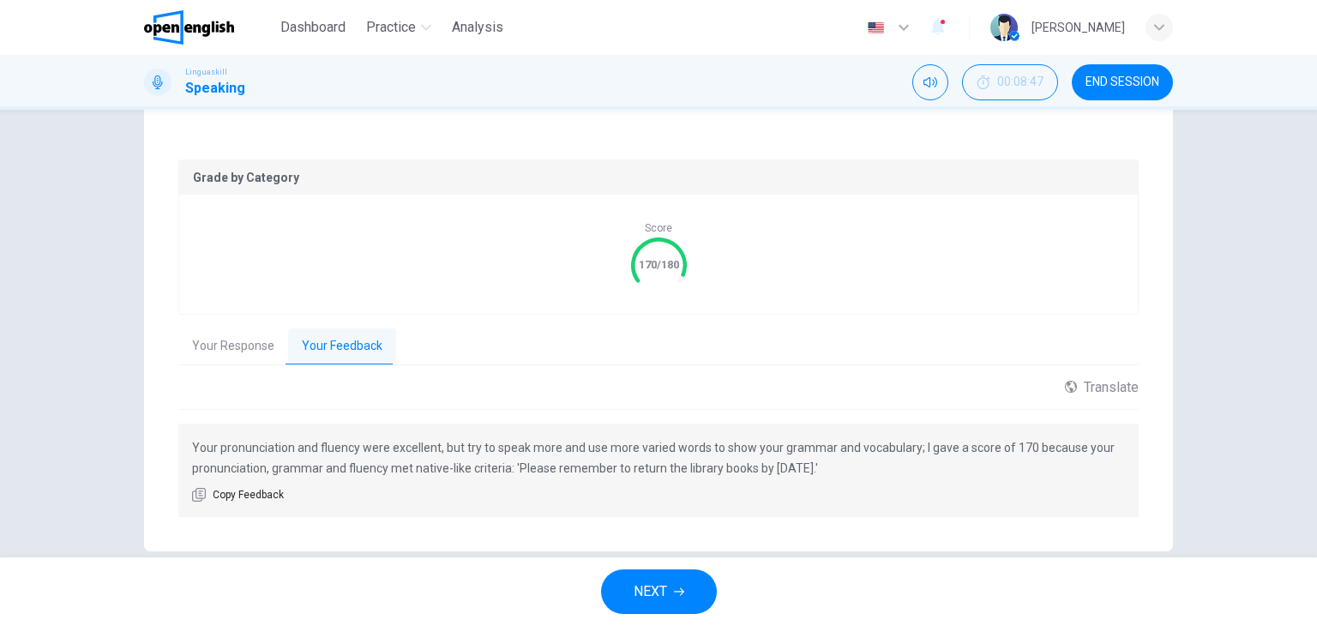
scroll to position [328, 0]
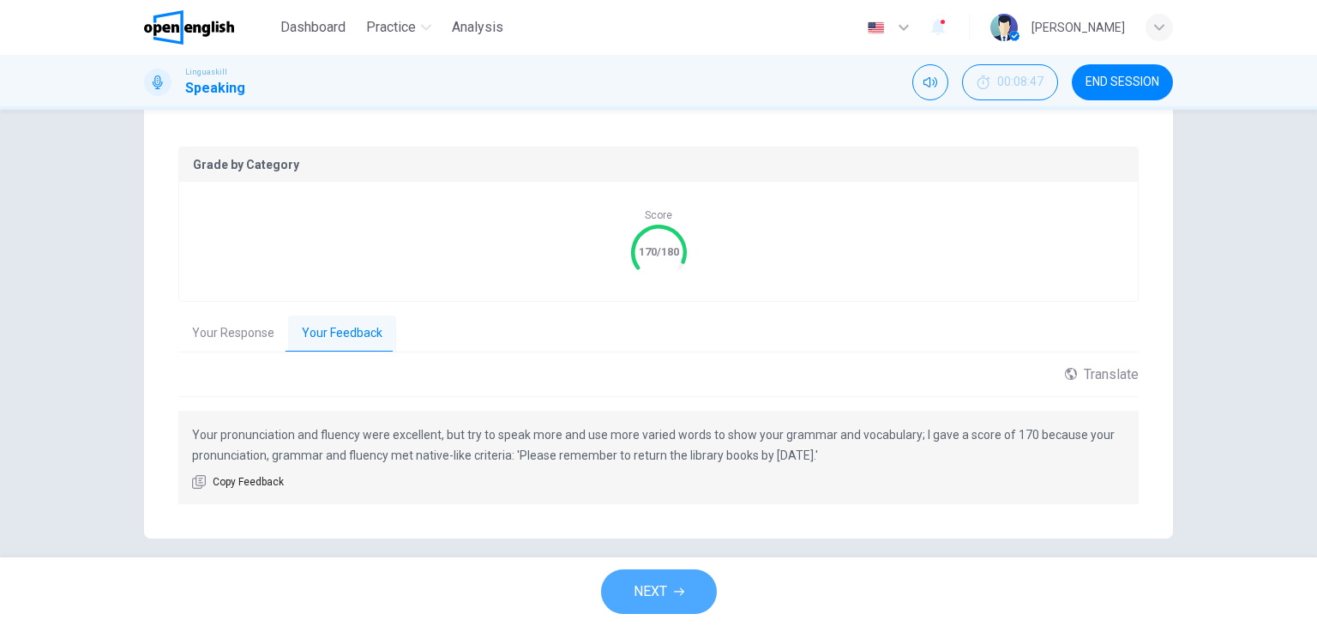
click at [675, 595] on icon "button" at bounding box center [679, 591] width 10 height 10
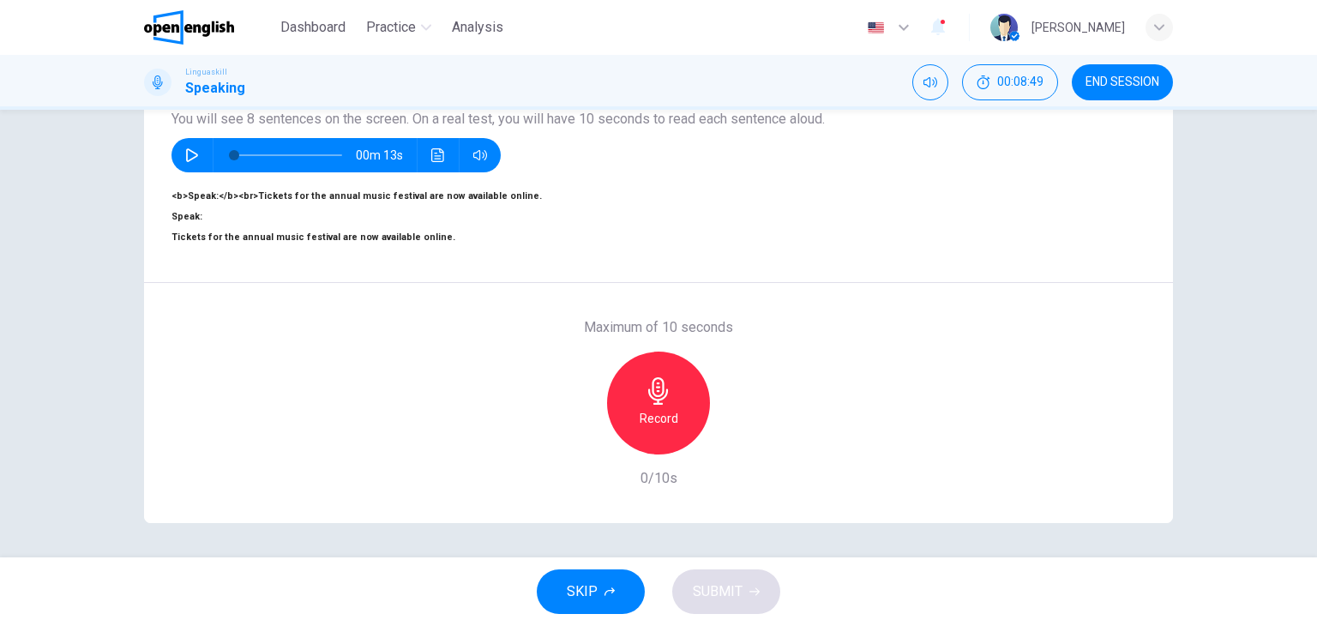
click at [665, 369] on div "Record" at bounding box center [658, 402] width 103 height 103
click at [661, 377] on icon "button" at bounding box center [658, 390] width 27 height 27
click at [730, 587] on span "SUBMIT" at bounding box center [718, 591] width 50 height 24
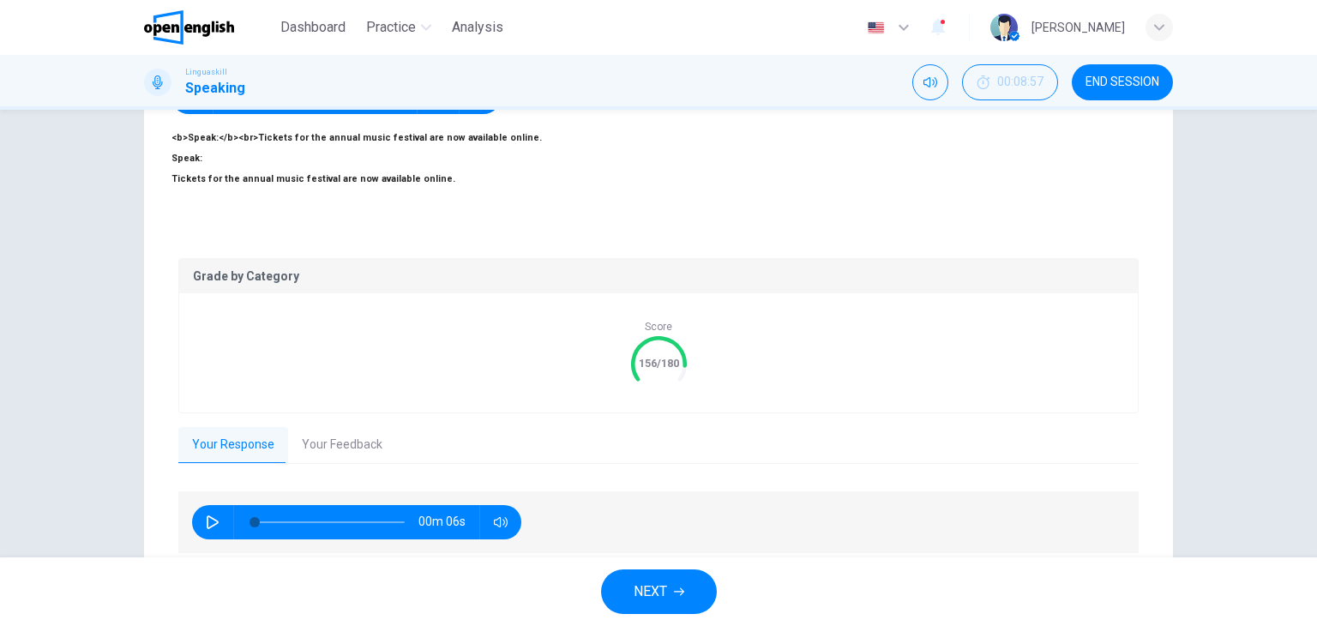
click at [360, 431] on button "Your Feedback" at bounding box center [342, 445] width 108 height 36
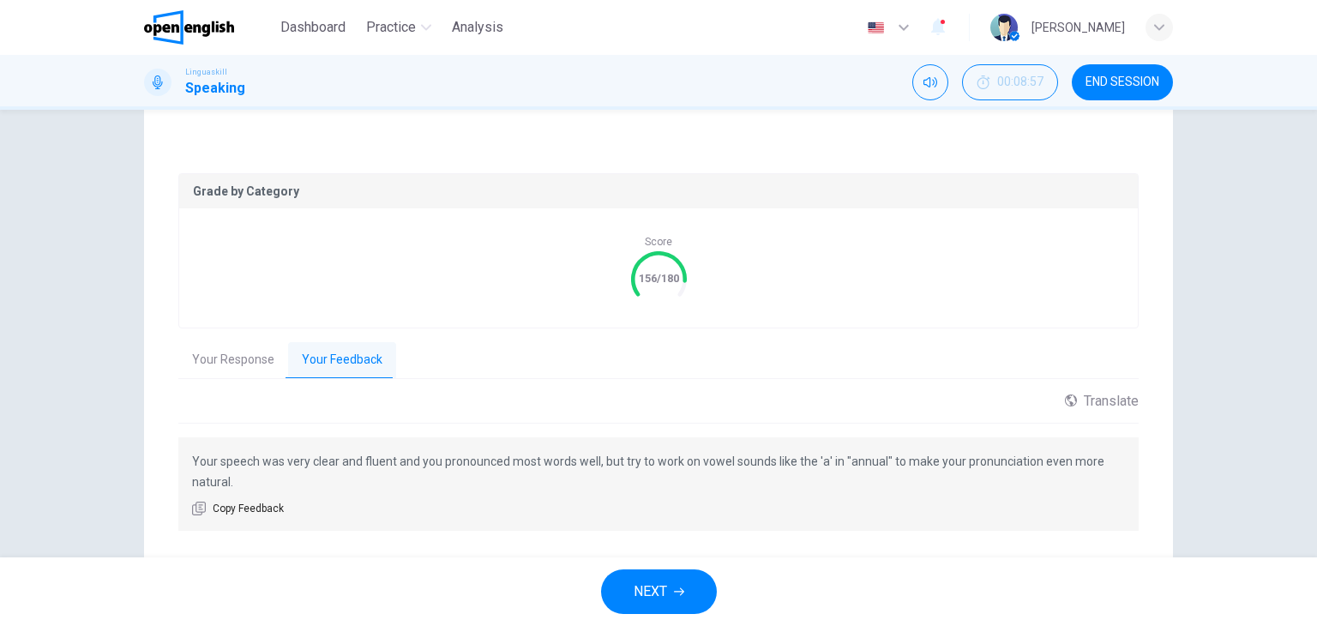
scroll to position [303, 0]
click at [694, 589] on button "NEXT" at bounding box center [659, 591] width 116 height 45
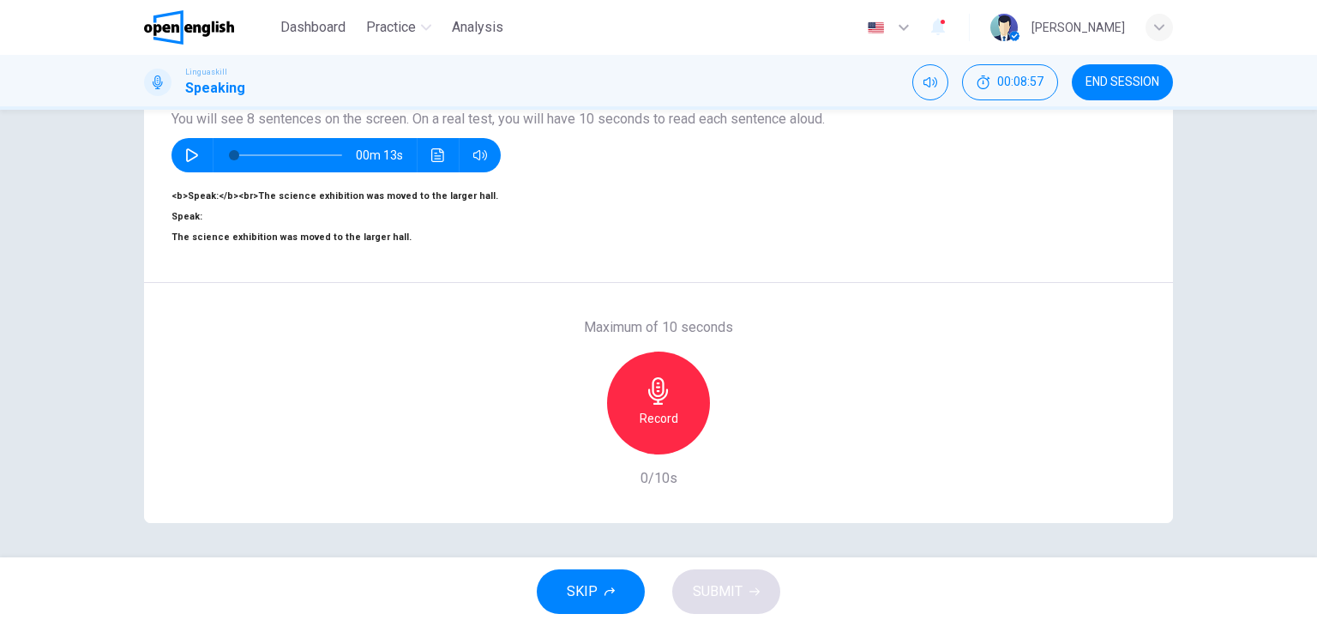
scroll to position [217, 0]
click at [679, 360] on div "Record" at bounding box center [658, 402] width 103 height 103
click at [648, 408] on h6 "Stop" at bounding box center [658, 418] width 26 height 21
click at [712, 597] on span "SUBMIT" at bounding box center [718, 591] width 50 height 24
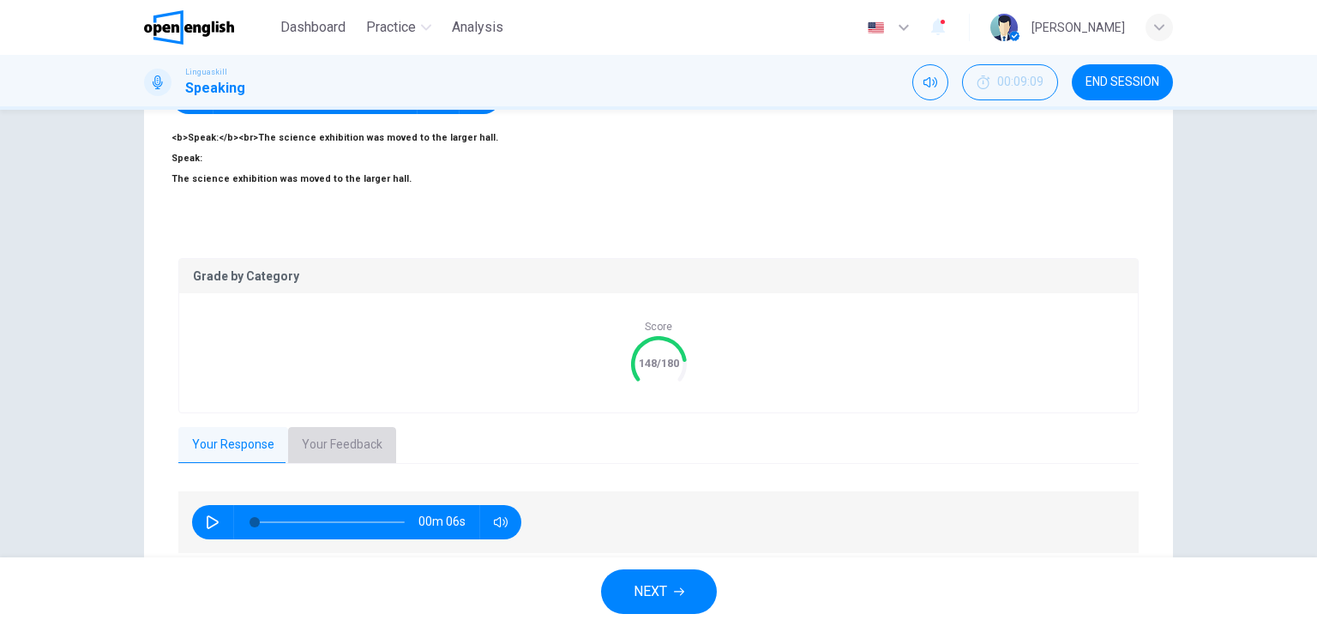
click at [357, 428] on button "Your Feedback" at bounding box center [342, 445] width 108 height 36
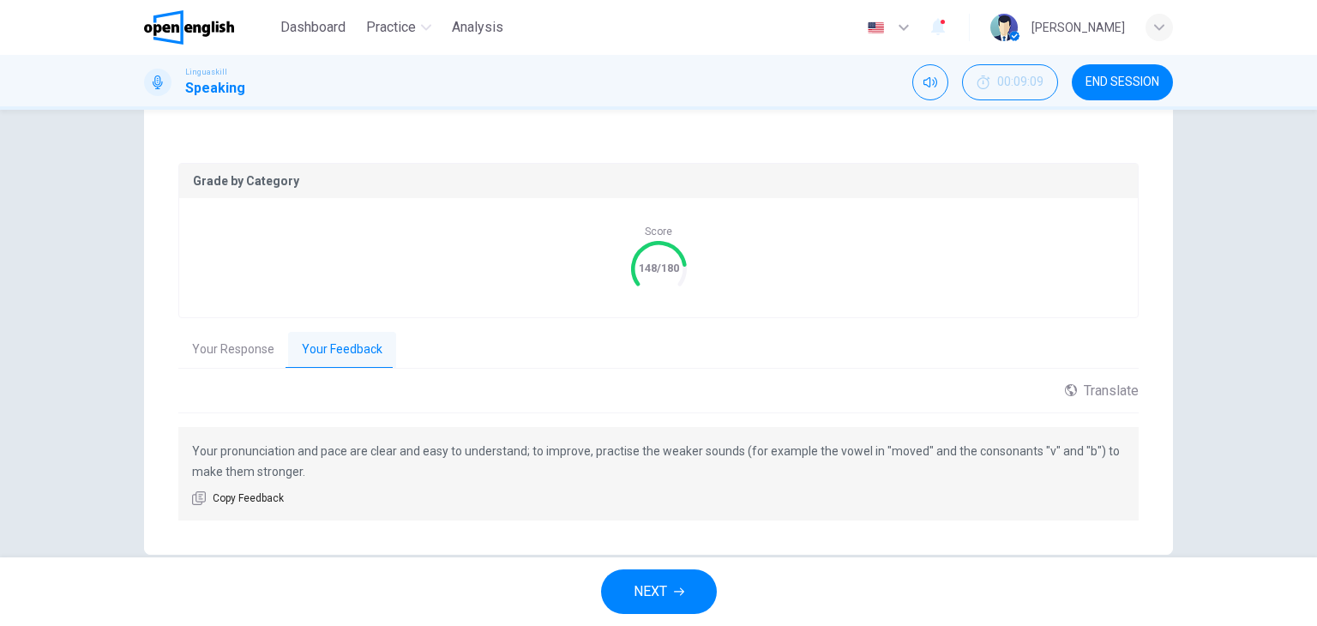
scroll to position [328, 0]
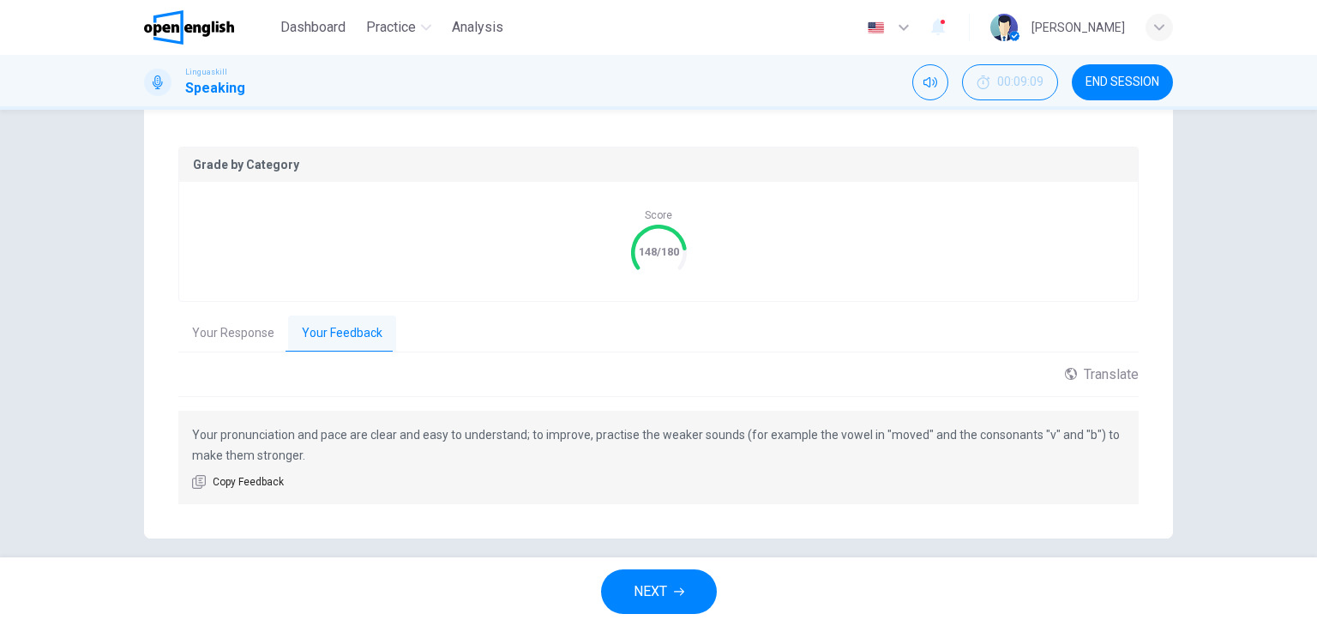
click at [667, 584] on button "NEXT" at bounding box center [659, 591] width 116 height 45
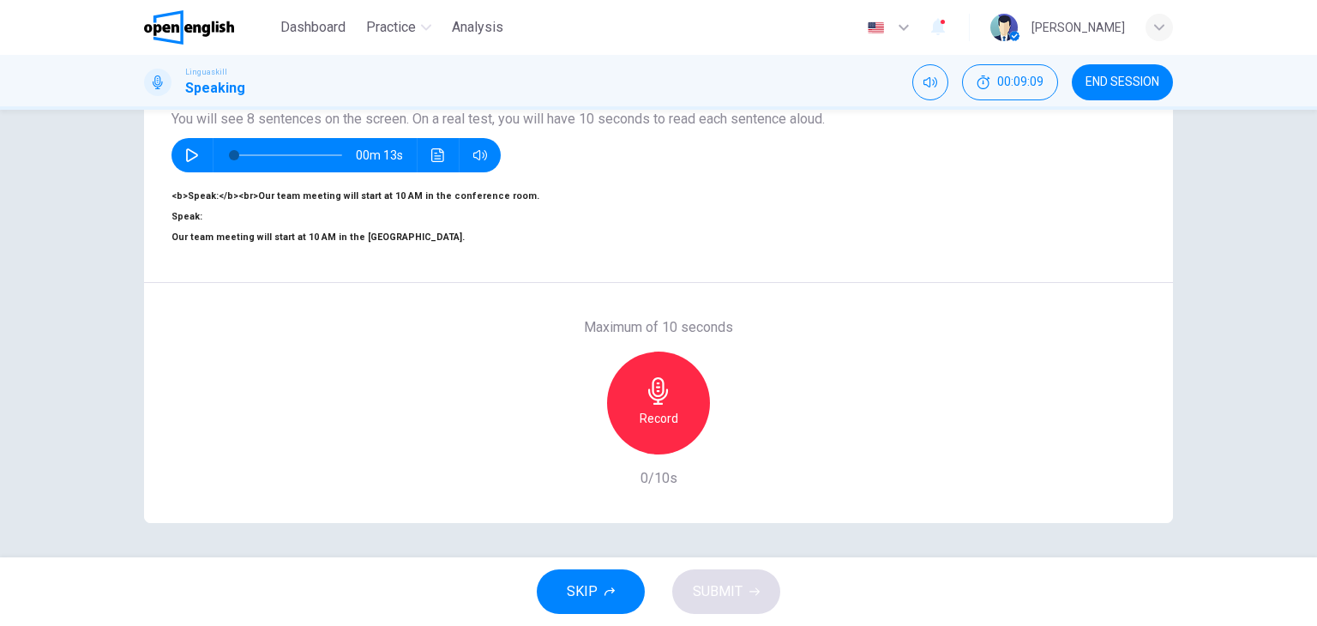
scroll to position [217, 0]
click at [648, 408] on h6 "Record" at bounding box center [658, 418] width 39 height 21
click at [655, 408] on h6 "Stop" at bounding box center [658, 418] width 26 height 21
click at [574, 435] on icon "button" at bounding box center [579, 440] width 10 height 10
click at [648, 377] on icon "button" at bounding box center [658, 390] width 27 height 27
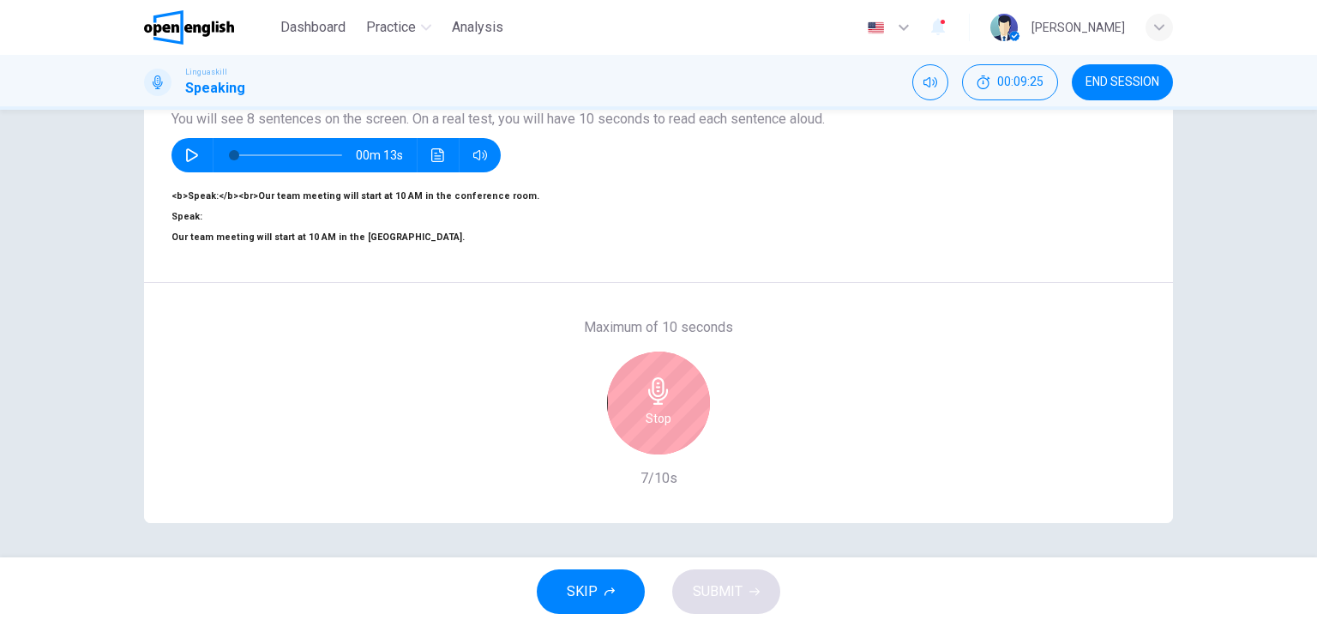
click at [662, 408] on h6 "Stop" at bounding box center [658, 418] width 26 height 21
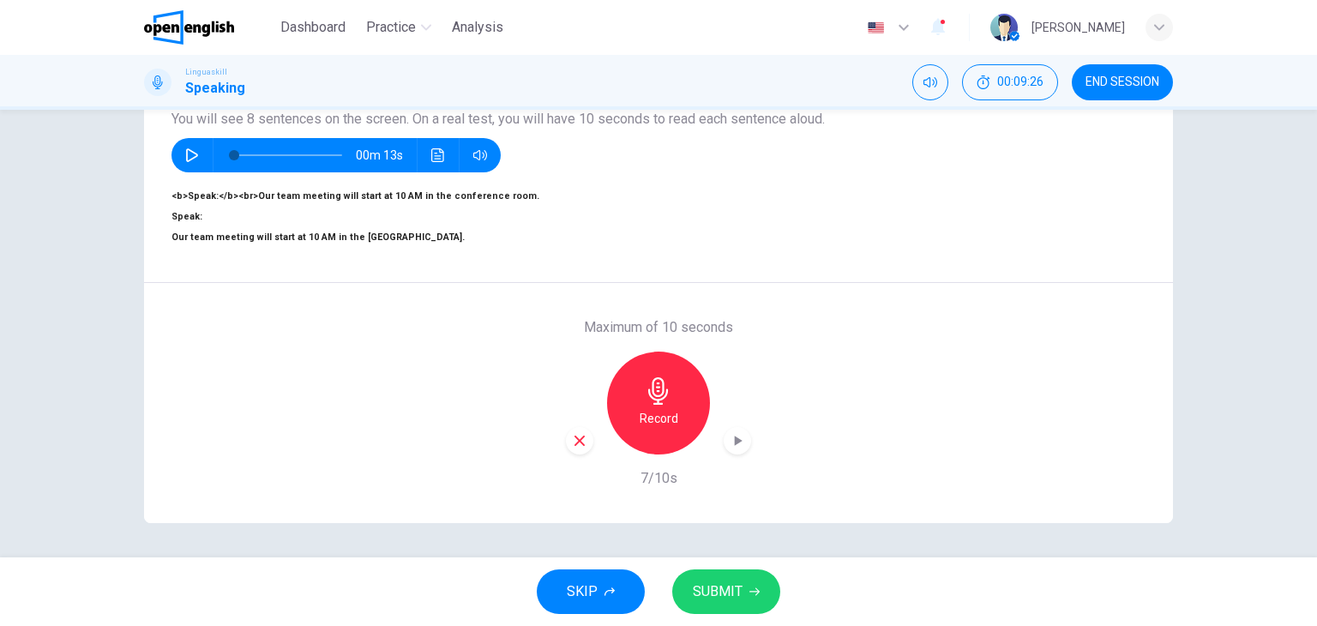
click at [730, 593] on span "SUBMIT" at bounding box center [718, 591] width 50 height 24
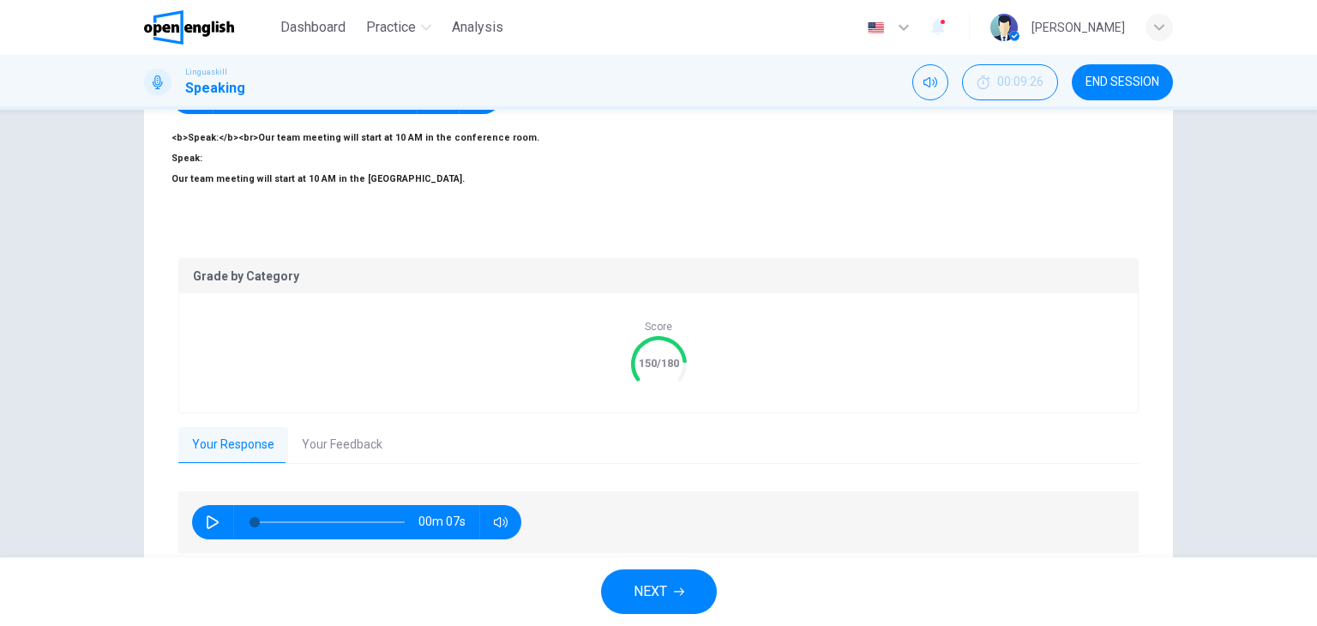
click at [348, 428] on button "Your Feedback" at bounding box center [342, 445] width 108 height 36
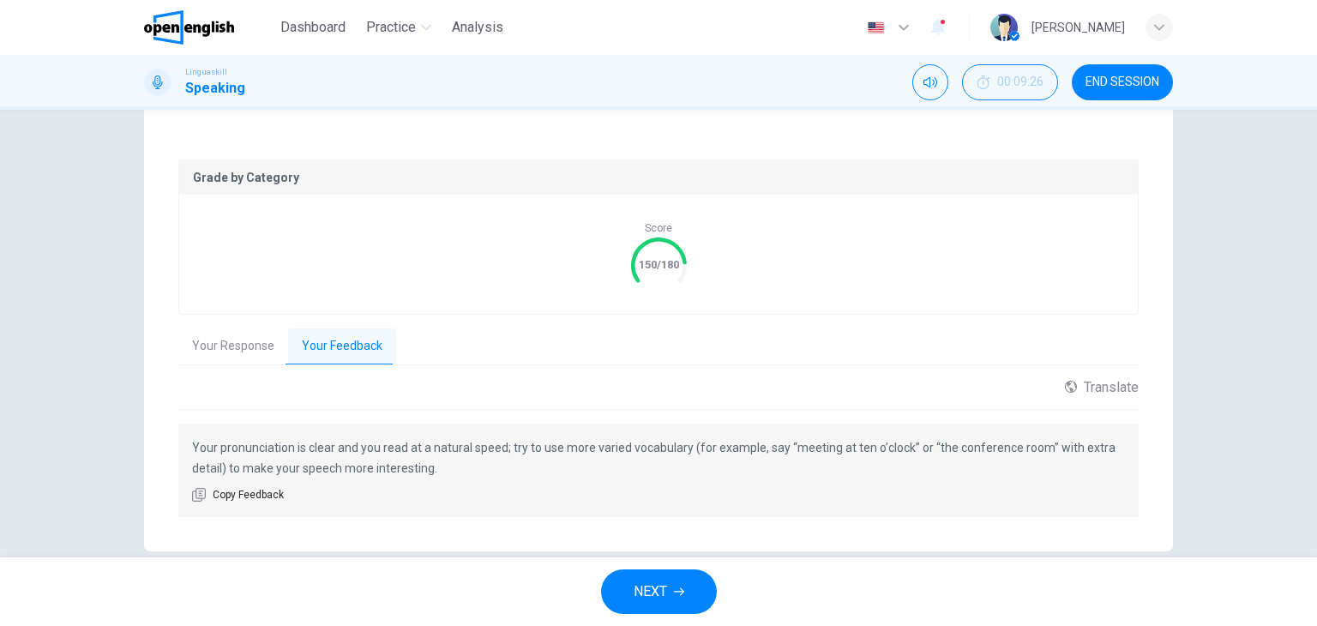
scroll to position [328, 0]
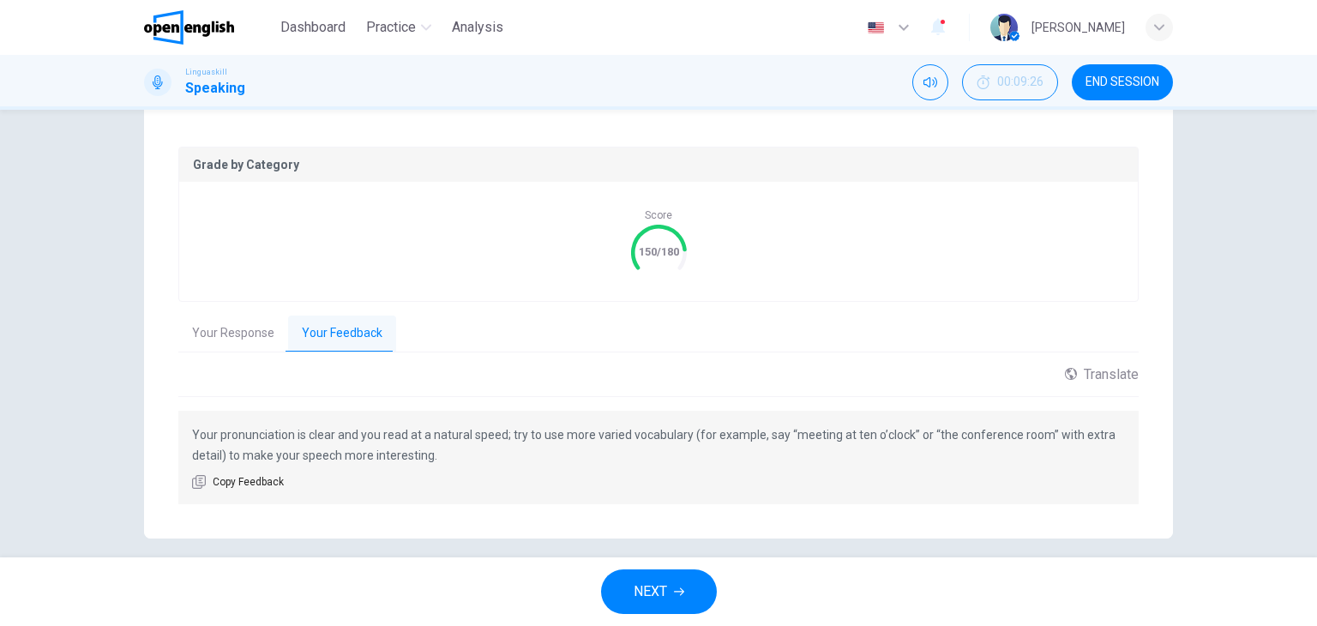
click at [701, 591] on button "NEXT" at bounding box center [659, 591] width 116 height 45
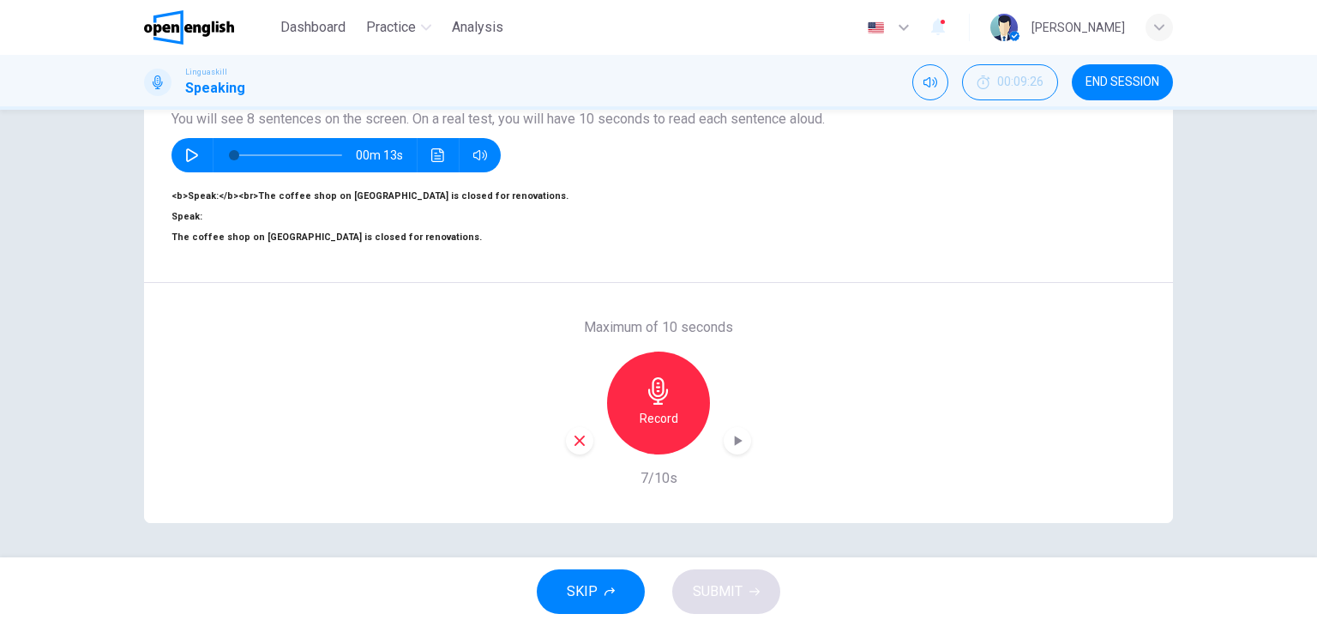
scroll to position [217, 0]
click at [666, 408] on h6 "Record" at bounding box center [658, 418] width 39 height 21
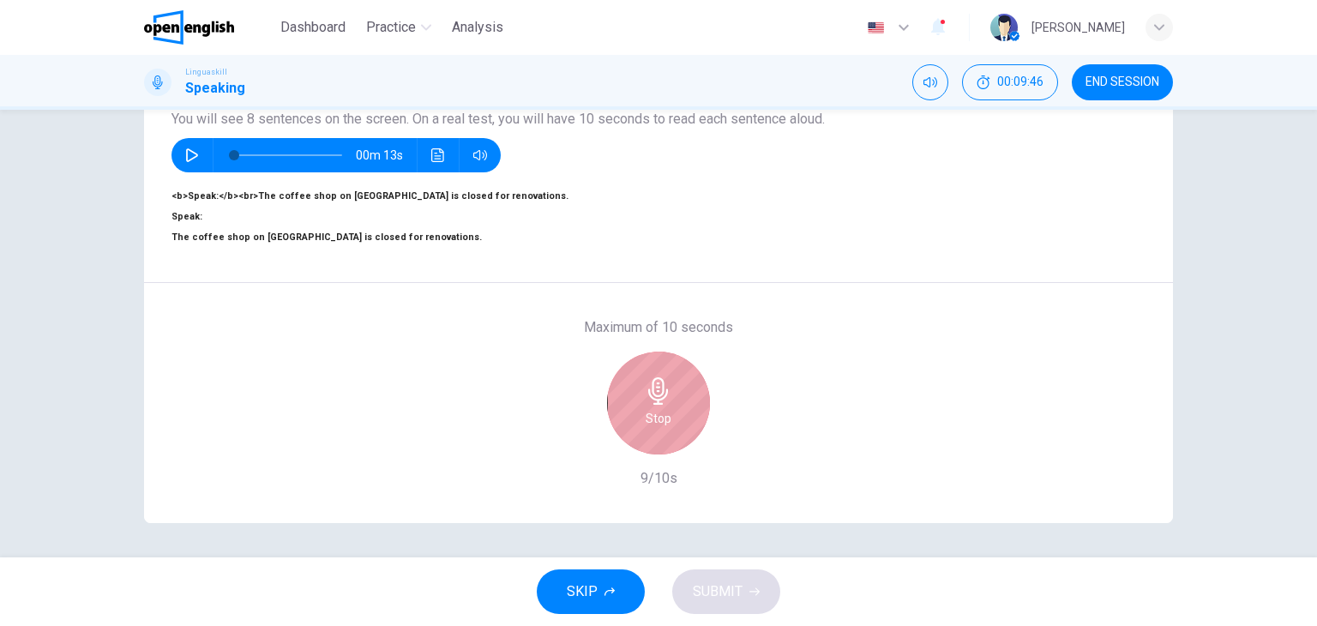
click at [671, 380] on div "Stop" at bounding box center [658, 402] width 103 height 103
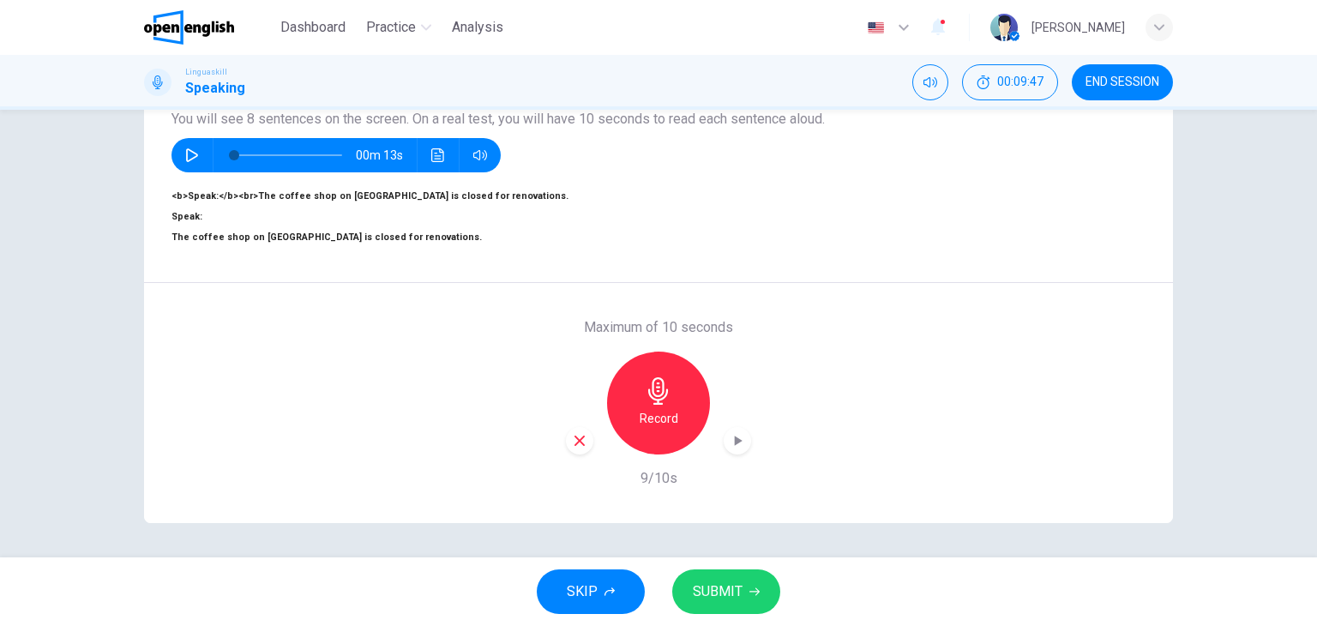
click at [717, 588] on span "SUBMIT" at bounding box center [718, 591] width 50 height 24
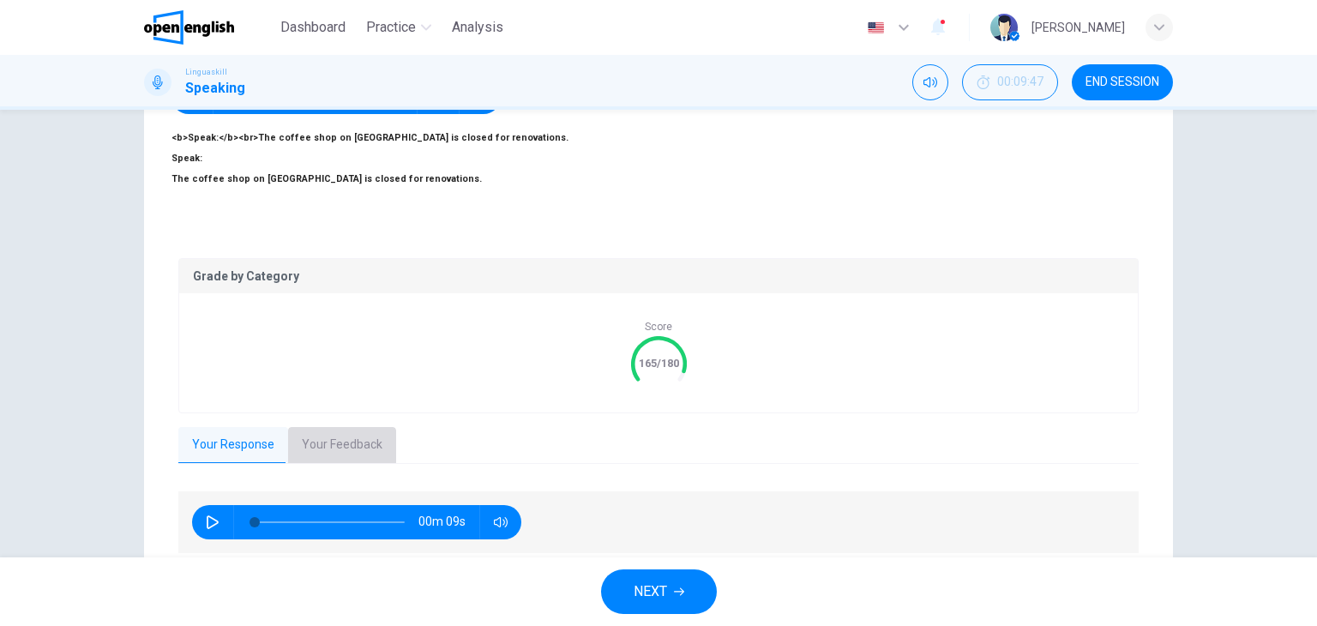
click at [326, 427] on button "Your Feedback" at bounding box center [342, 445] width 108 height 36
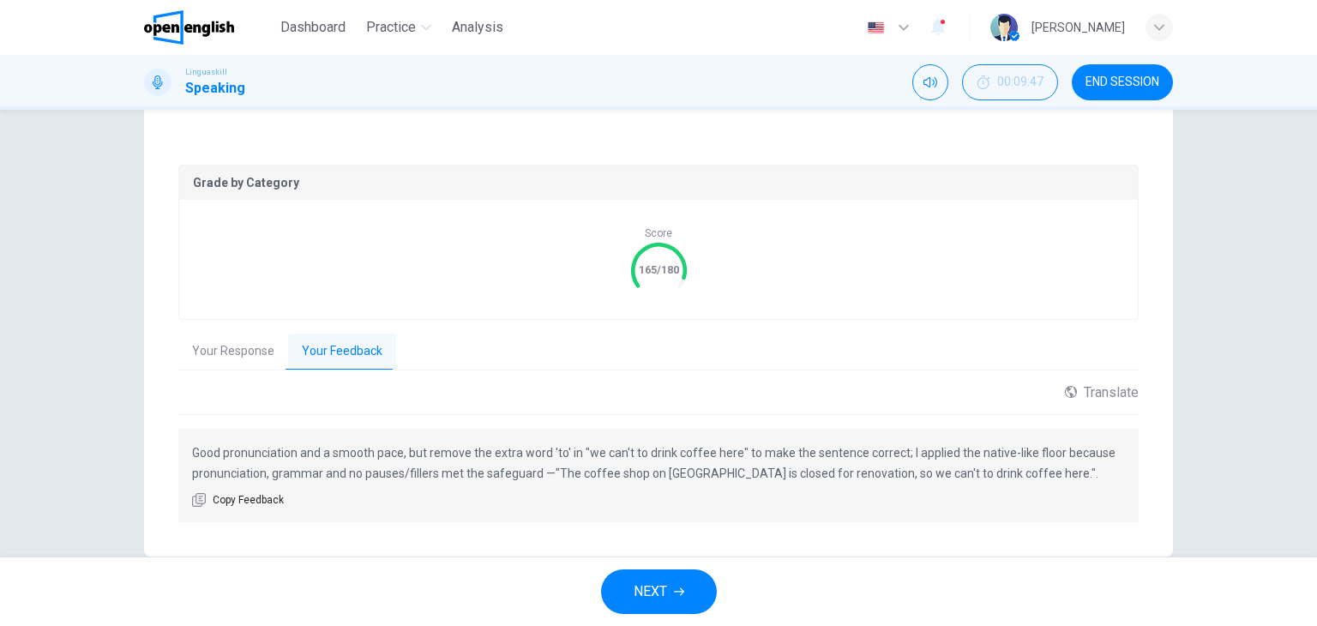
scroll to position [328, 0]
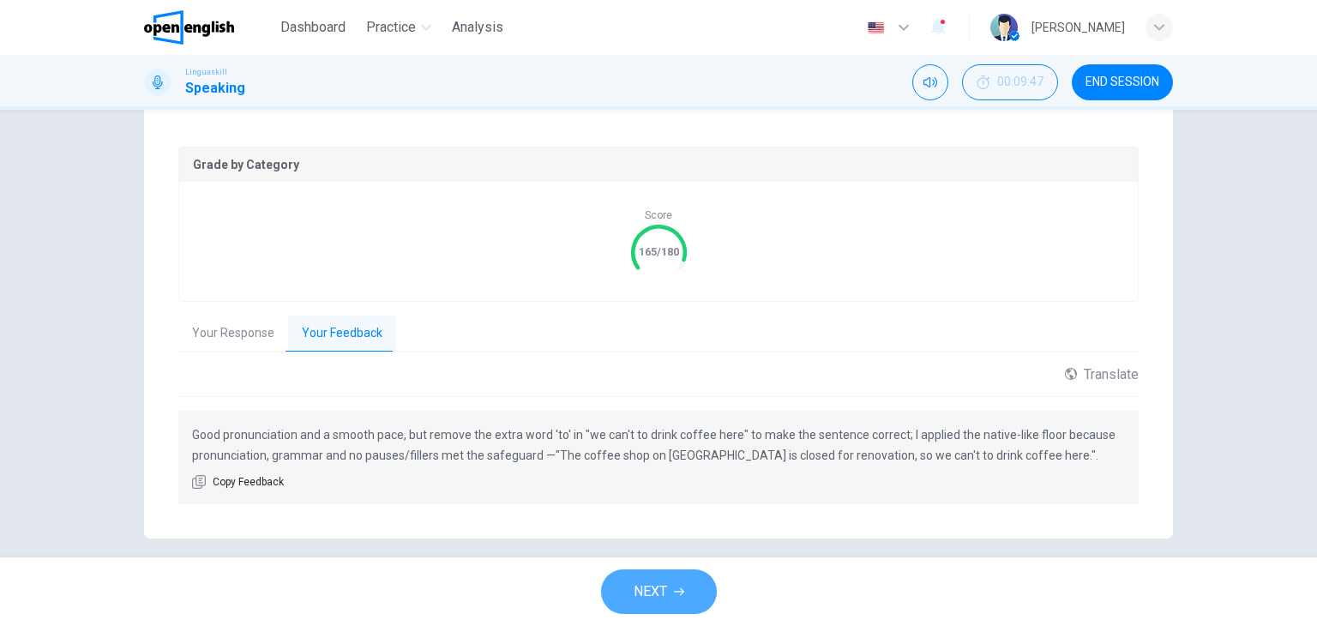
click at [682, 601] on button "NEXT" at bounding box center [659, 591] width 116 height 45
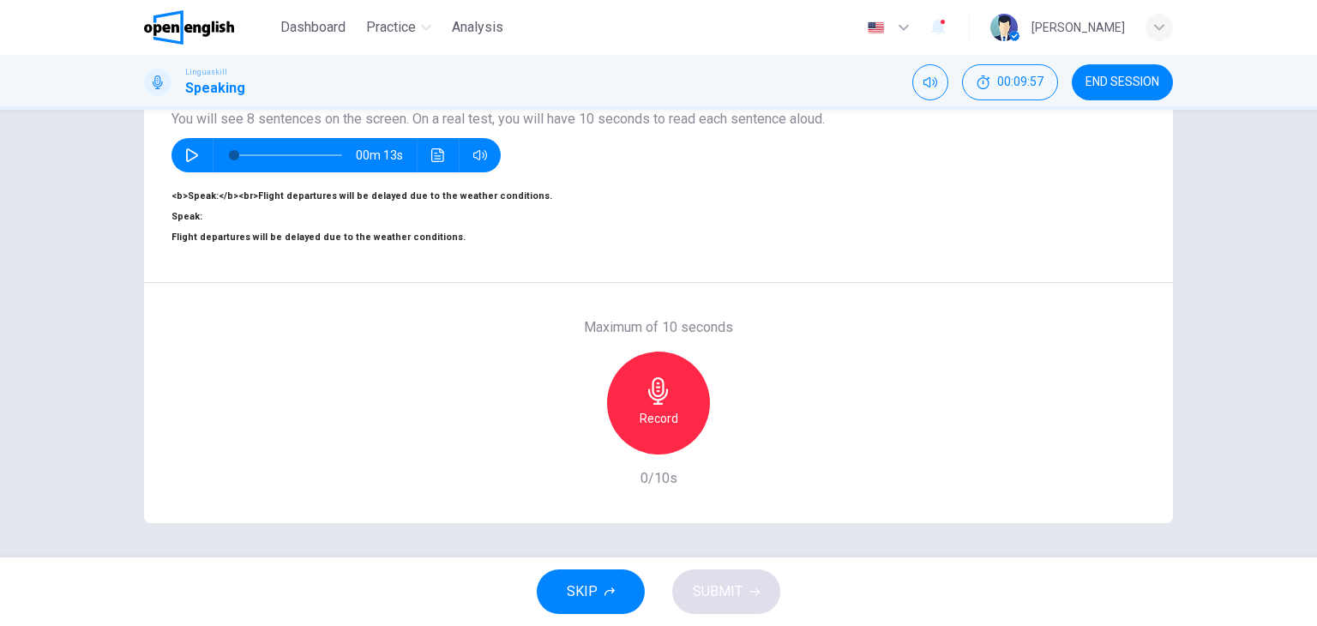
click at [648, 408] on h6 "Record" at bounding box center [658, 418] width 39 height 21
click at [703, 402] on div "Stop" at bounding box center [658, 402] width 185 height 103
click at [732, 593] on span "SUBMIT" at bounding box center [718, 591] width 50 height 24
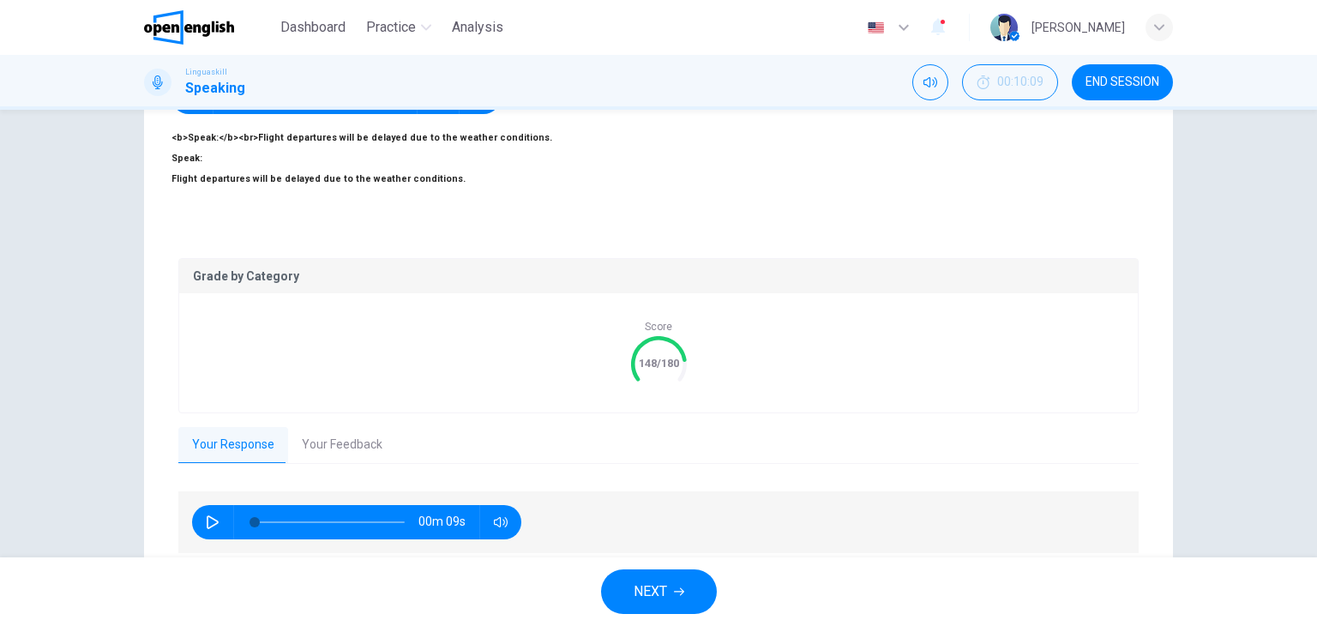
click at [318, 436] on button "Your Feedback" at bounding box center [342, 445] width 108 height 36
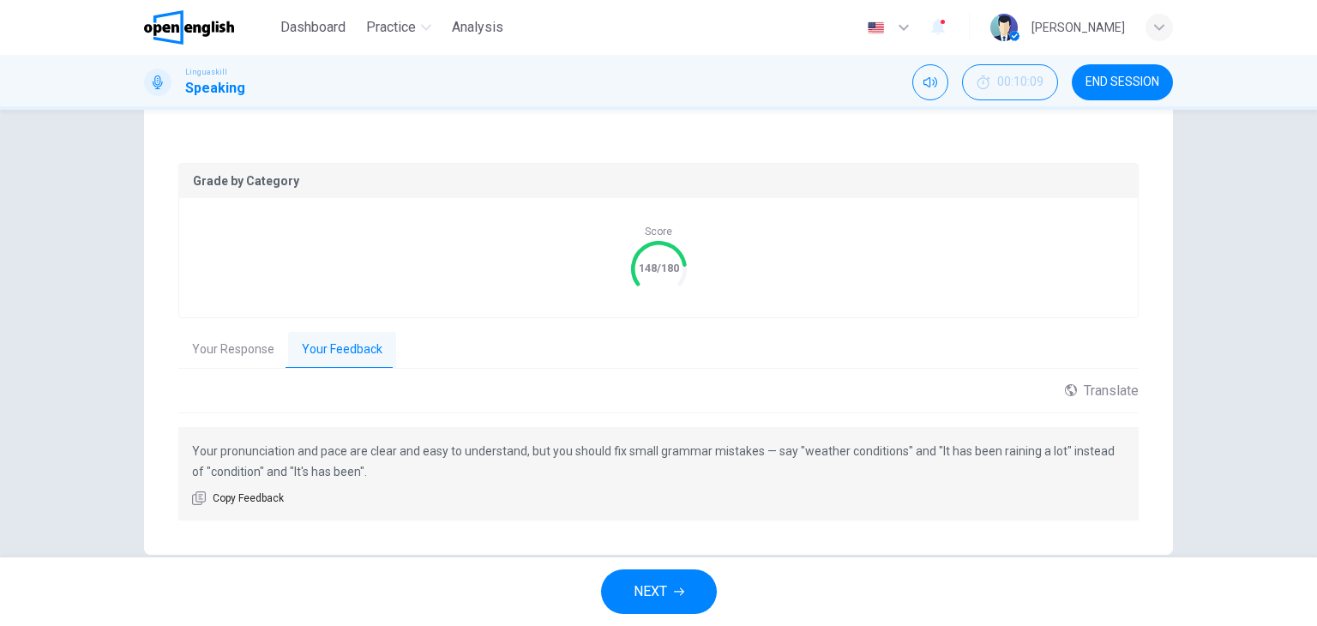
scroll to position [328, 0]
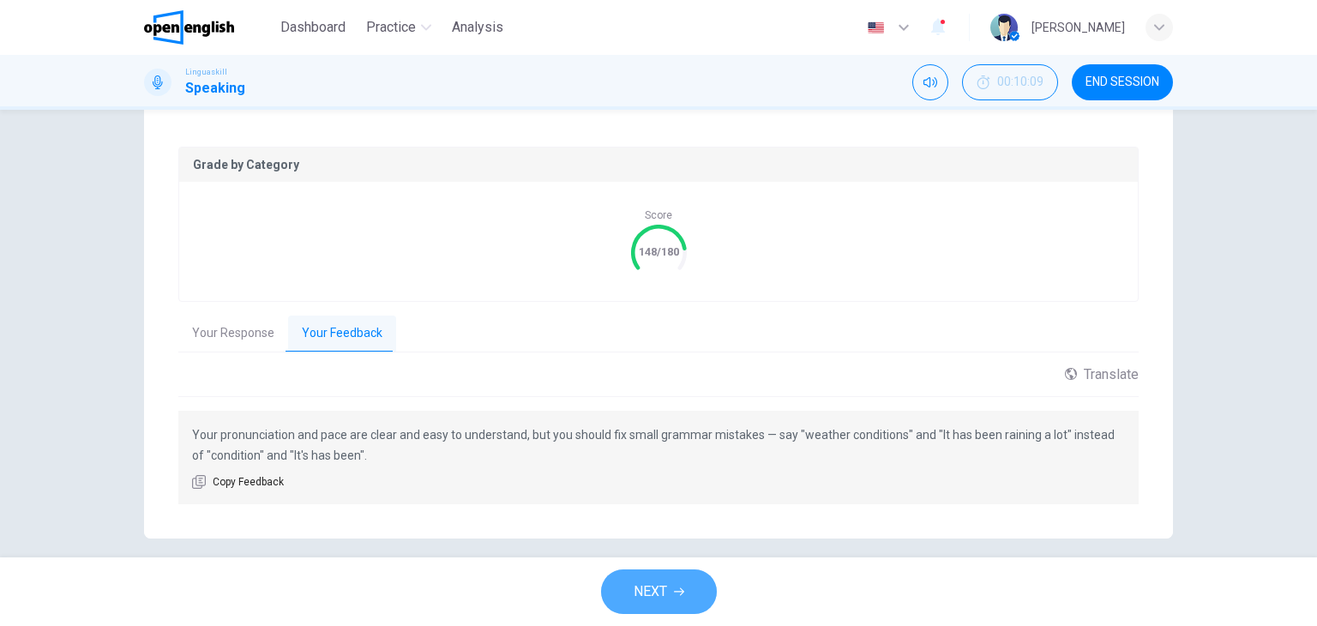
click at [628, 588] on button "NEXT" at bounding box center [659, 591] width 116 height 45
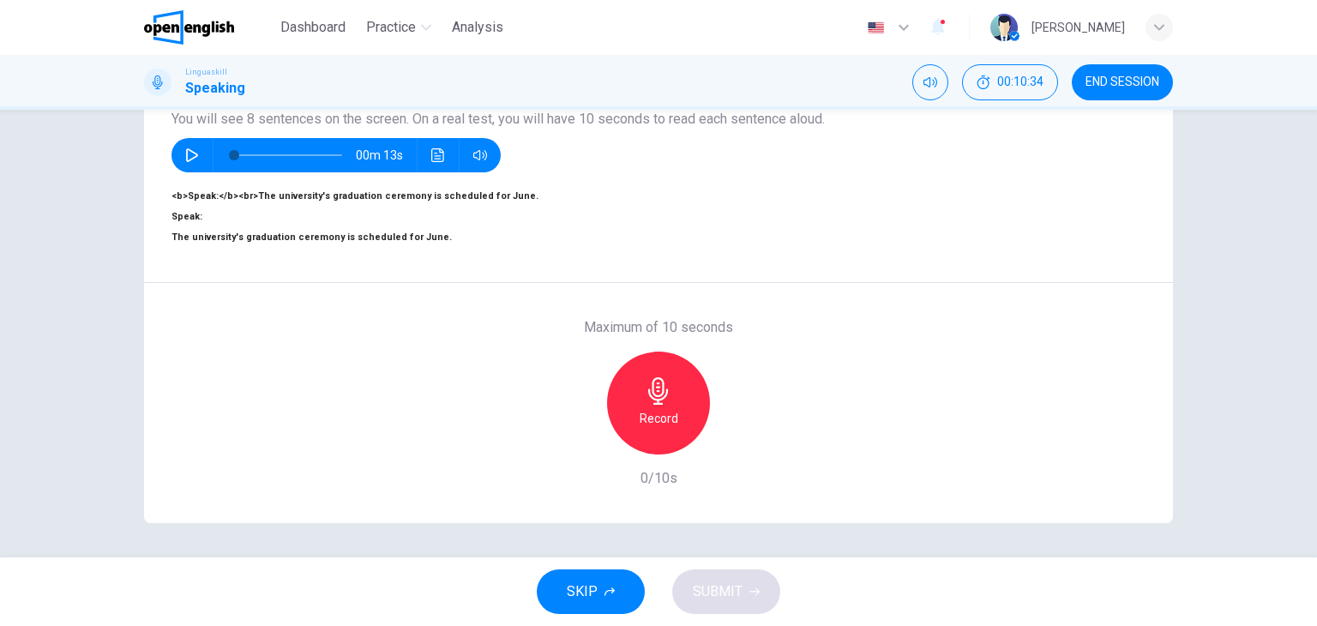
click at [660, 397] on div "Record" at bounding box center [658, 402] width 103 height 103
click at [729, 586] on span "SUBMIT" at bounding box center [718, 591] width 50 height 24
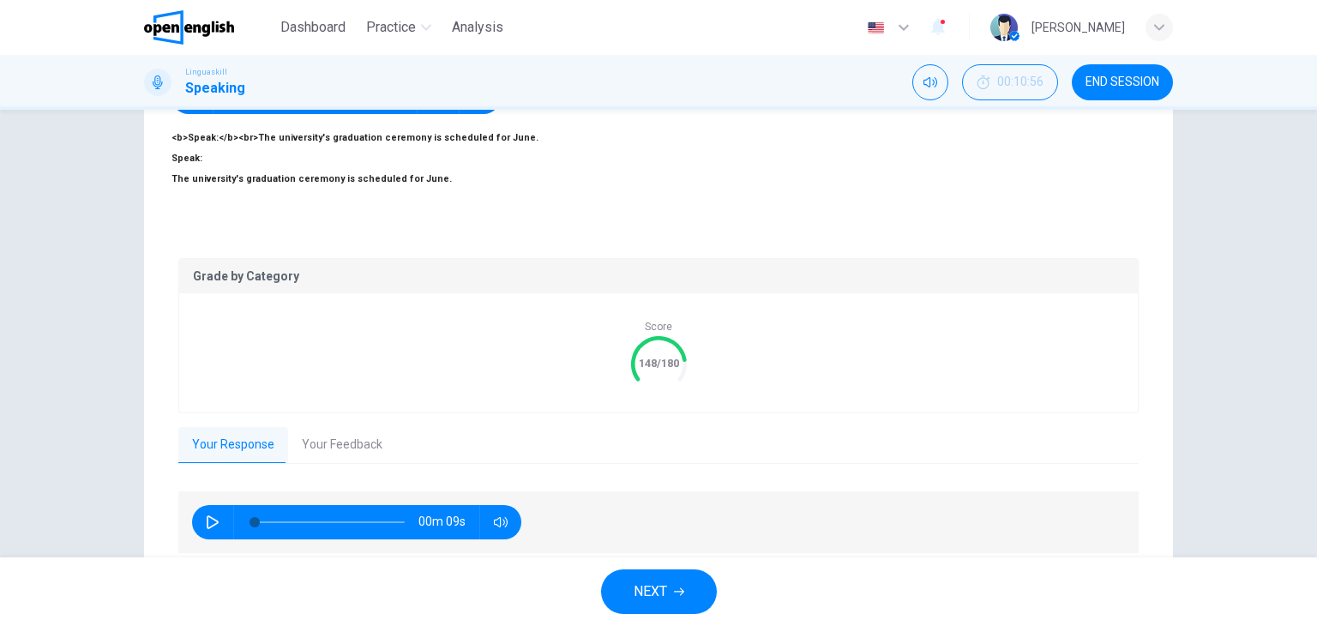
click at [339, 436] on button "Your Feedback" at bounding box center [342, 445] width 108 height 36
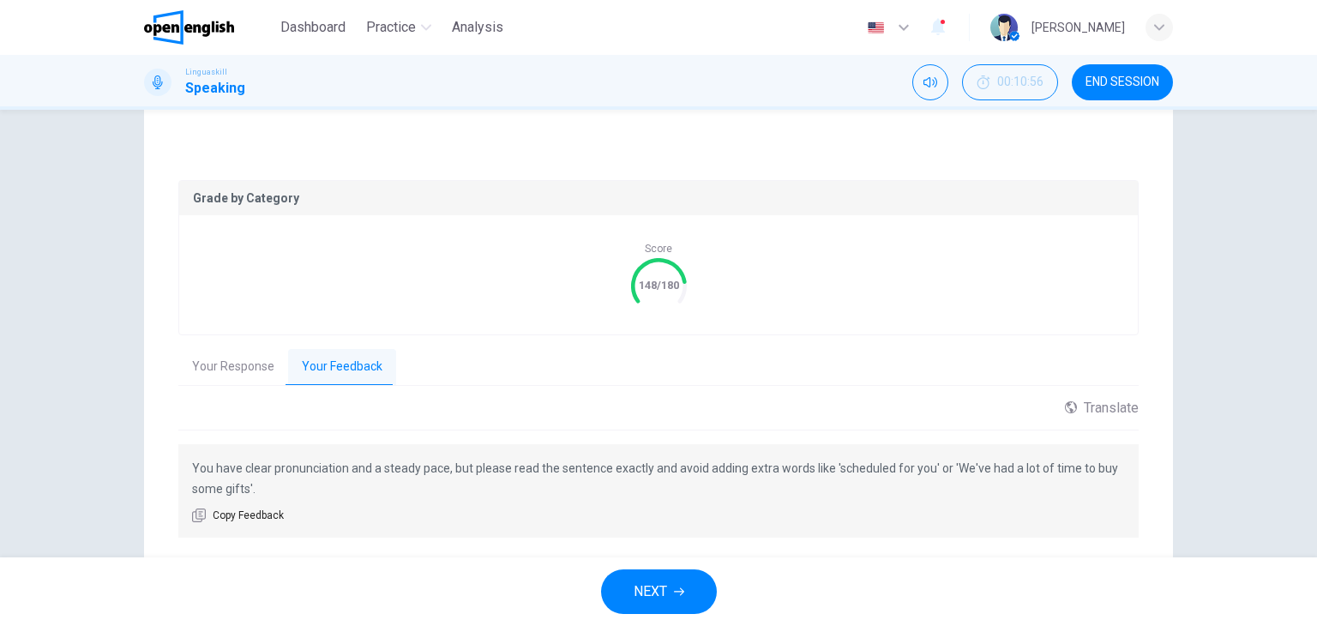
scroll to position [328, 0]
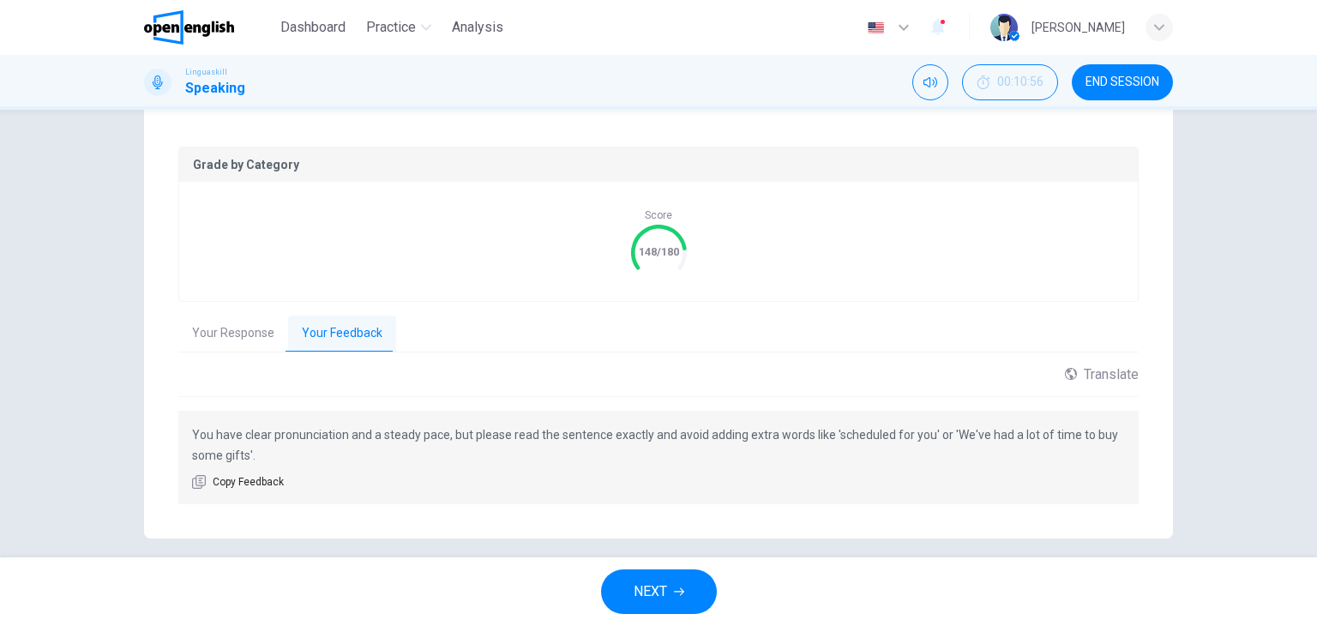
click at [629, 587] on button "NEXT" at bounding box center [659, 591] width 116 height 45
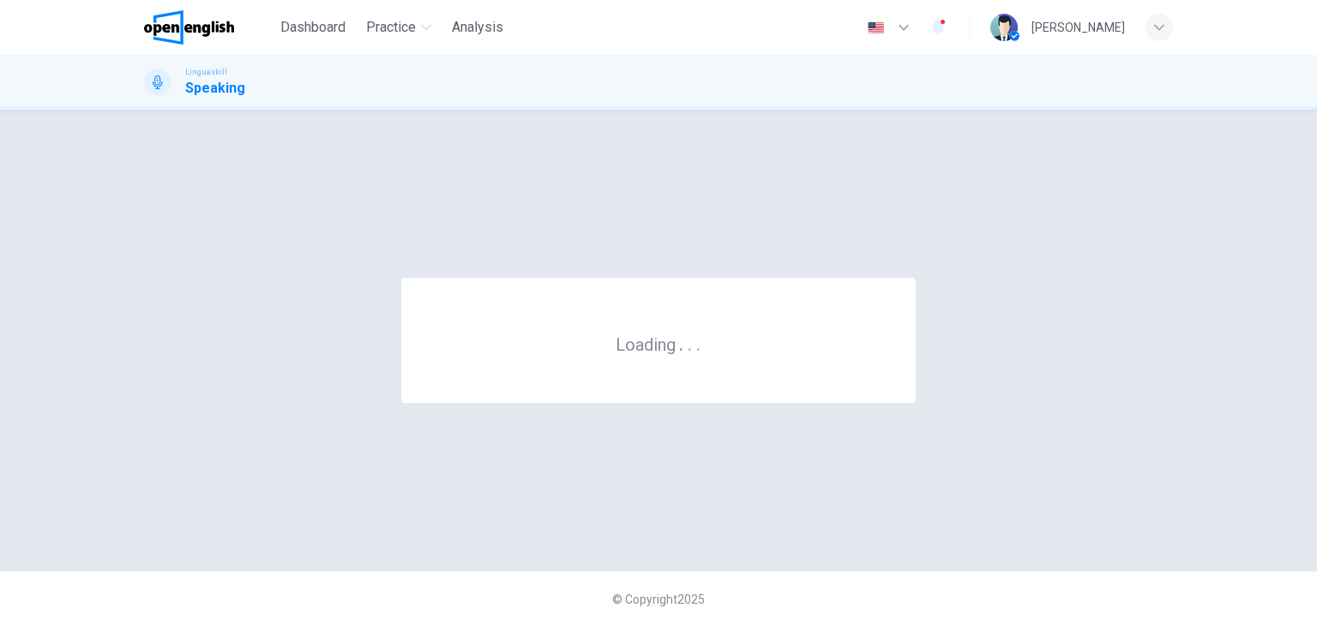
scroll to position [0, 0]
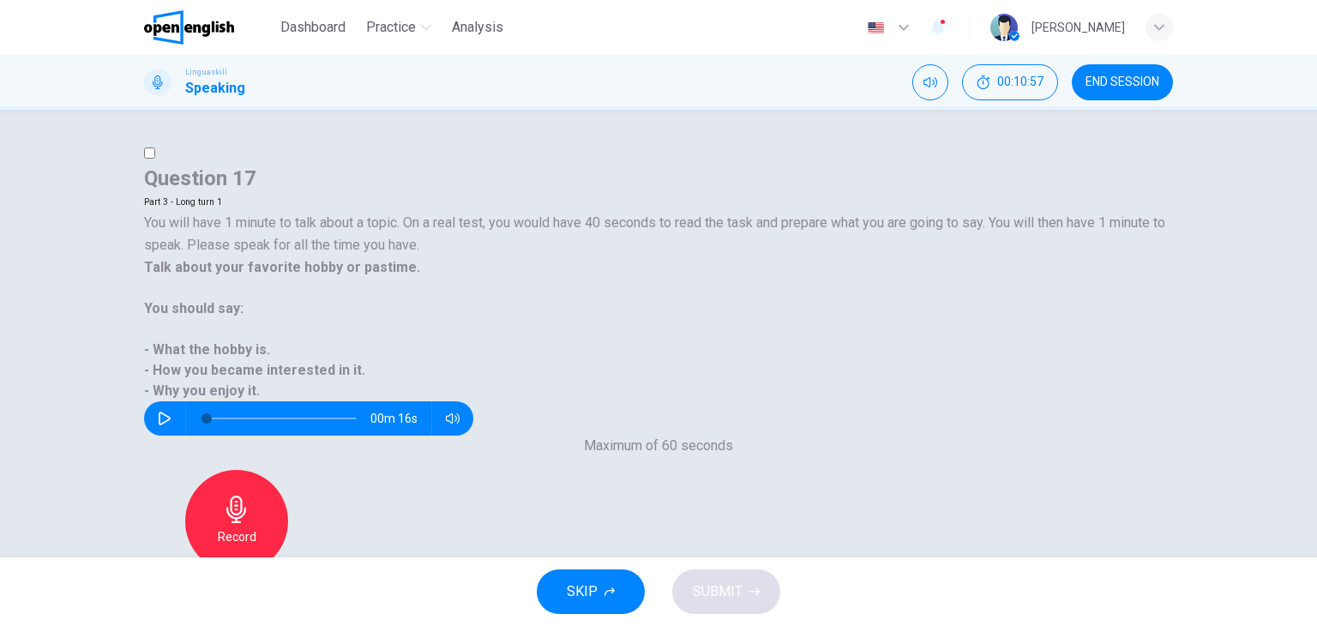
click at [171, 411] on icon "button" at bounding box center [165, 418] width 12 height 14
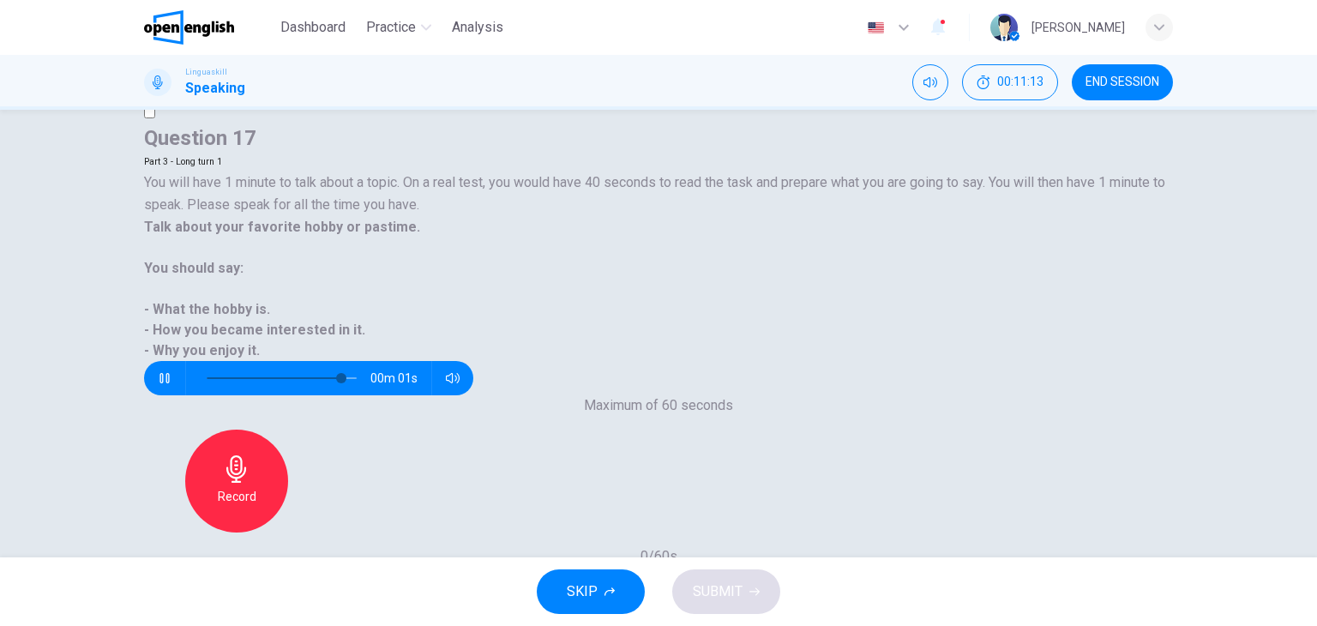
scroll to position [171, 0]
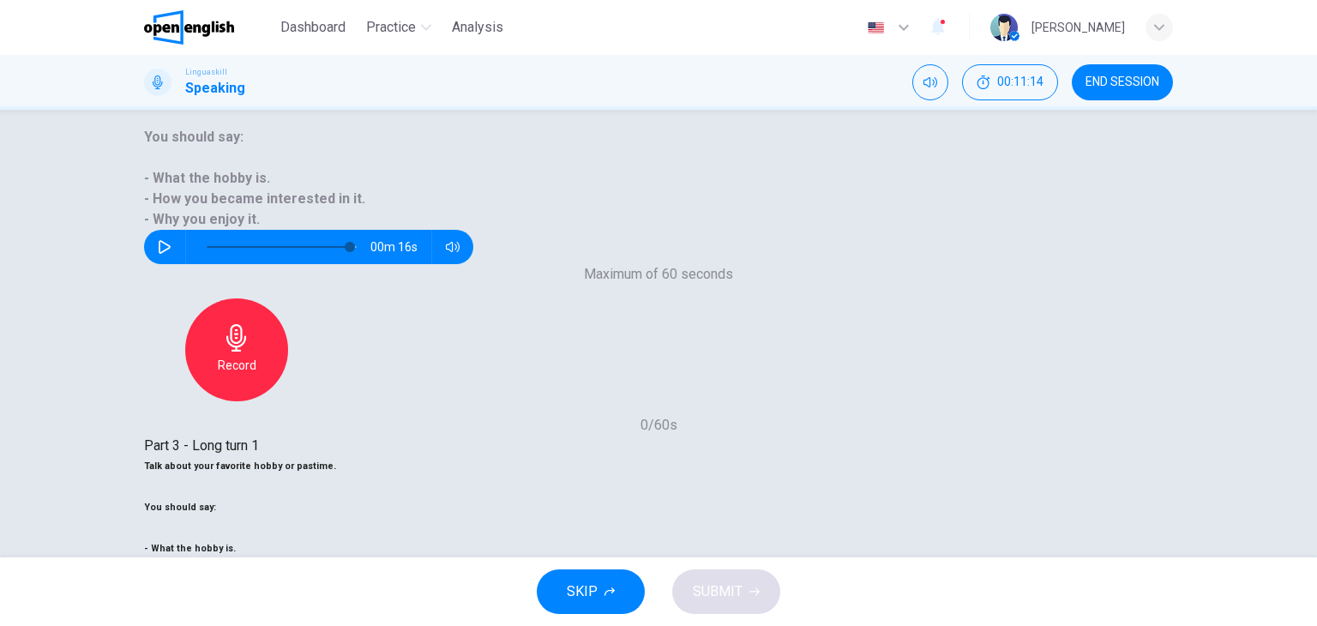
type input "*"
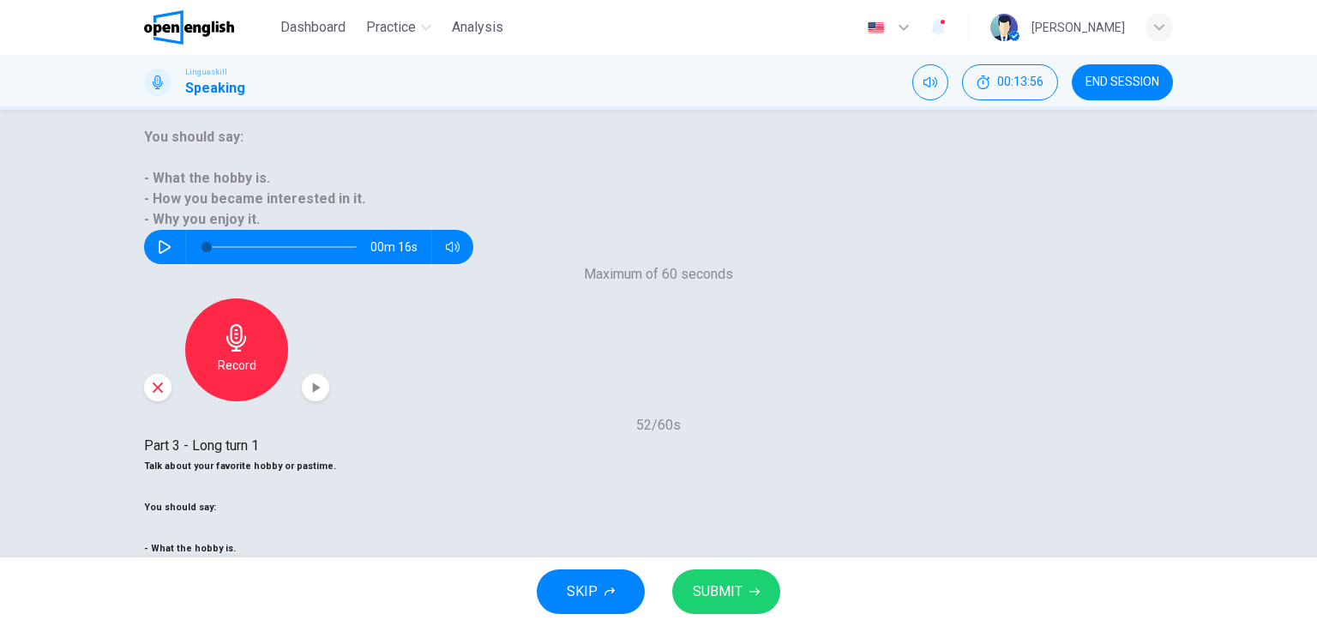
click at [716, 587] on span "SUBMIT" at bounding box center [718, 591] width 50 height 24
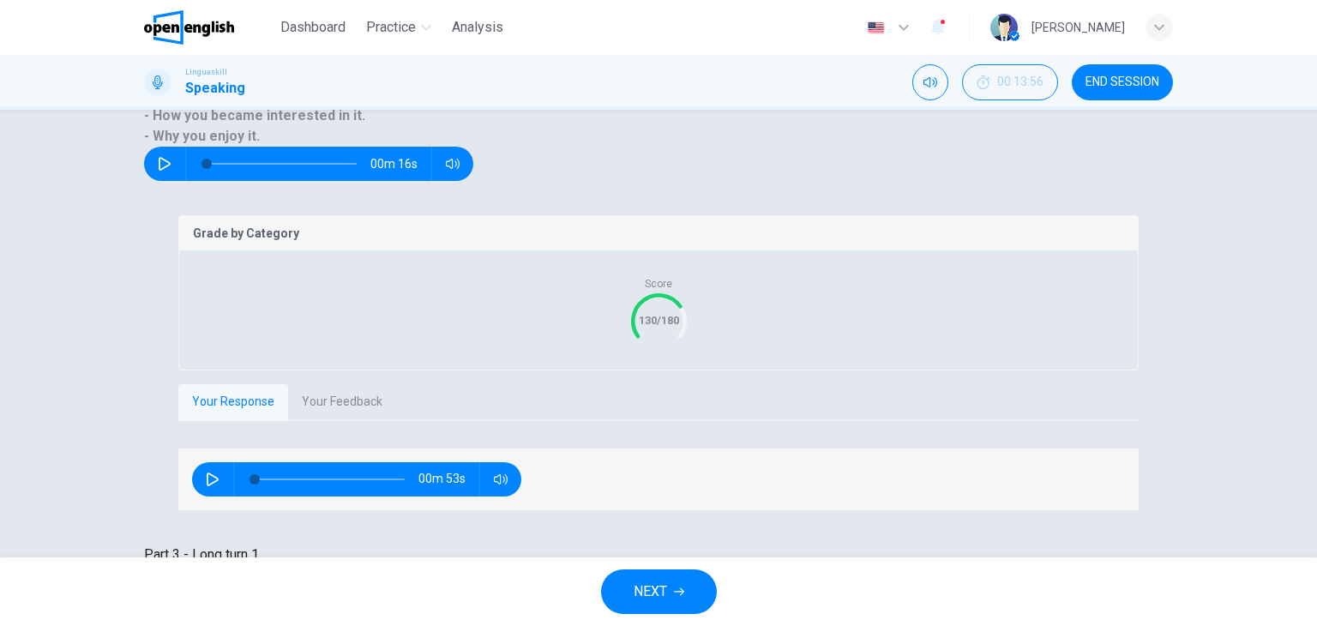
scroll to position [257, 0]
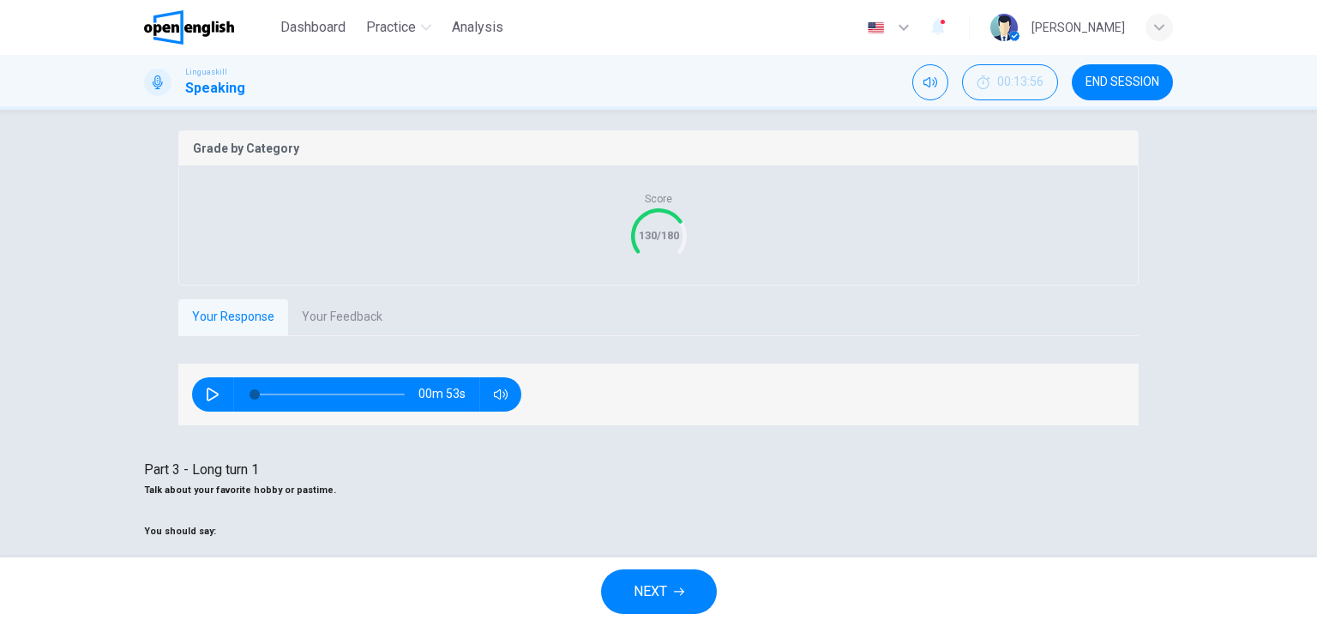
scroll to position [343, 0]
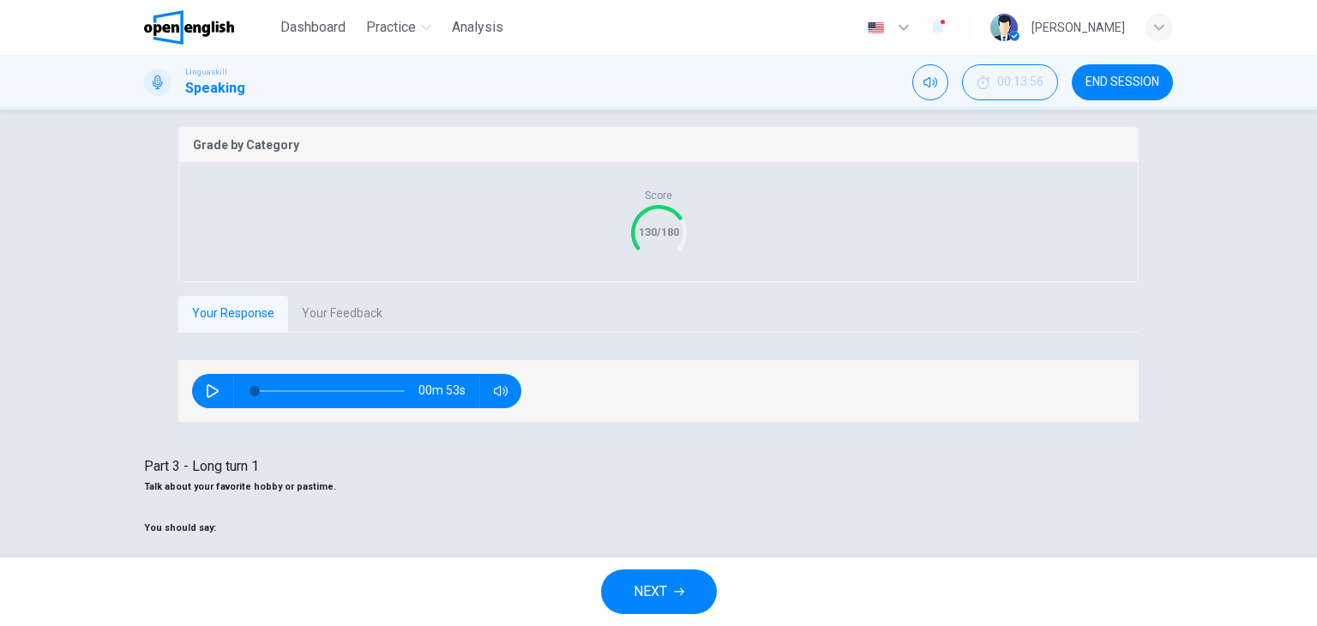
click at [679, 591] on icon "button" at bounding box center [679, 591] width 10 height 10
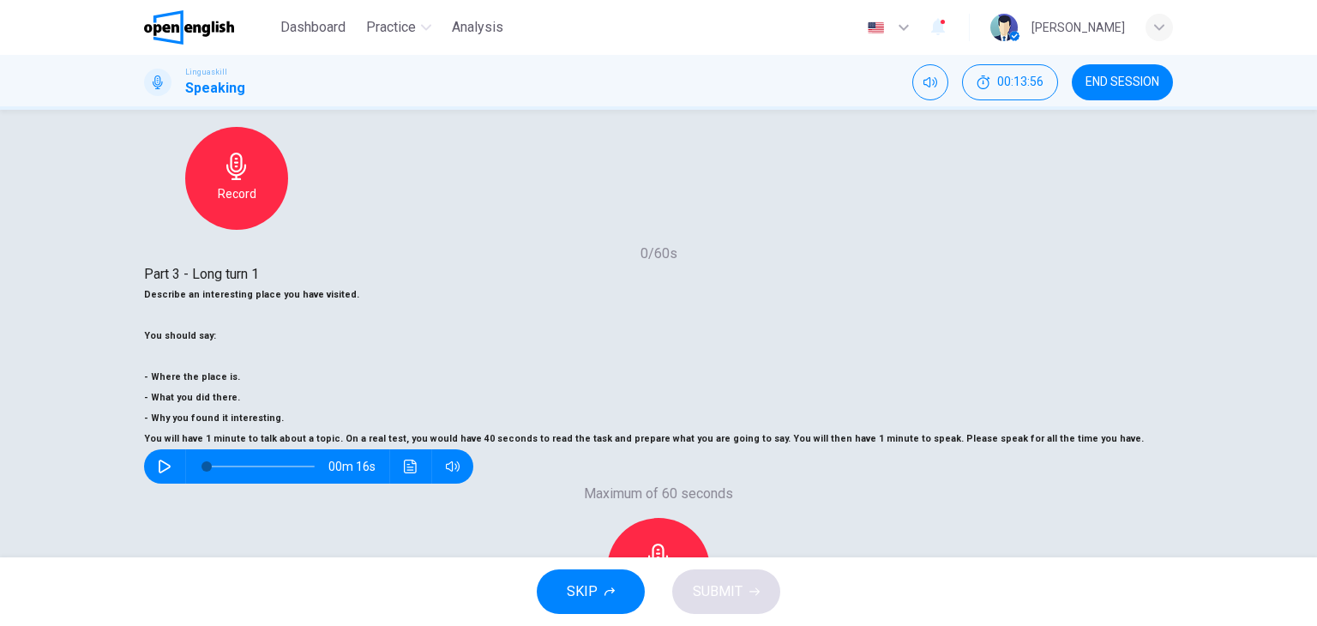
scroll to position [280, 0]
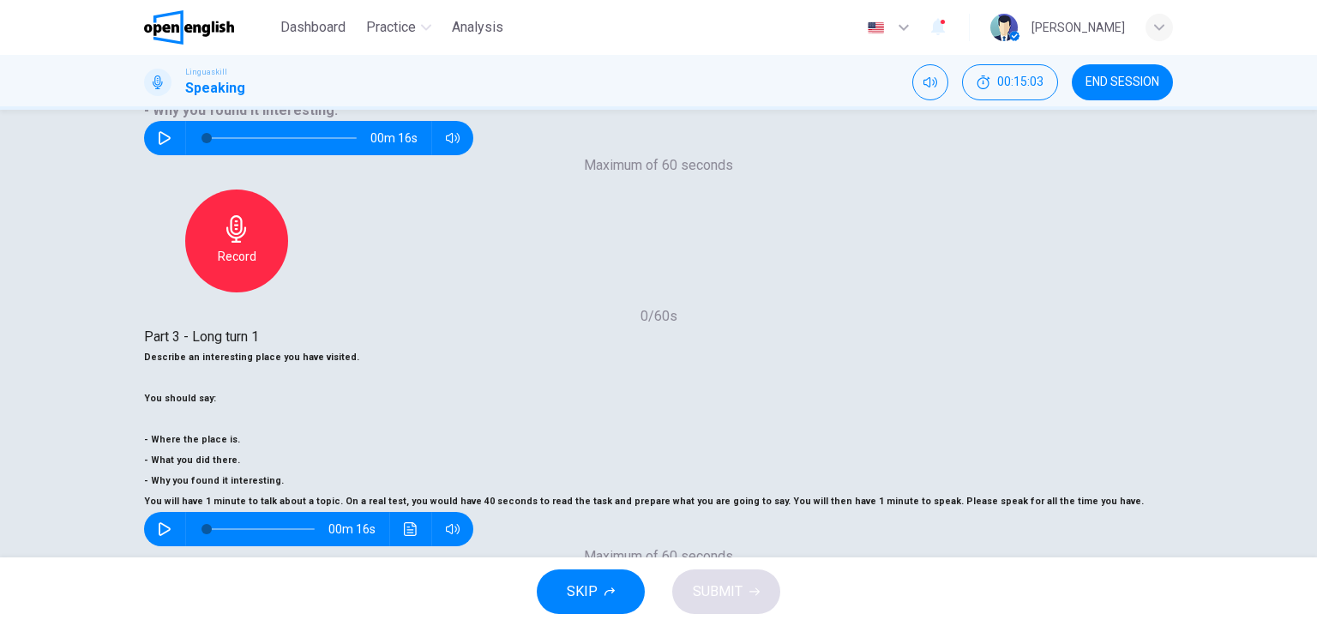
click at [710, 580] on div "Stop" at bounding box center [658, 631] width 103 height 103
click at [710, 580] on div "Record" at bounding box center [658, 631] width 103 height 103
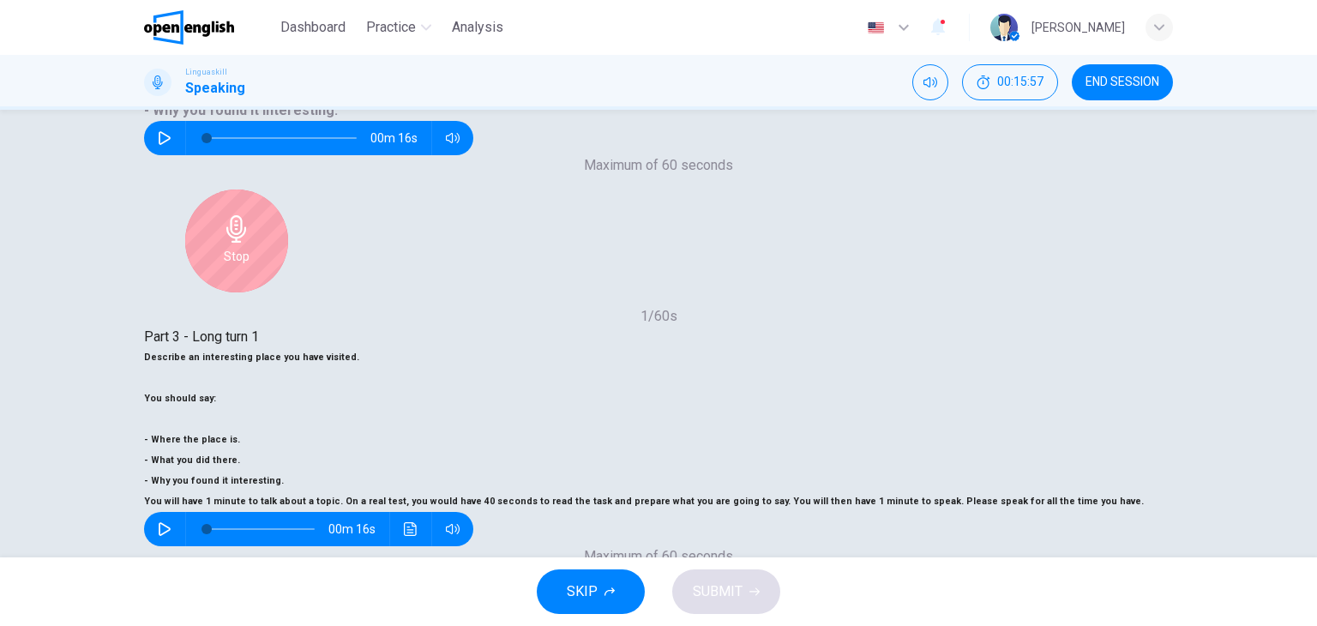
click at [710, 580] on div "Stop" at bounding box center [658, 631] width 103 height 103
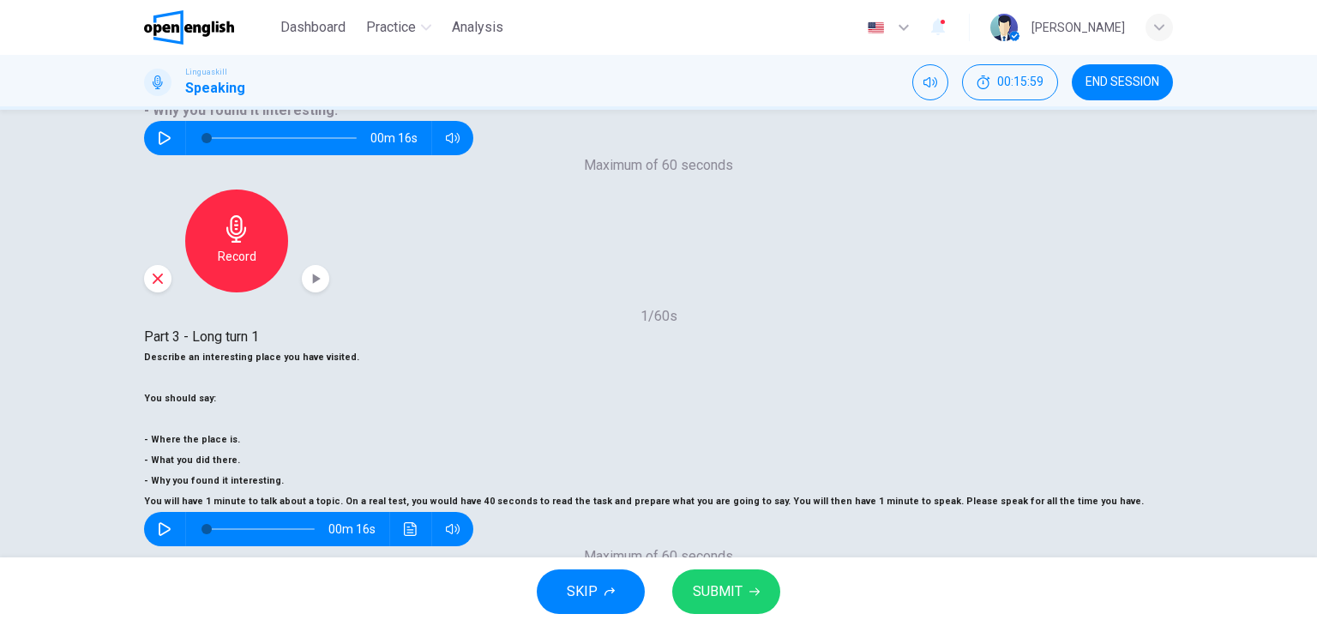
click at [710, 580] on div "Record" at bounding box center [658, 631] width 103 height 103
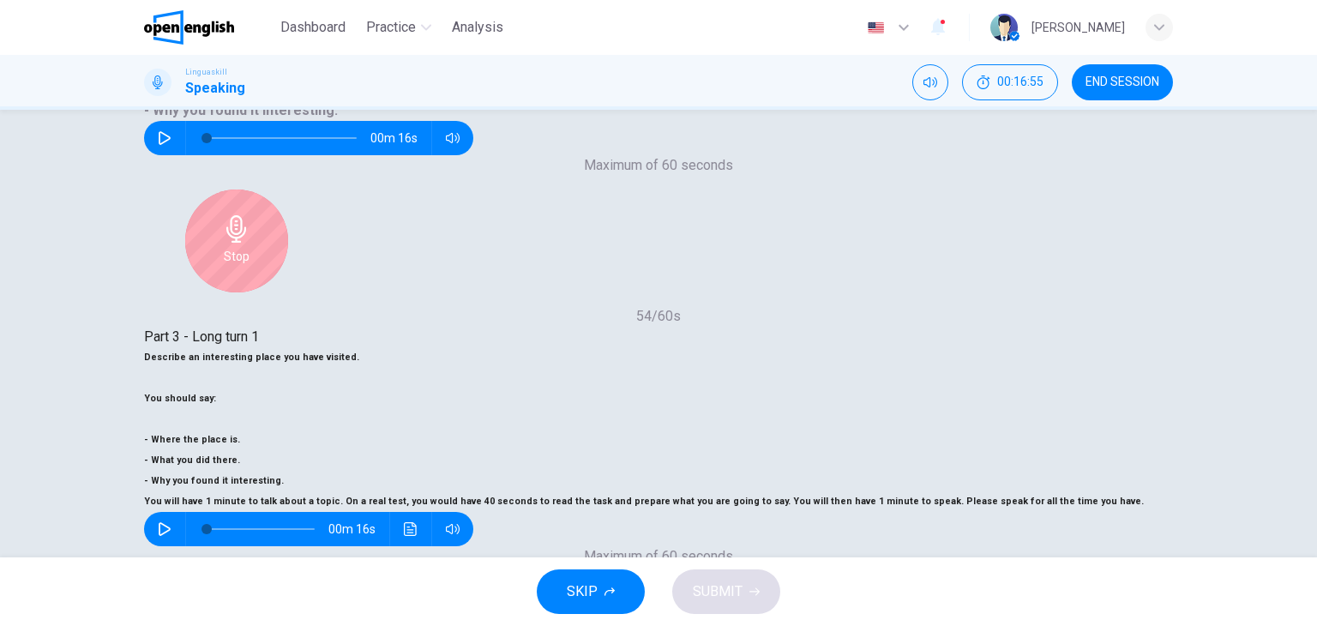
click at [672, 606] on icon "button" at bounding box center [658, 619] width 27 height 27
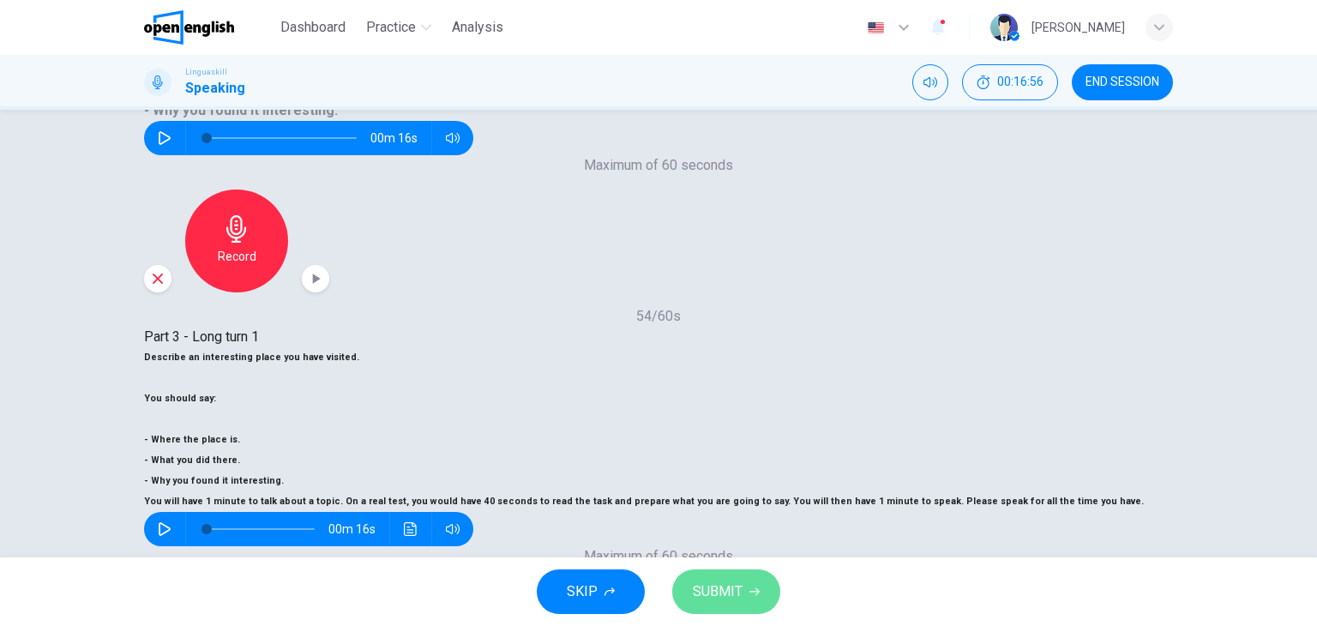
click at [741, 585] on button "SUBMIT" at bounding box center [726, 591] width 108 height 45
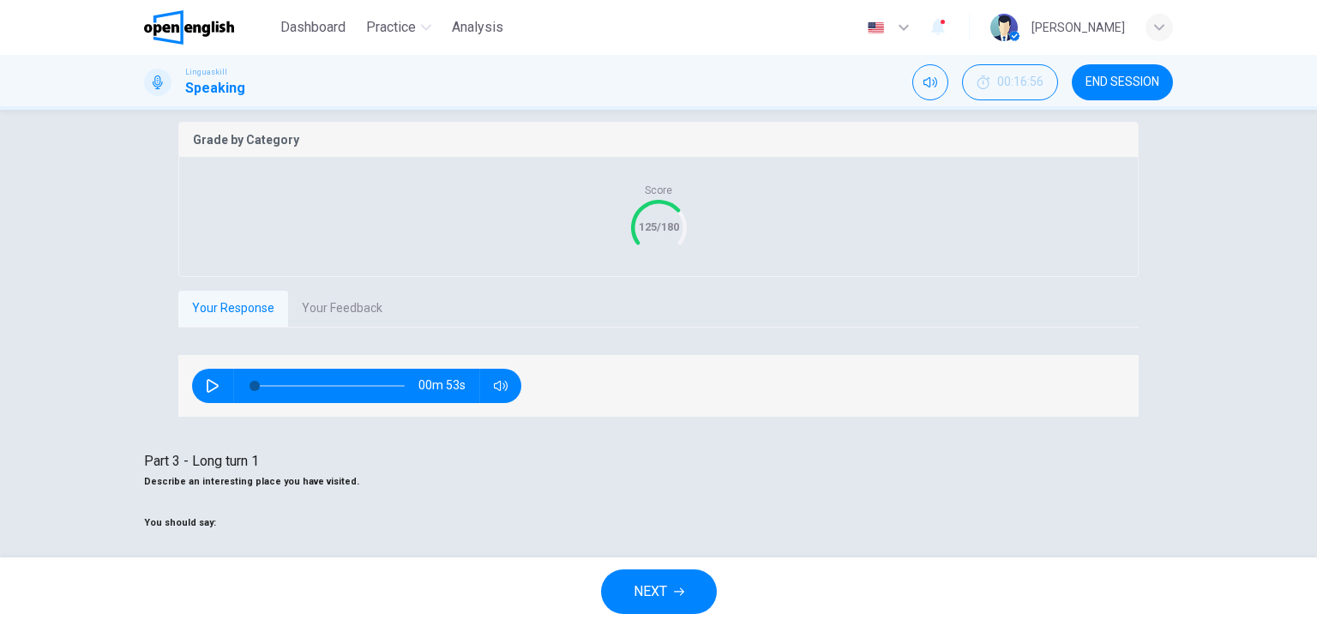
scroll to position [350, 0]
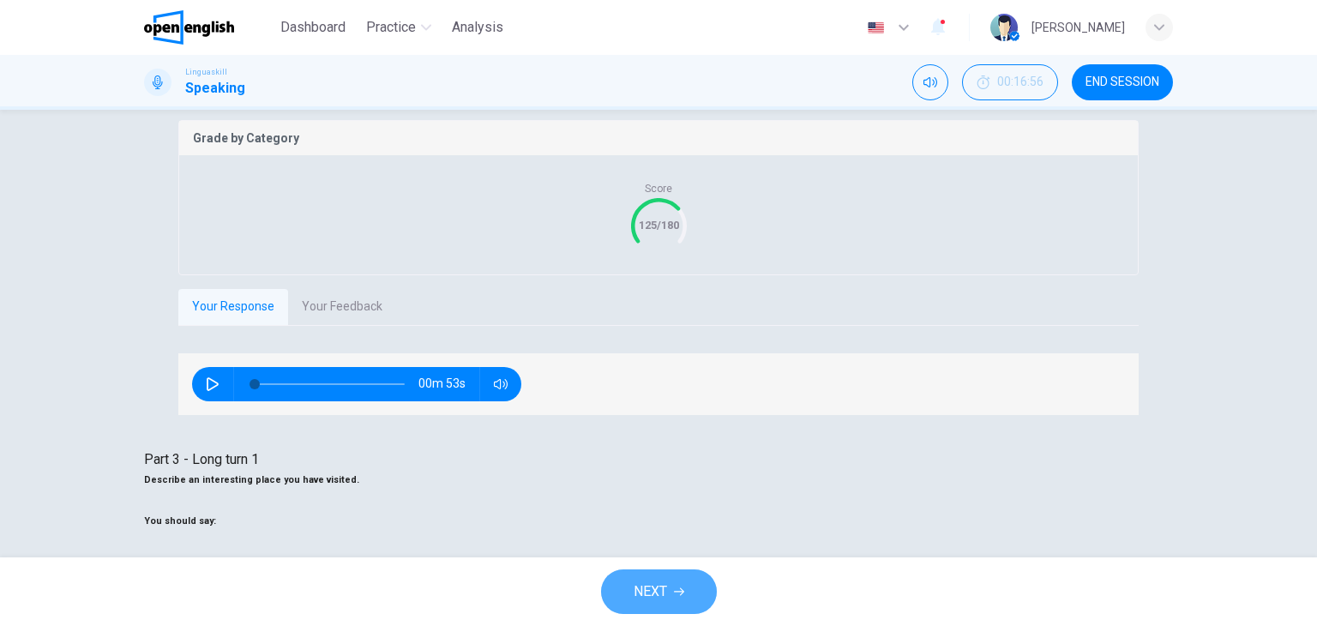
click at [681, 573] on button "NEXT" at bounding box center [659, 591] width 116 height 45
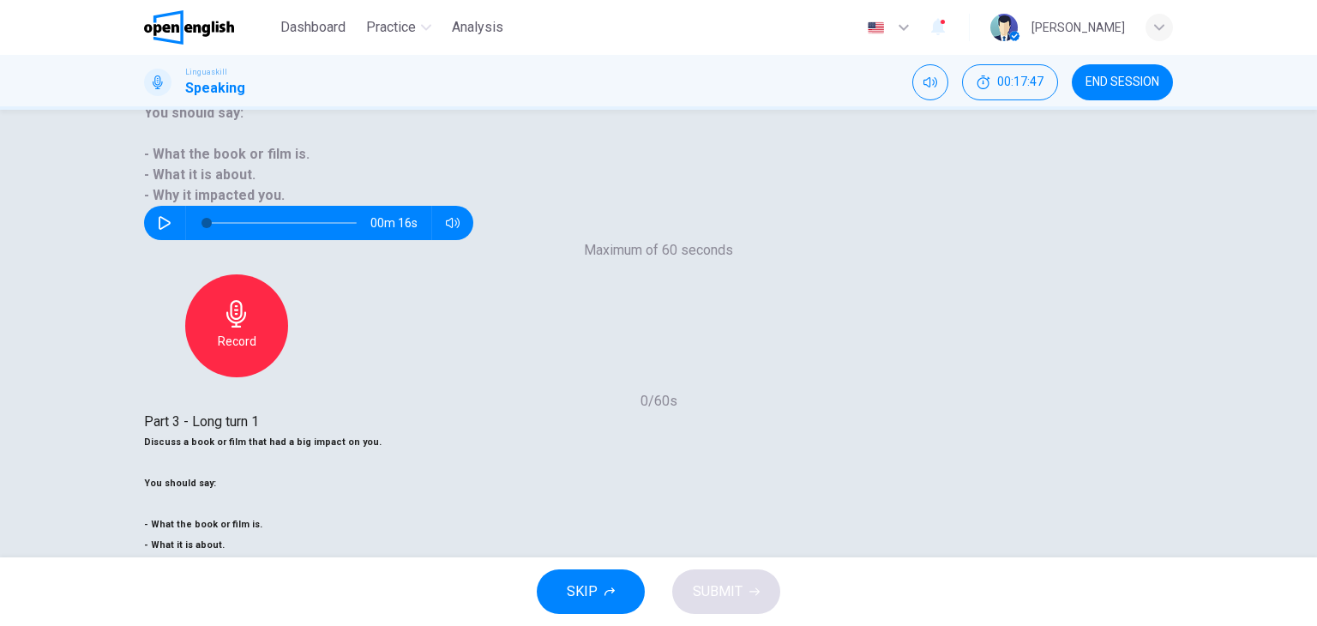
scroll to position [195, 0]
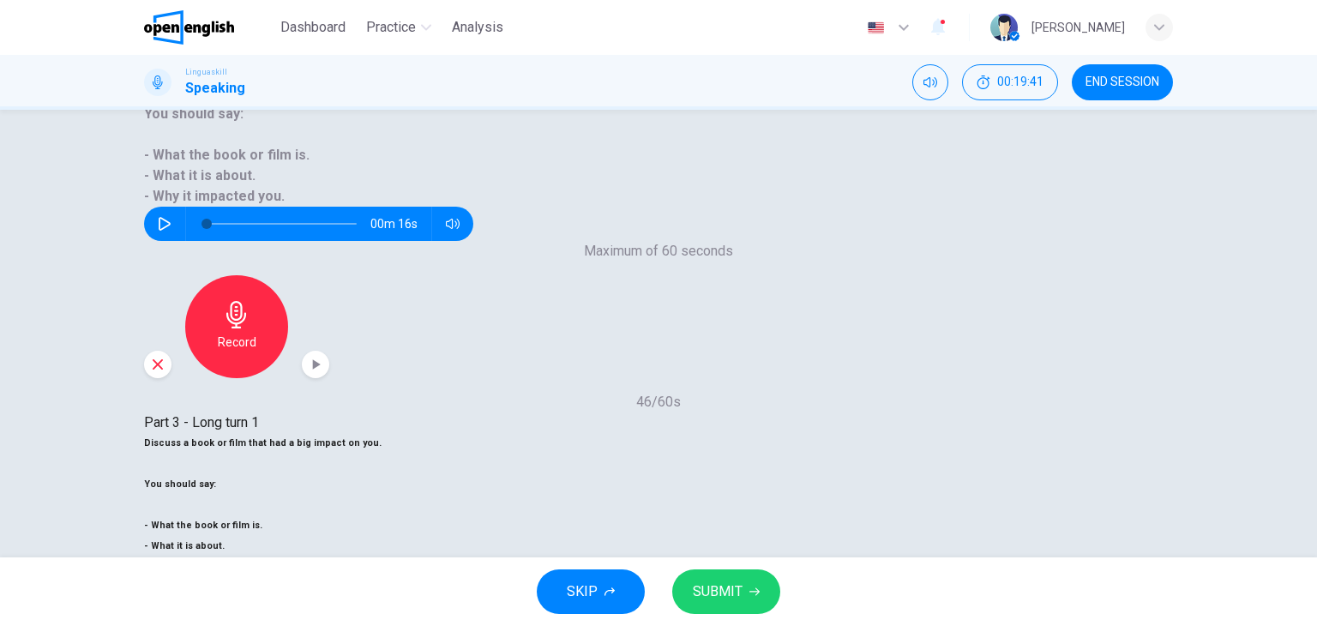
click at [736, 589] on span "SUBMIT" at bounding box center [718, 591] width 50 height 24
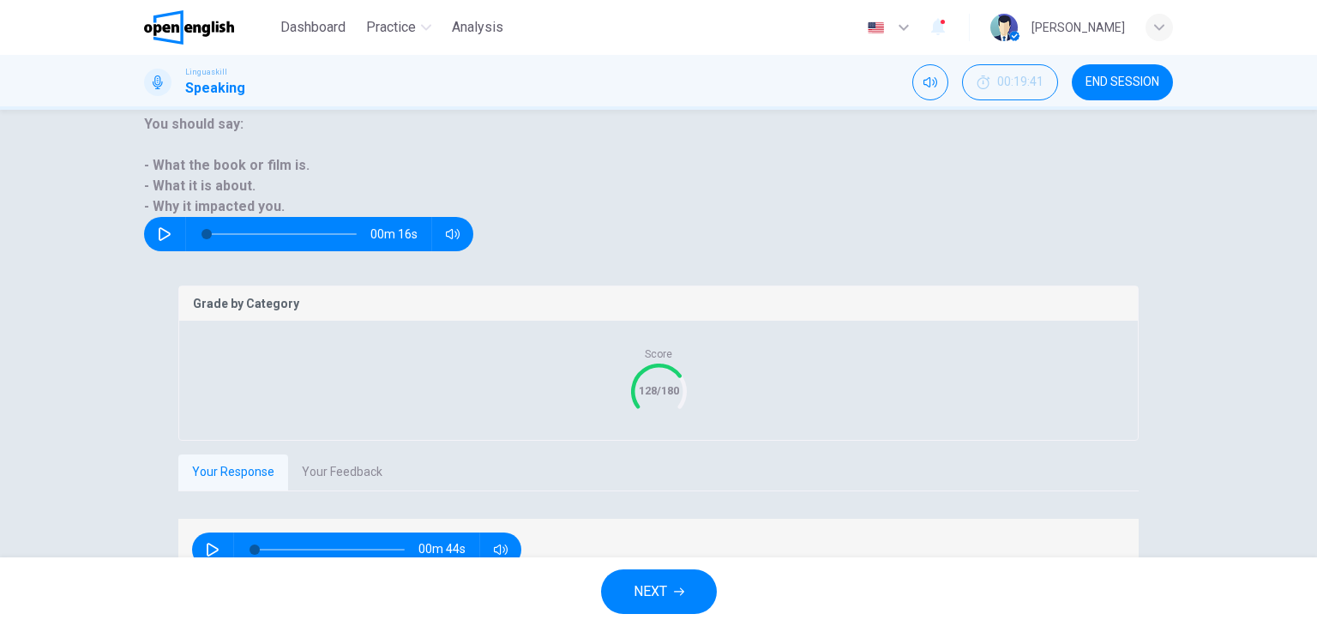
scroll to position [178, 0]
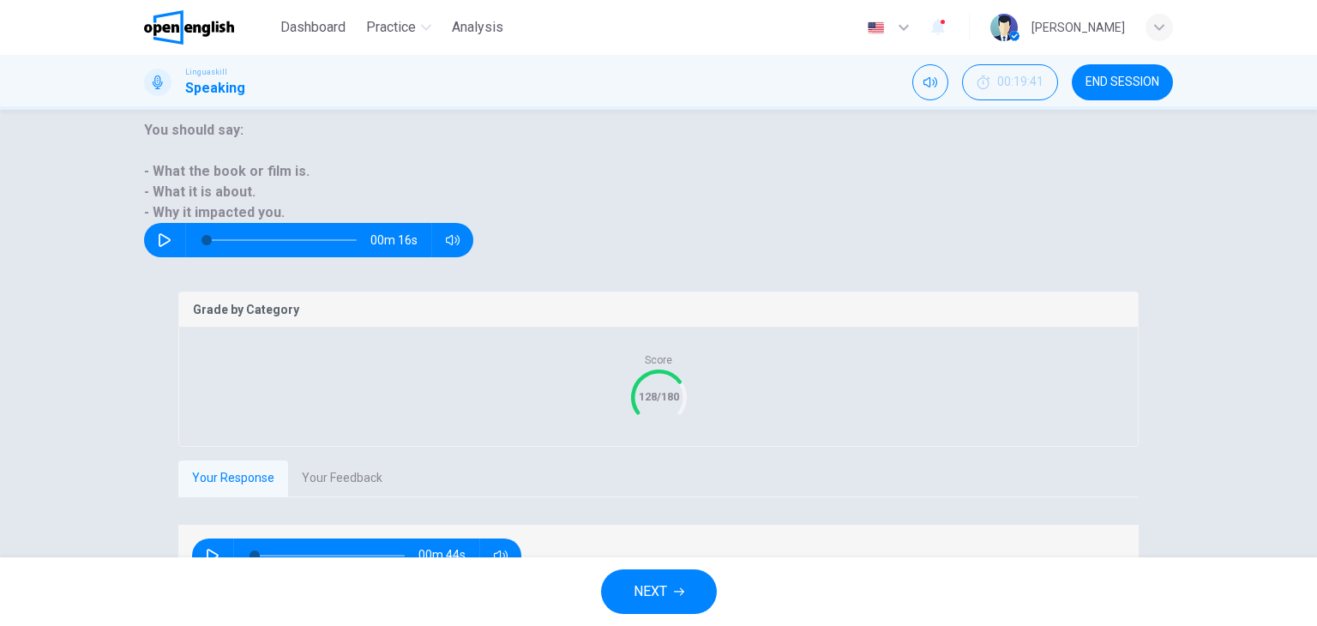
click at [687, 590] on button "NEXT" at bounding box center [659, 591] width 116 height 45
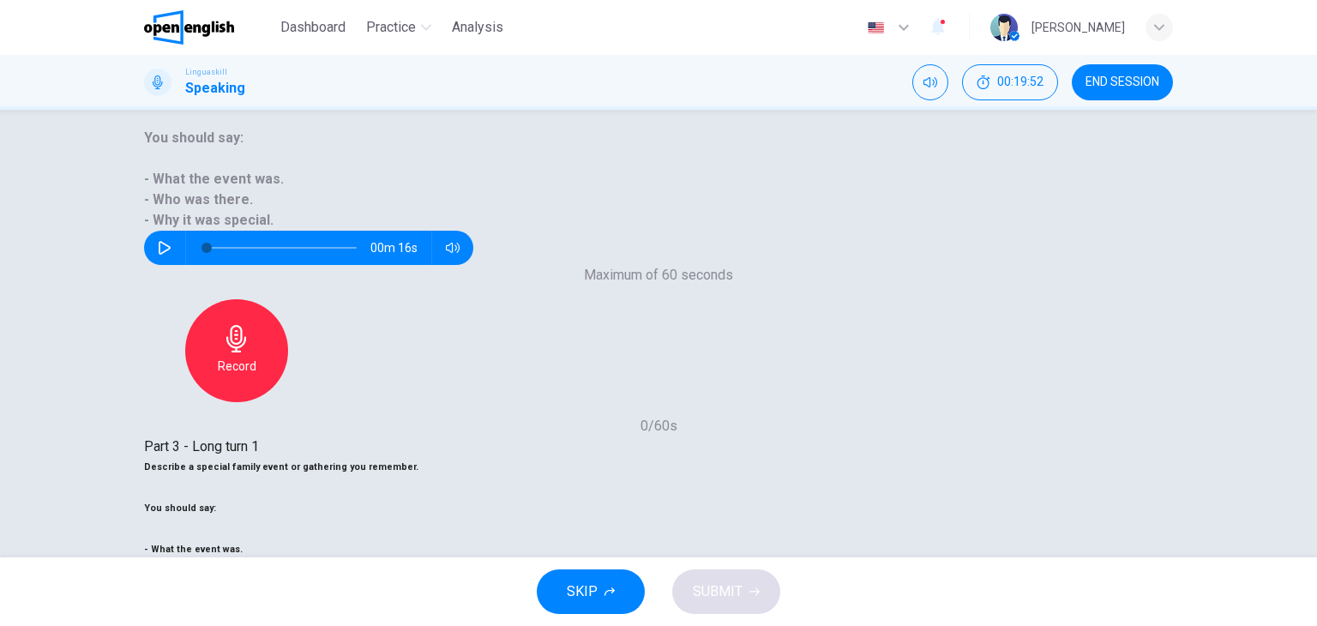
scroll to position [171, 0]
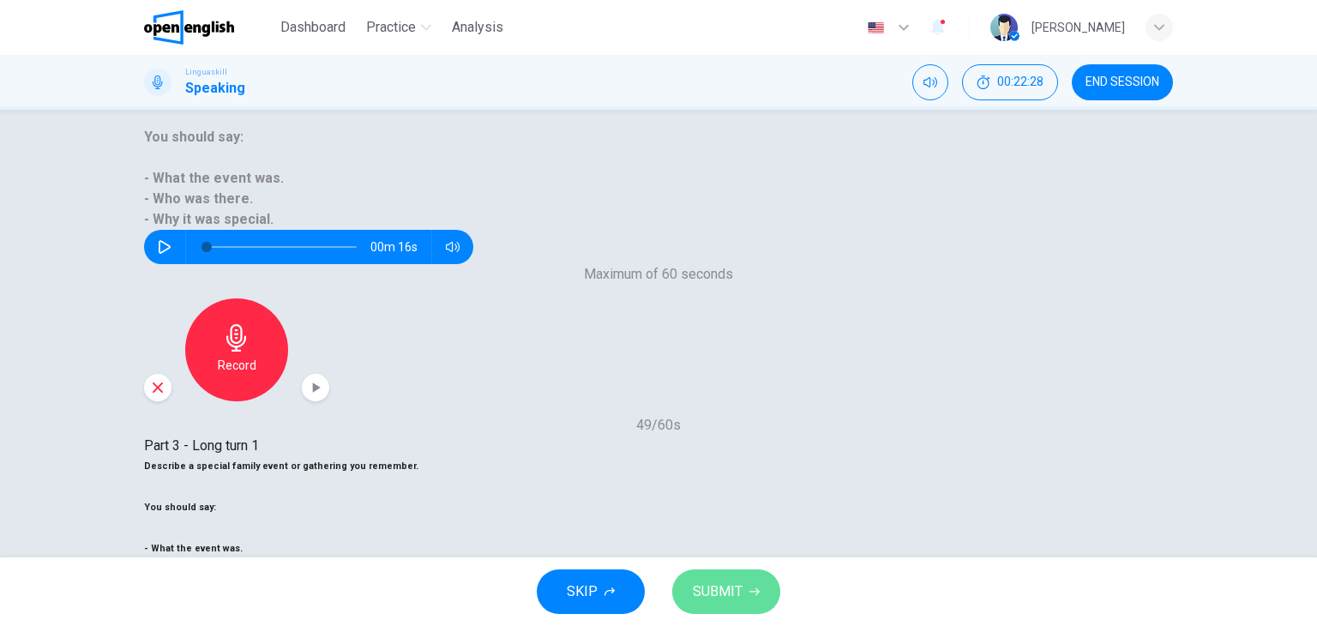
click at [745, 577] on button "SUBMIT" at bounding box center [726, 591] width 108 height 45
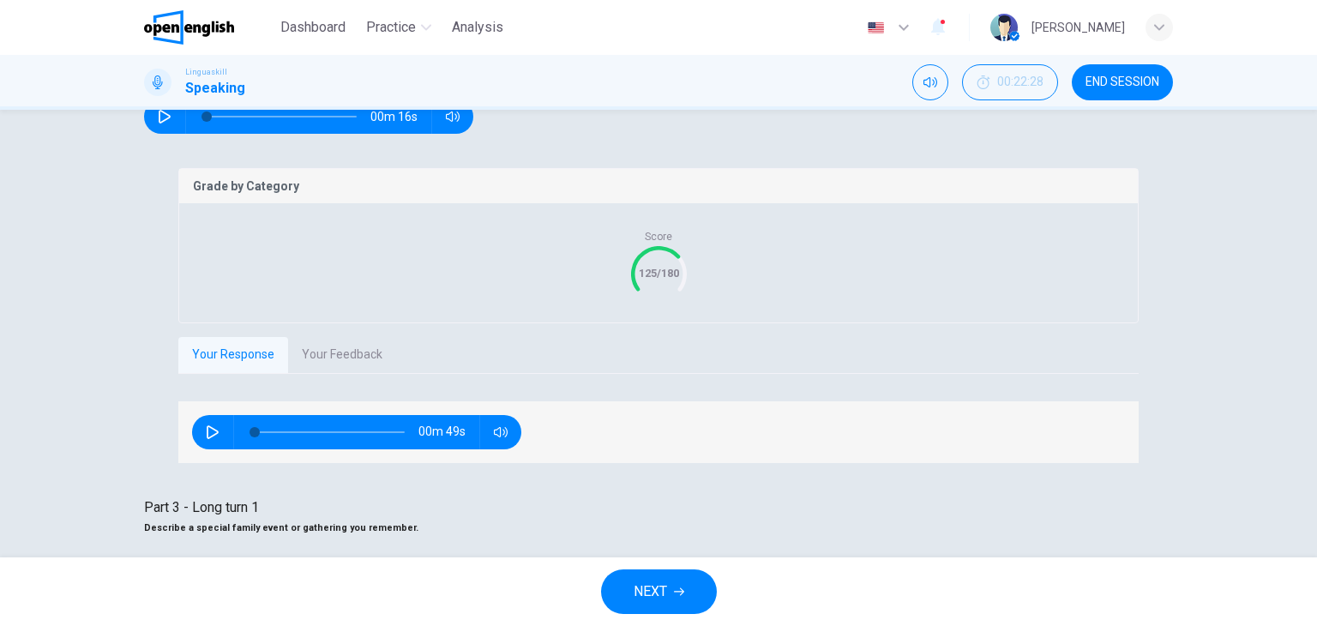
scroll to position [315, 0]
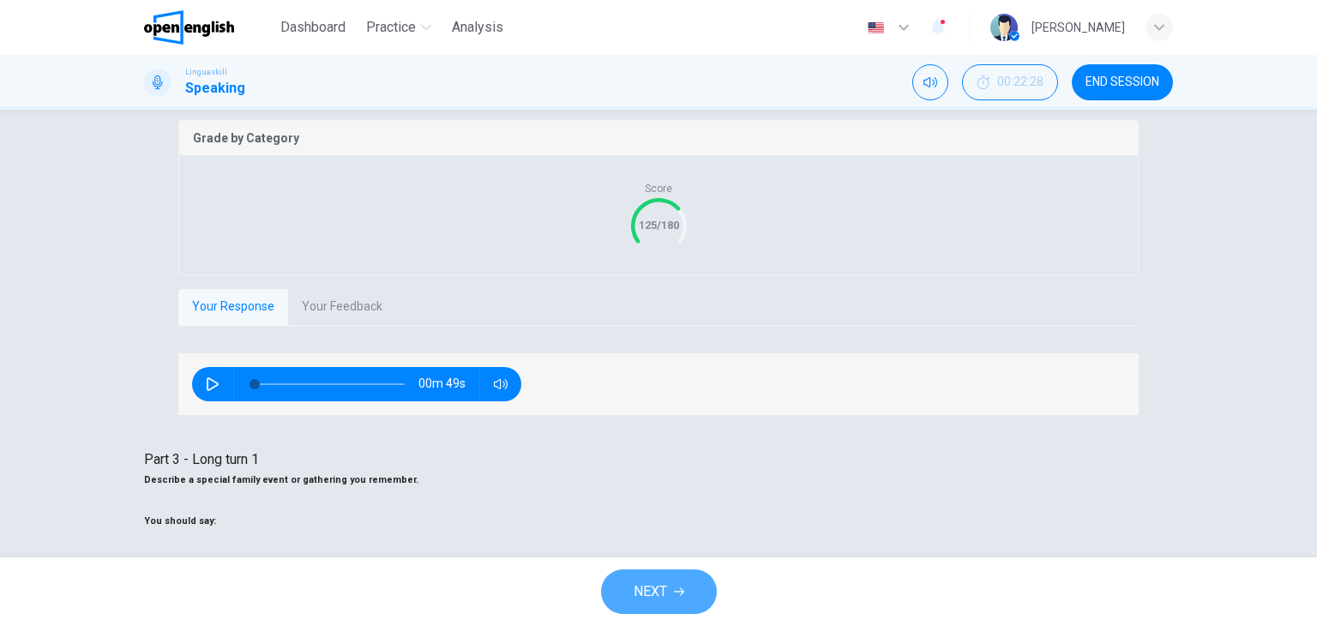
click at [682, 581] on button "NEXT" at bounding box center [659, 591] width 116 height 45
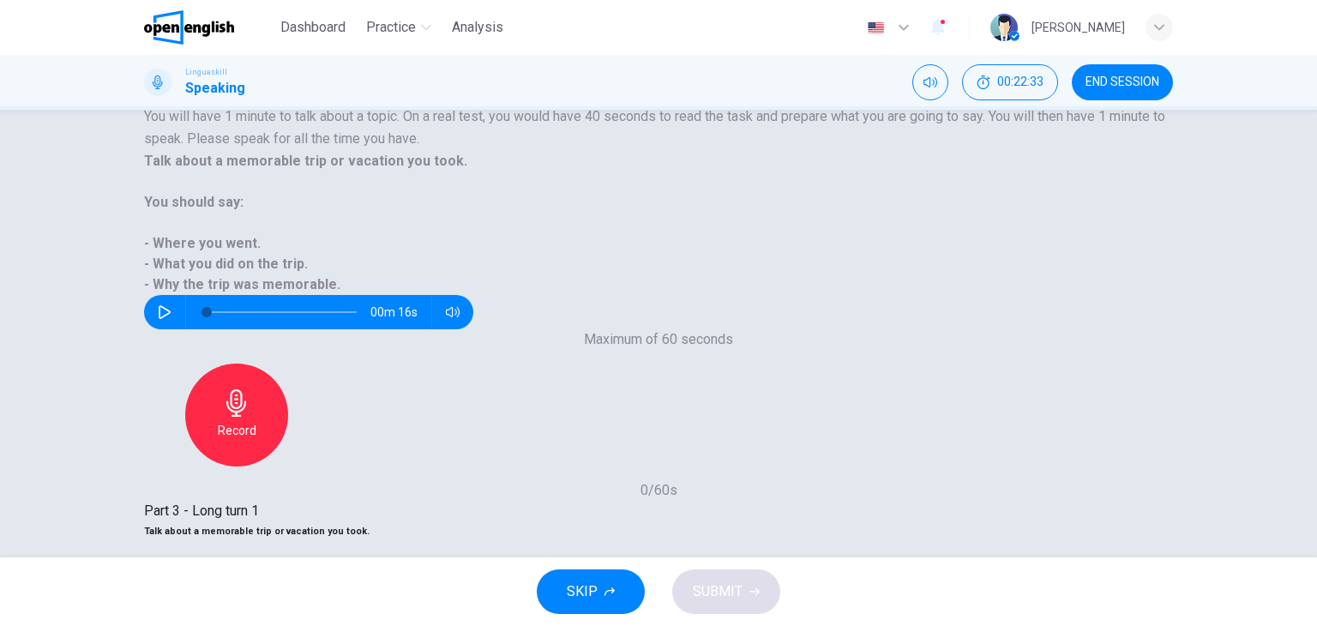
scroll to position [109, 0]
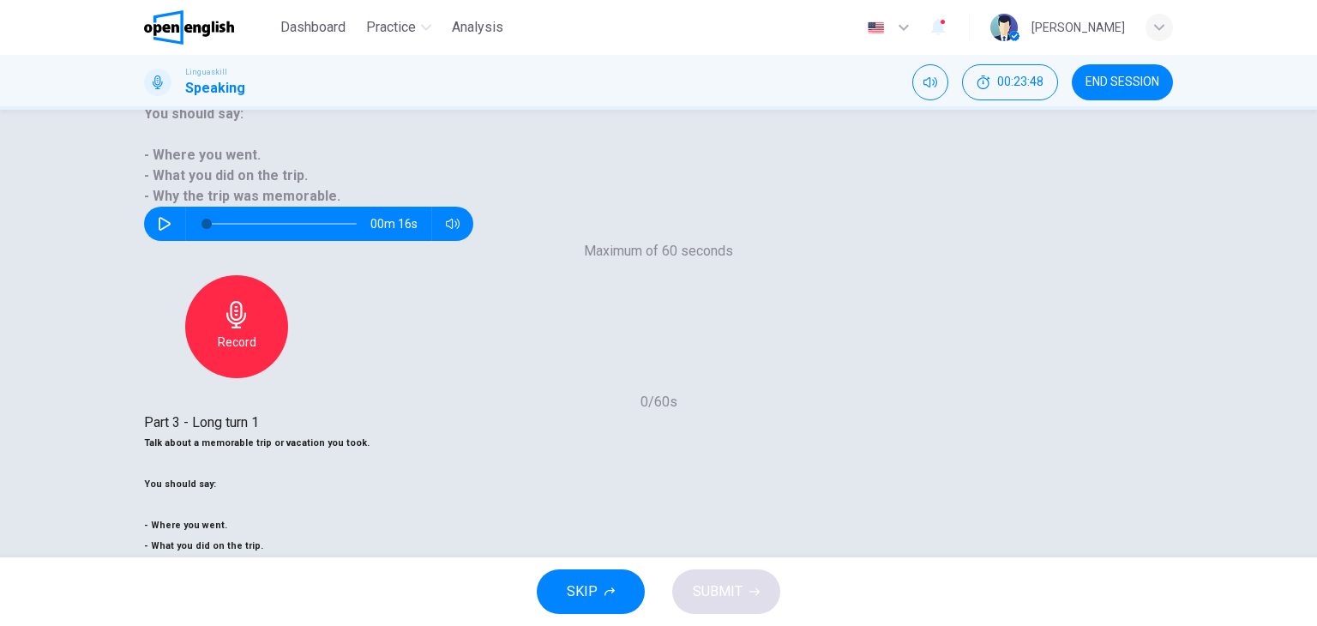
click at [747, 587] on button "SUBMIT" at bounding box center [726, 591] width 108 height 45
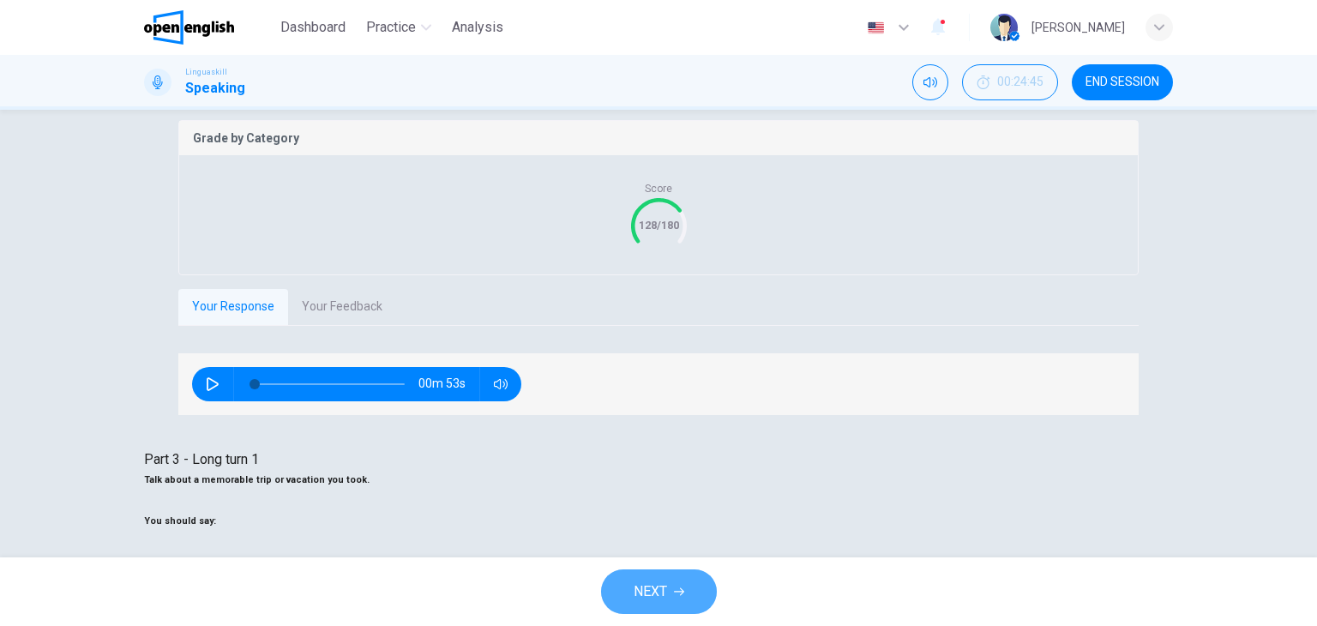
click at [690, 582] on button "NEXT" at bounding box center [659, 591] width 116 height 45
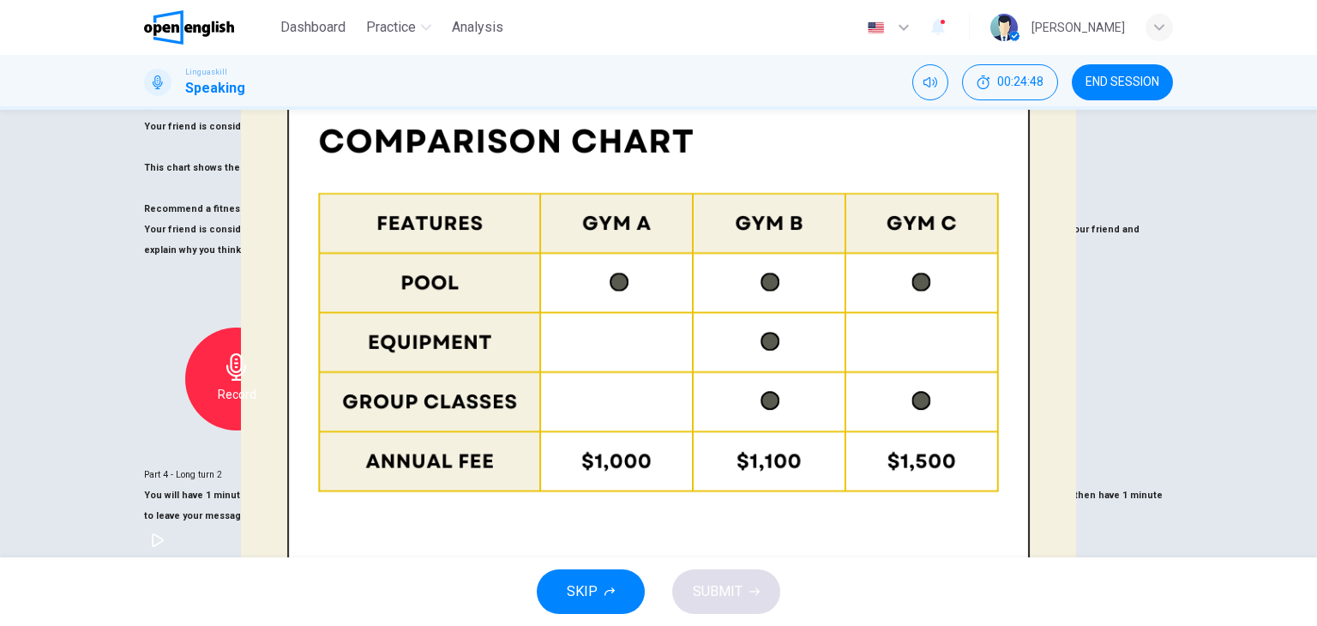
scroll to position [0, 0]
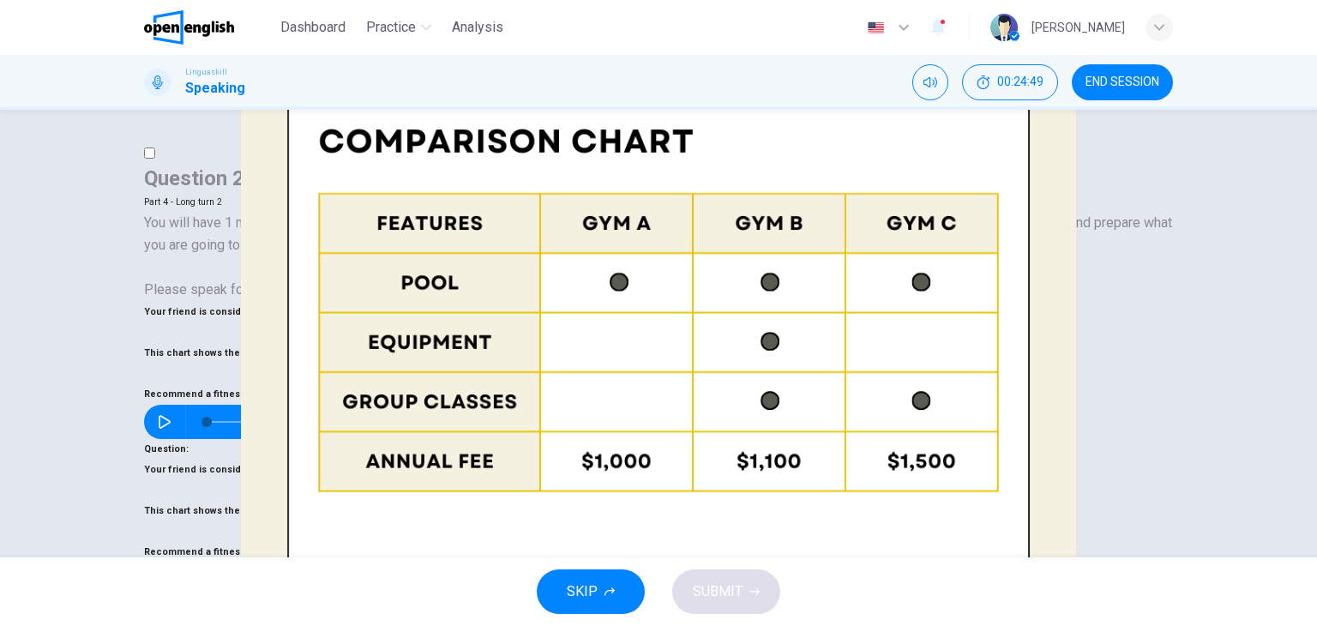
click at [1130, 80] on span "END SESSION" at bounding box center [1122, 82] width 74 height 14
